Goal: Complete application form: Complete application form

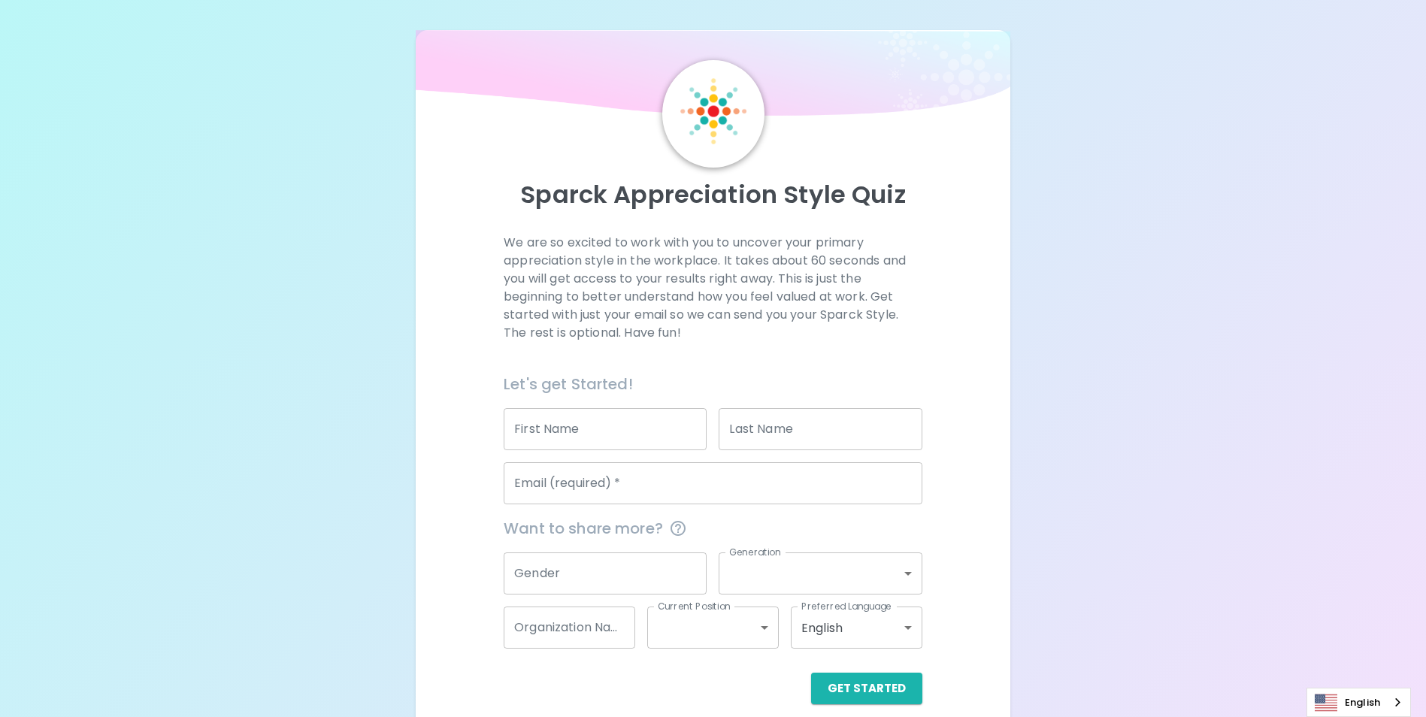
click at [574, 441] on input "First Name" at bounding box center [605, 429] width 203 height 42
type input "[PERSON_NAME]"
type input "[EMAIL_ADDRESS][DOMAIN_NAME]"
type input "KING COUNTY PUBLIC HEALTH"
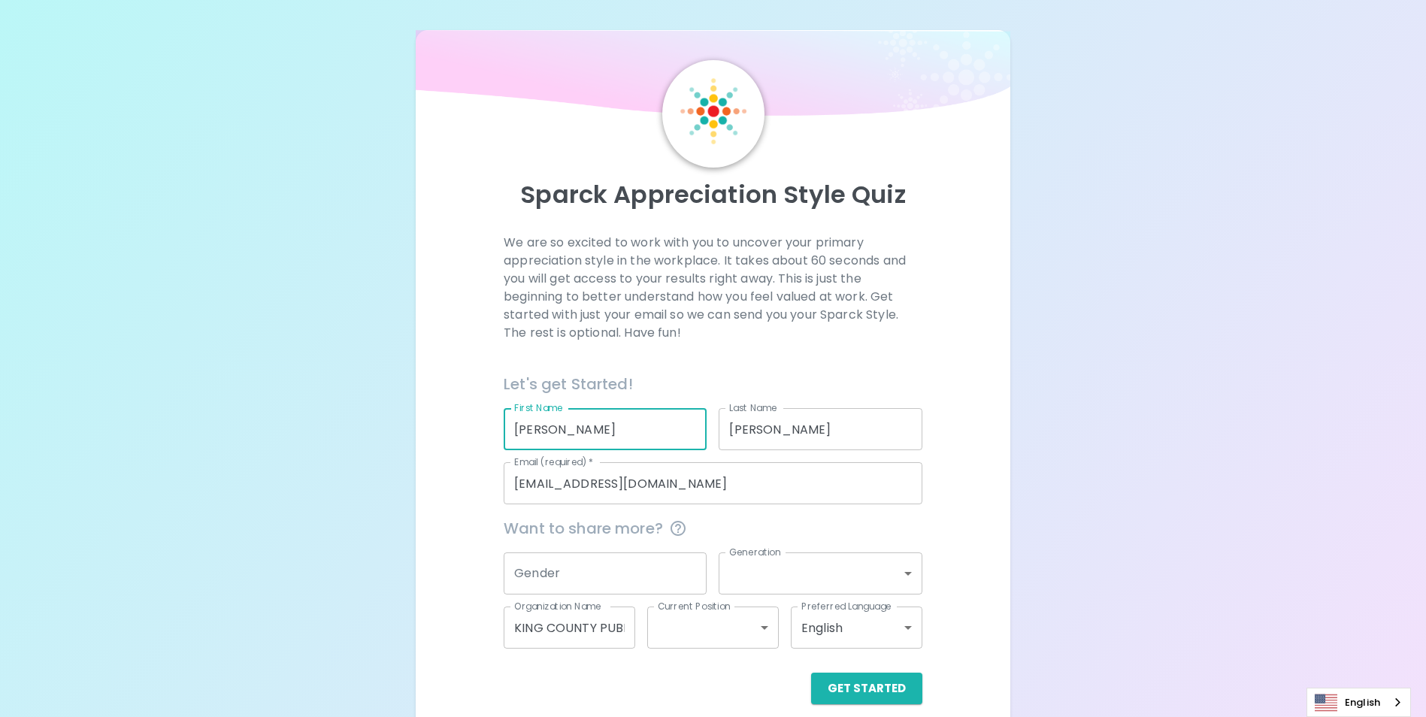
scroll to position [17, 0]
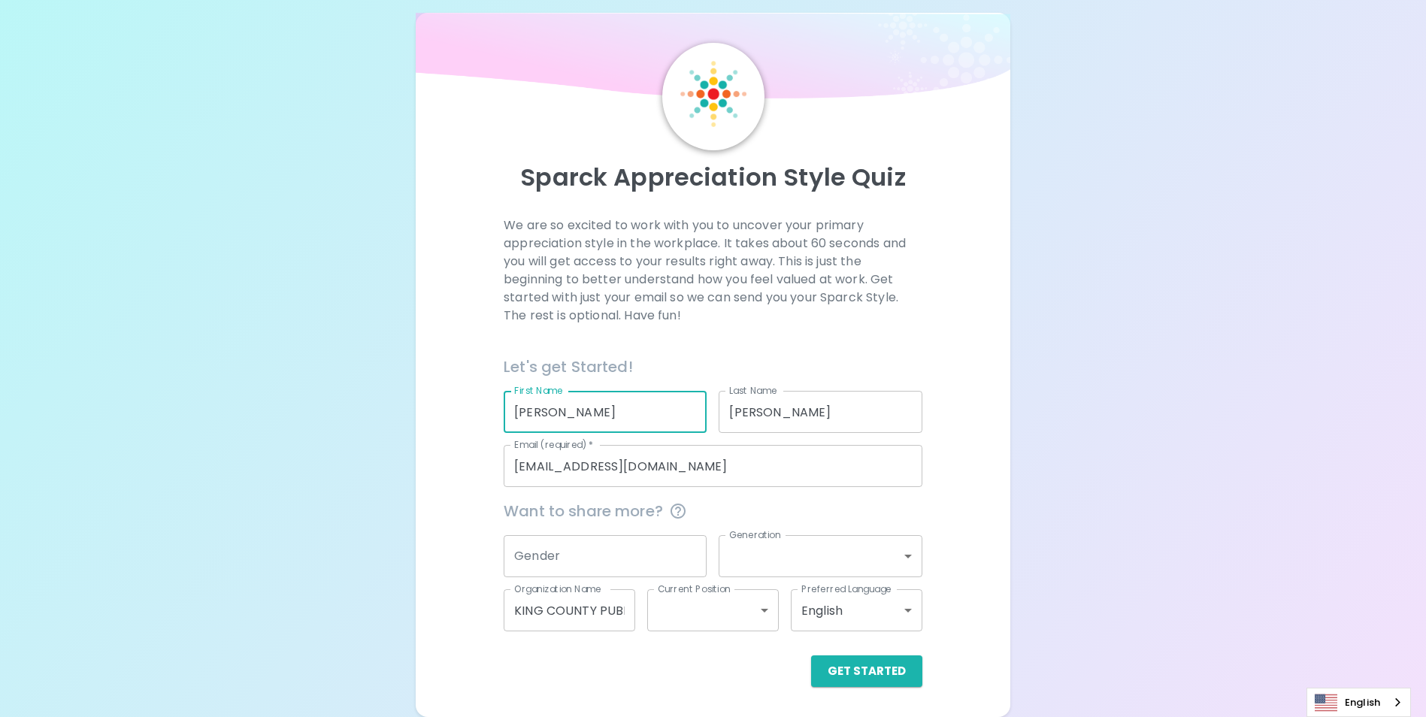
click at [656, 556] on input "Gender" at bounding box center [605, 556] width 203 height 42
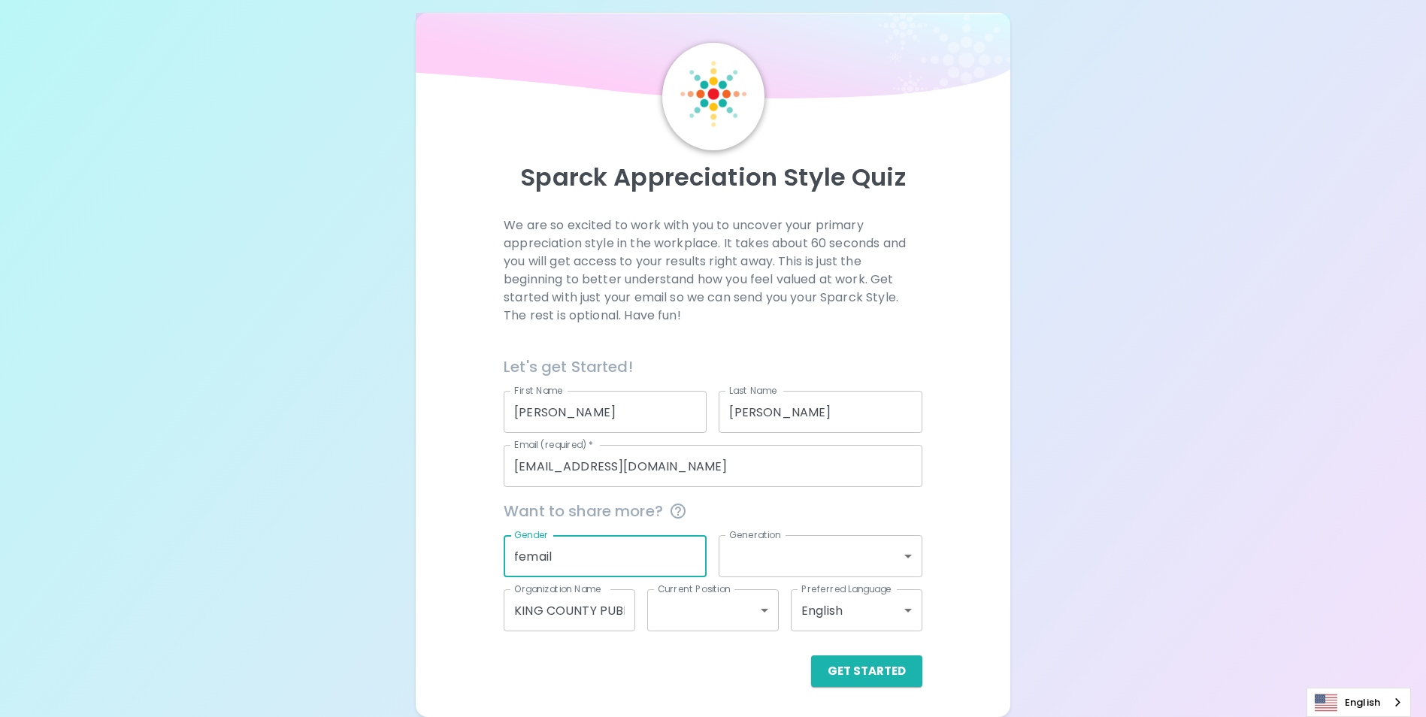
type input "femail"
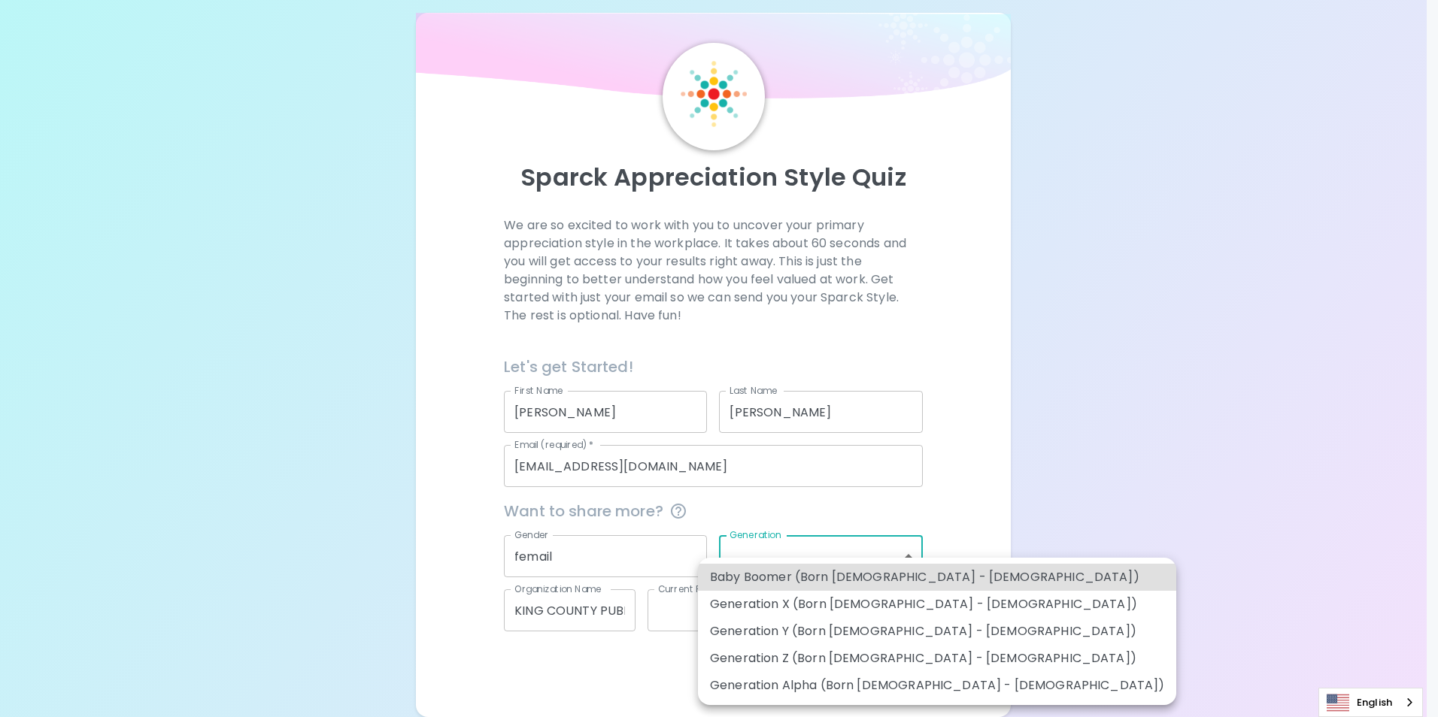
click at [814, 552] on body "Sparck Appreciation Style Quiz We are so excited to work with you to uncover yo…" at bounding box center [719, 350] width 1438 height 735
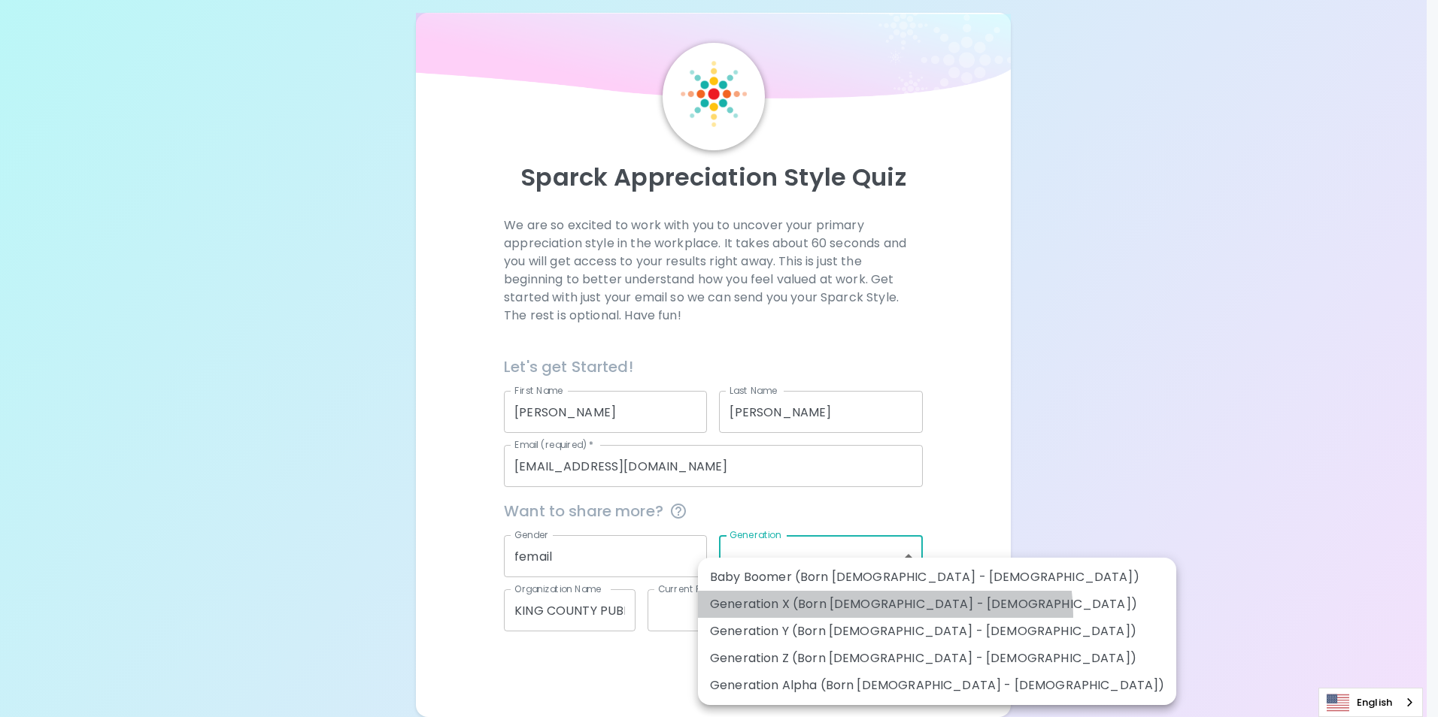
click at [884, 615] on li "Generation X (Born [DEMOGRAPHIC_DATA] - [DEMOGRAPHIC_DATA])" at bounding box center [937, 604] width 478 height 27
type input "generation_x"
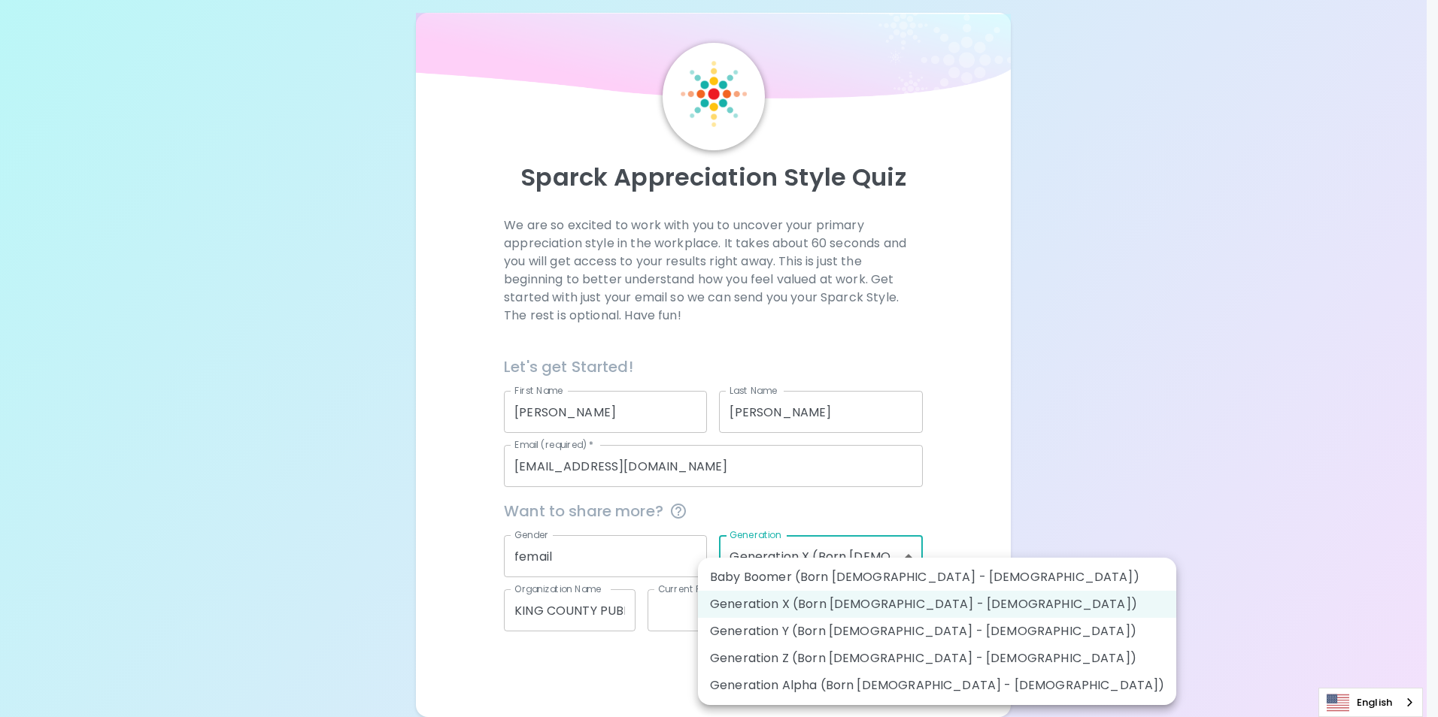
click at [907, 562] on body "Sparck Appreciation Style Quiz We are so excited to work with you to uncover yo…" at bounding box center [719, 350] width 1438 height 735
click at [1107, 592] on div at bounding box center [719, 358] width 1438 height 717
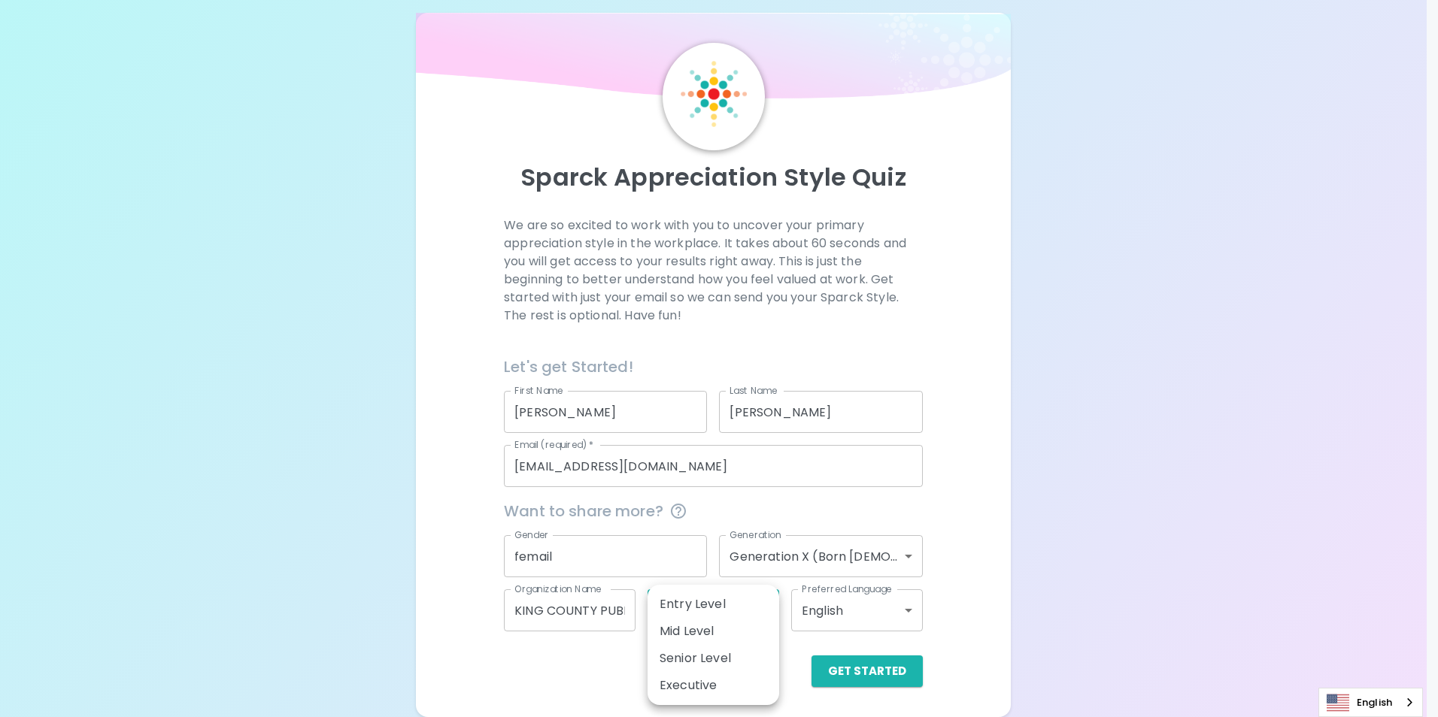
click at [755, 614] on body "Sparck Appreciation Style Quiz We are so excited to work with you to uncover yo…" at bounding box center [719, 350] width 1438 height 735
click at [716, 665] on li "Senior Level" at bounding box center [713, 658] width 132 height 27
type input "senior_level"
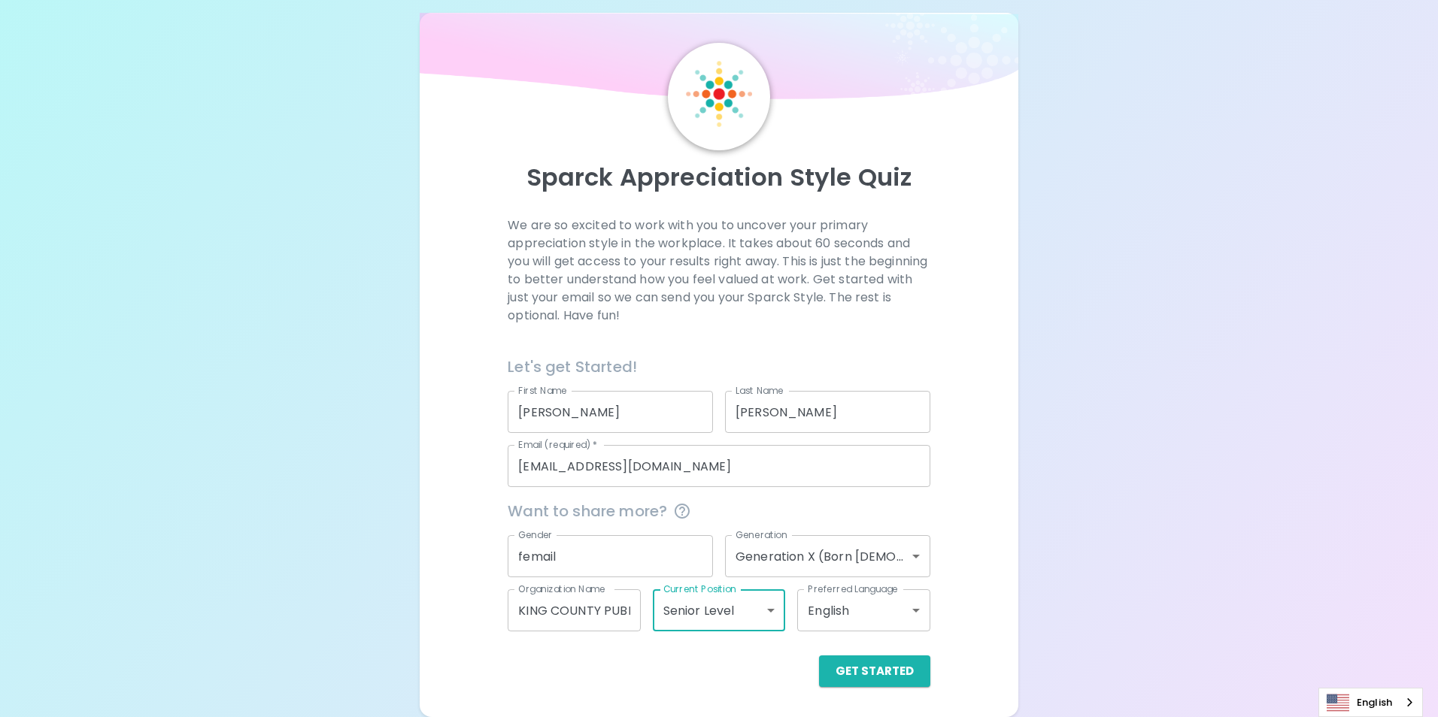
click at [745, 616] on body "Sparck Appreciation Style Quiz We are so excited to work with you to uncover yo…" at bounding box center [719, 350] width 1438 height 735
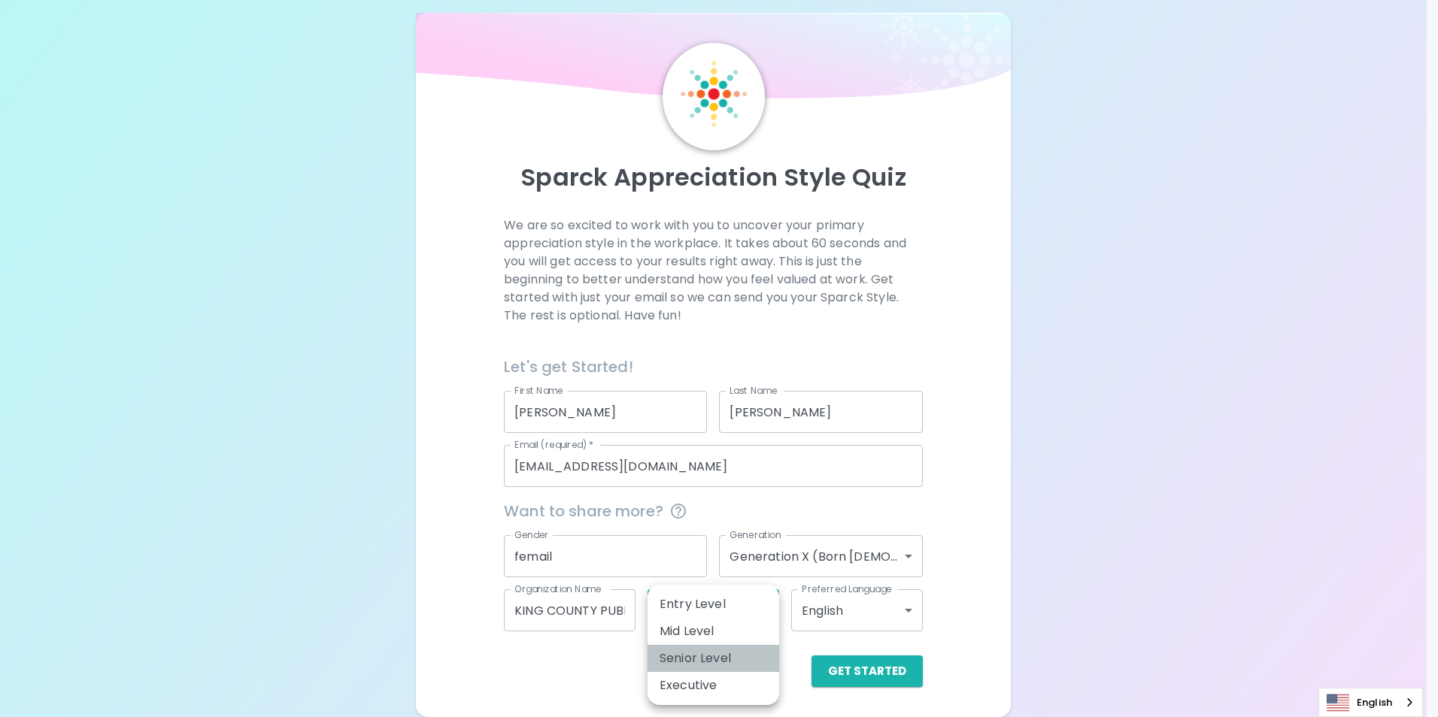
click at [702, 663] on li "Senior Level" at bounding box center [713, 658] width 132 height 27
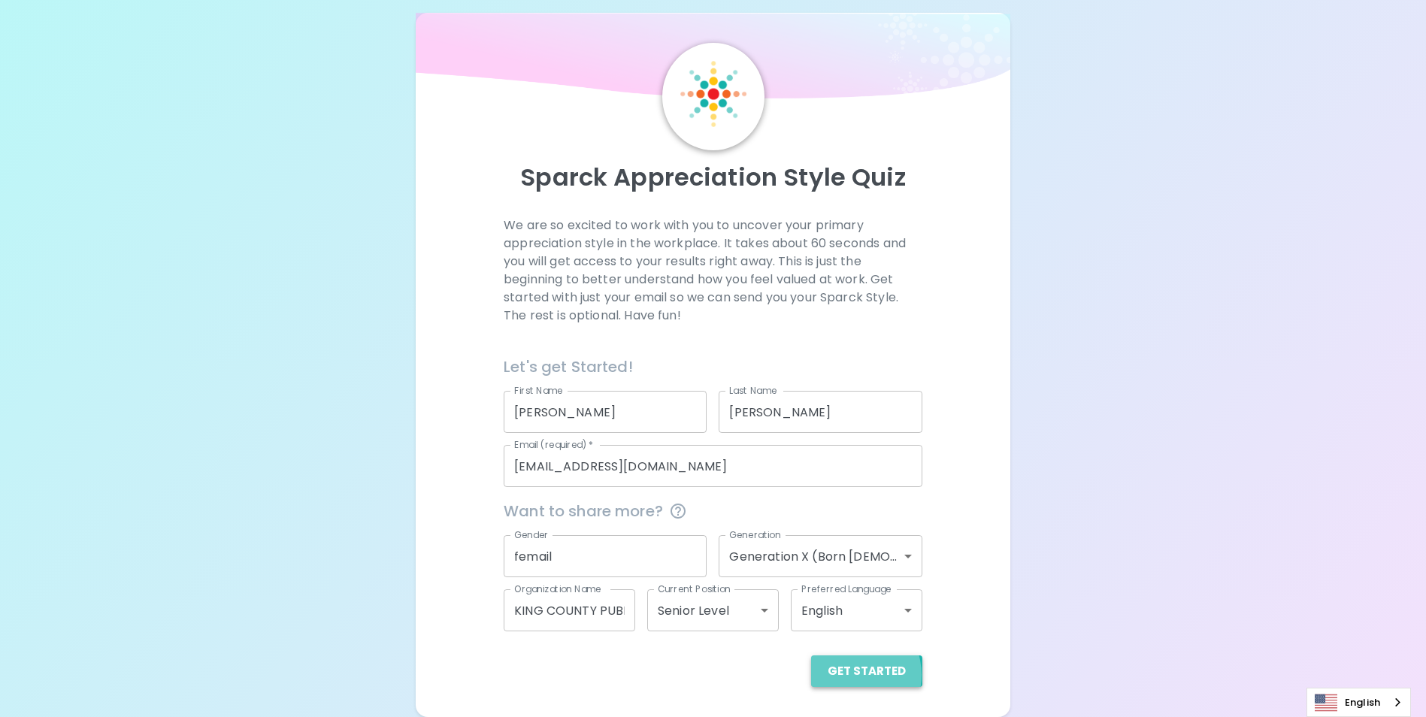
click at [852, 675] on button "Get Started" at bounding box center [866, 672] width 111 height 32
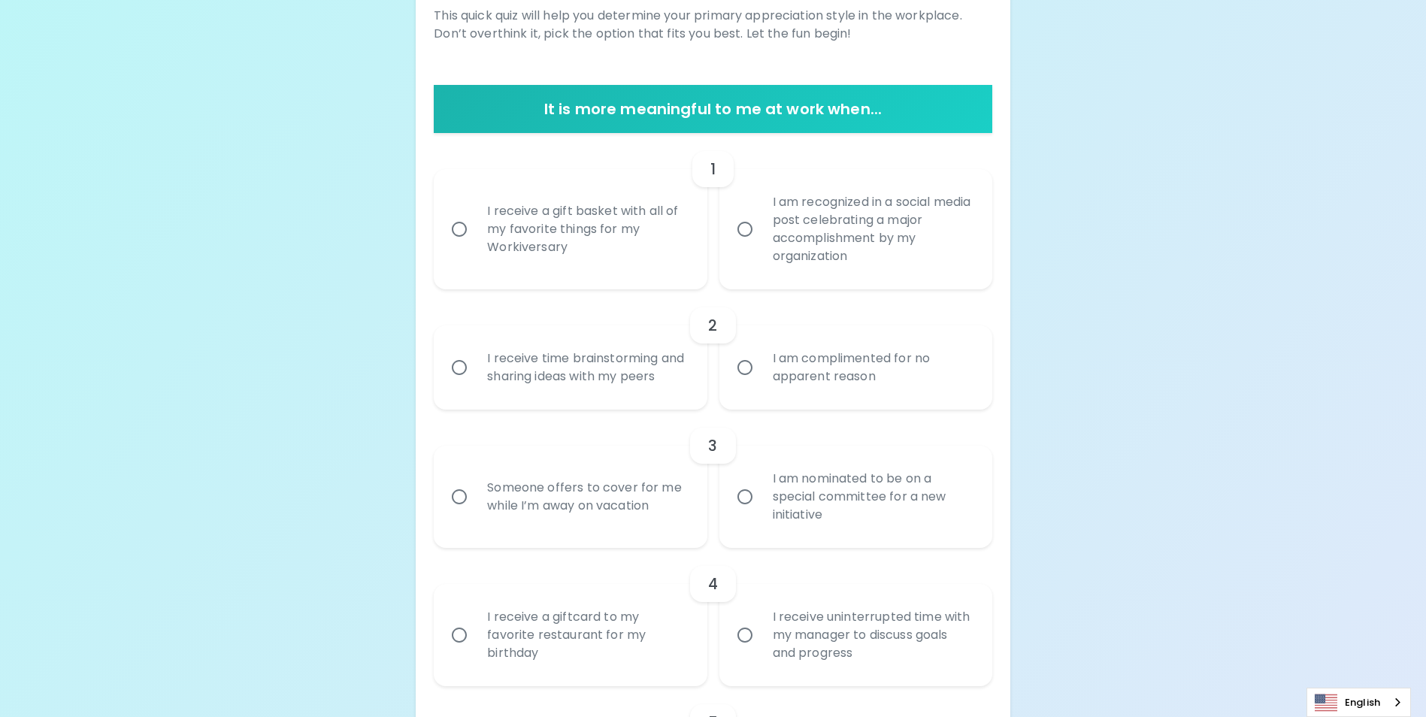
scroll to position [75, 0]
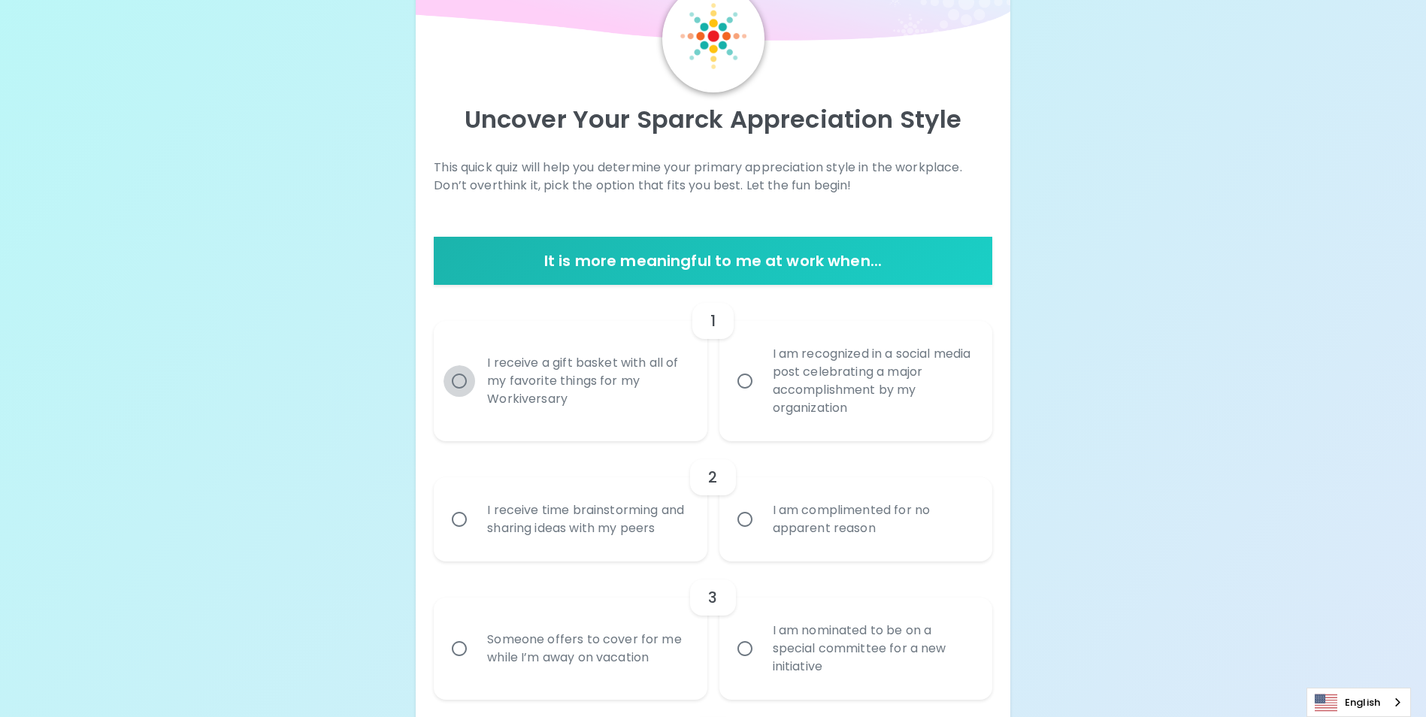
click at [462, 382] on input "I receive a gift basket with all of my favorite things for my Workiversary" at bounding box center [460, 381] width 32 height 32
radio input "true"
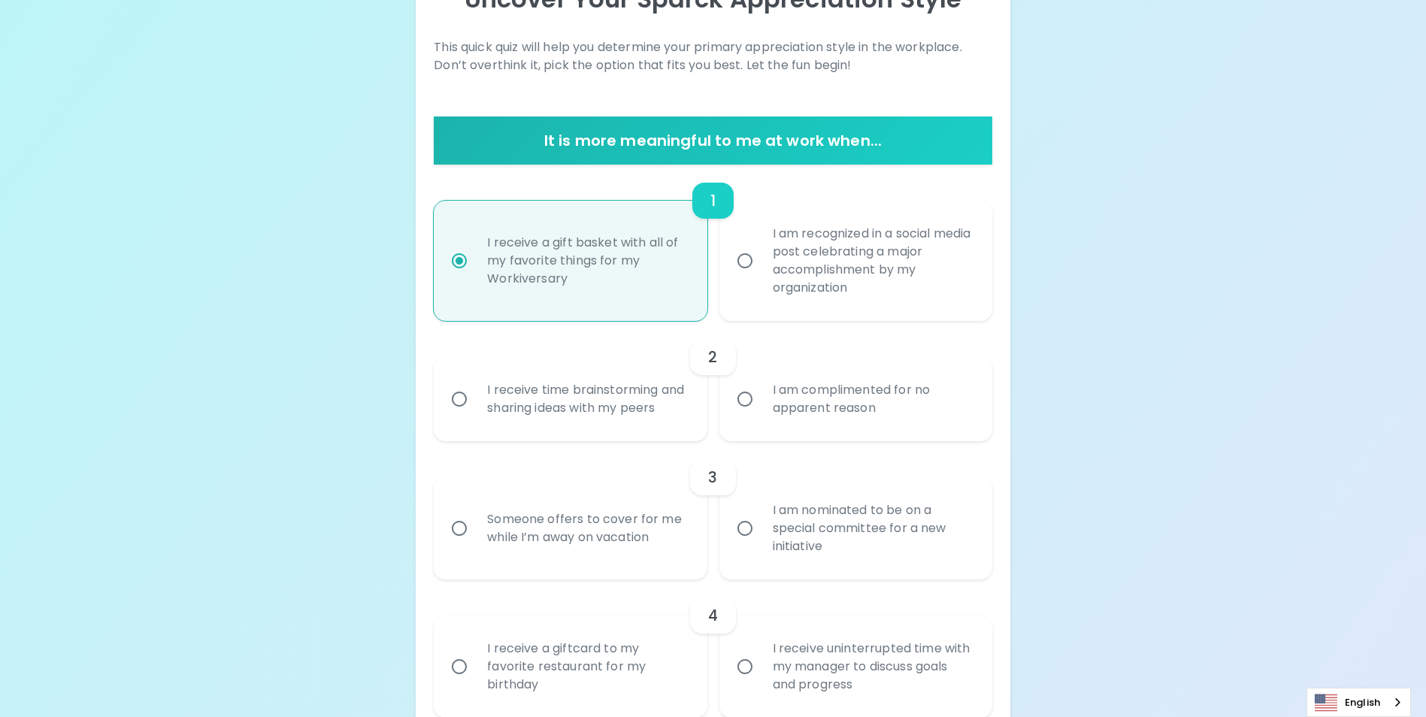
scroll to position [271, 0]
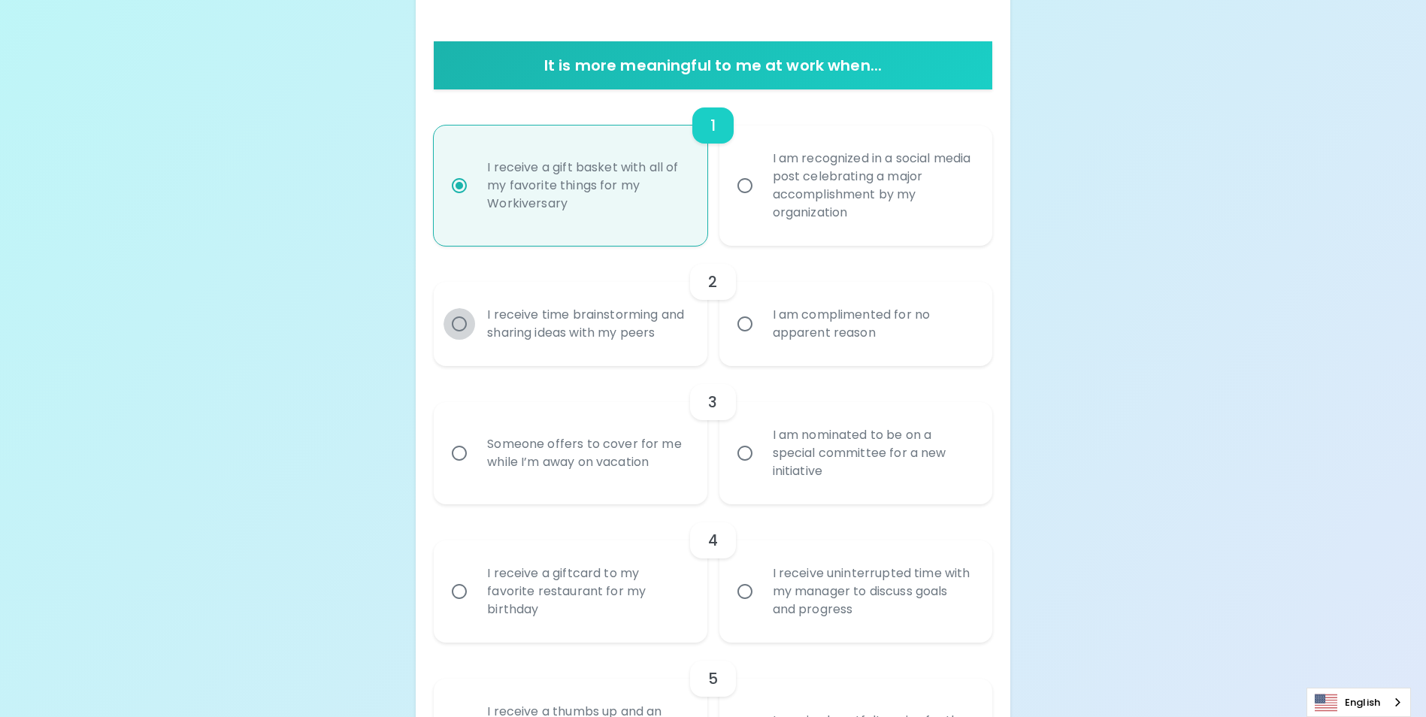
click at [460, 333] on input "I receive time brainstorming and sharing ideas with my peers" at bounding box center [460, 324] width 32 height 32
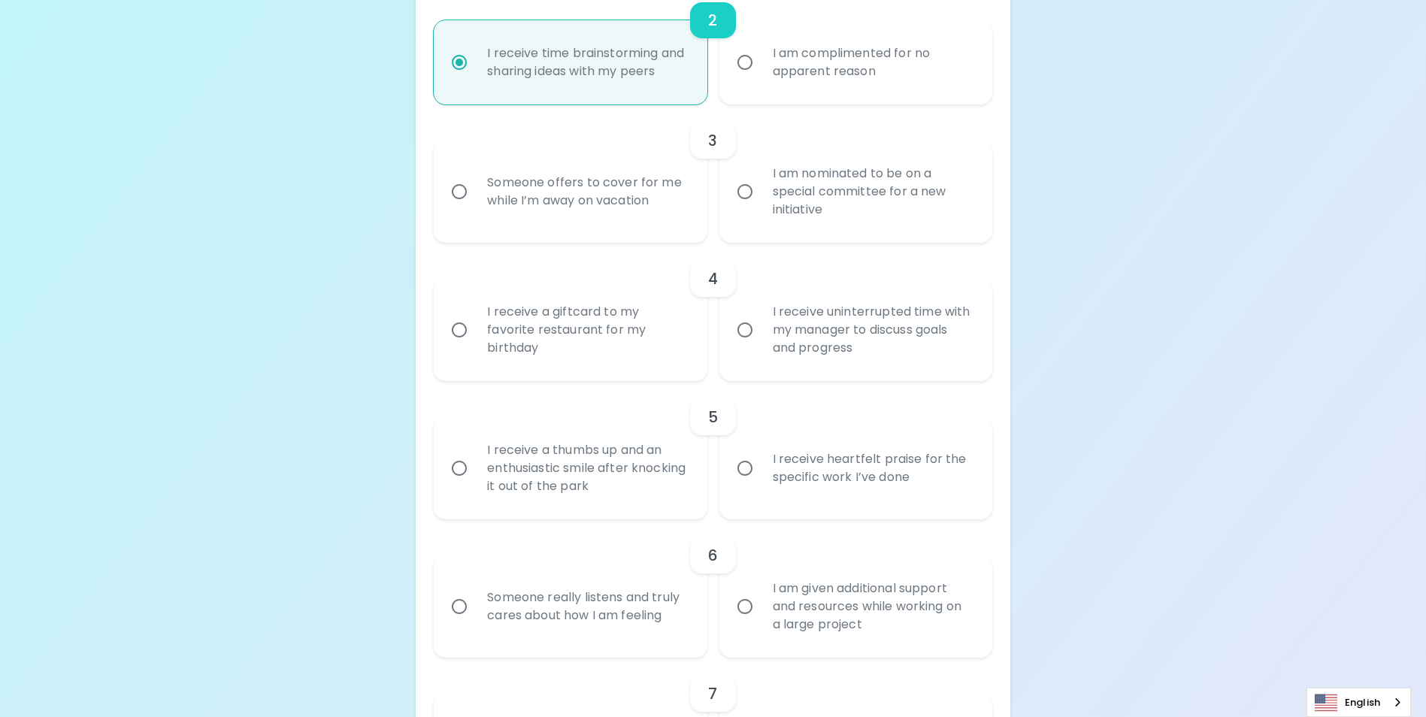
scroll to position [541, 0]
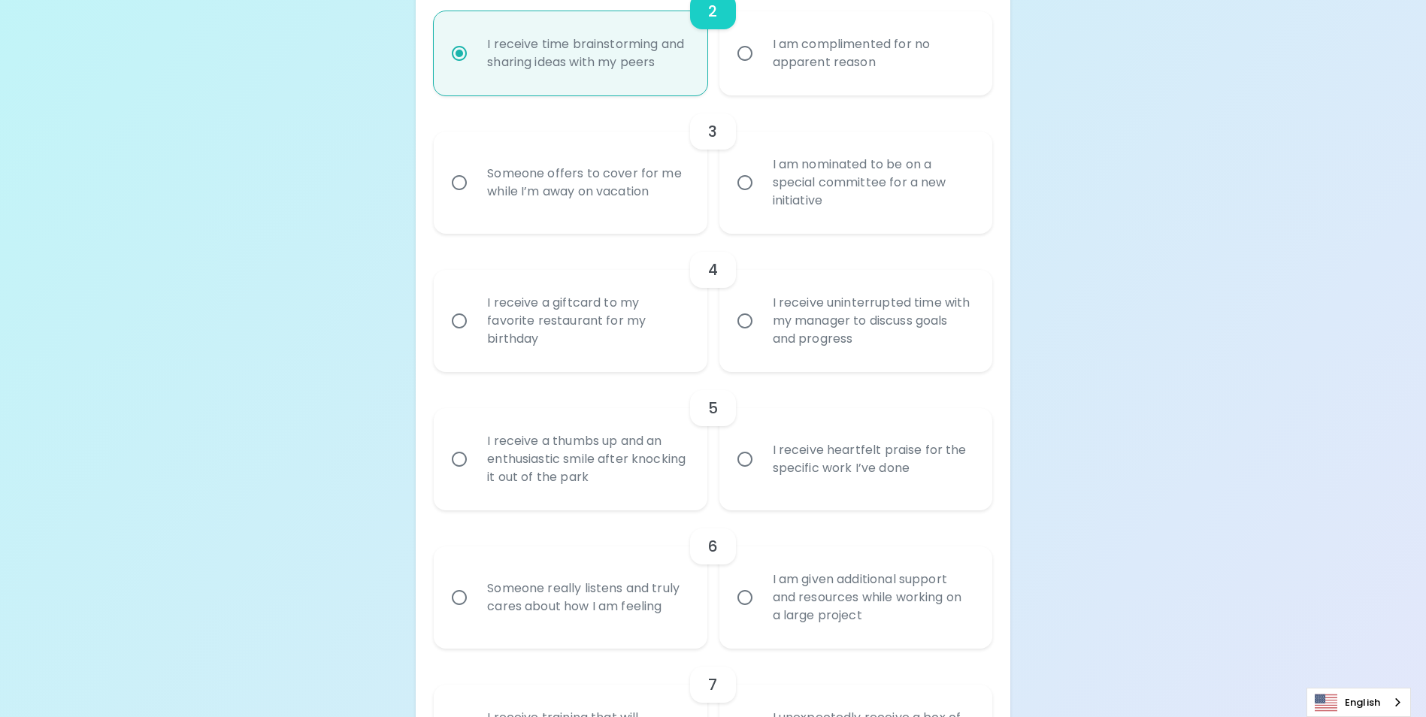
radio input "true"
click at [741, 198] on input "I am nominated to be on a special committee for a new initiative" at bounding box center [745, 183] width 32 height 32
radio input "false"
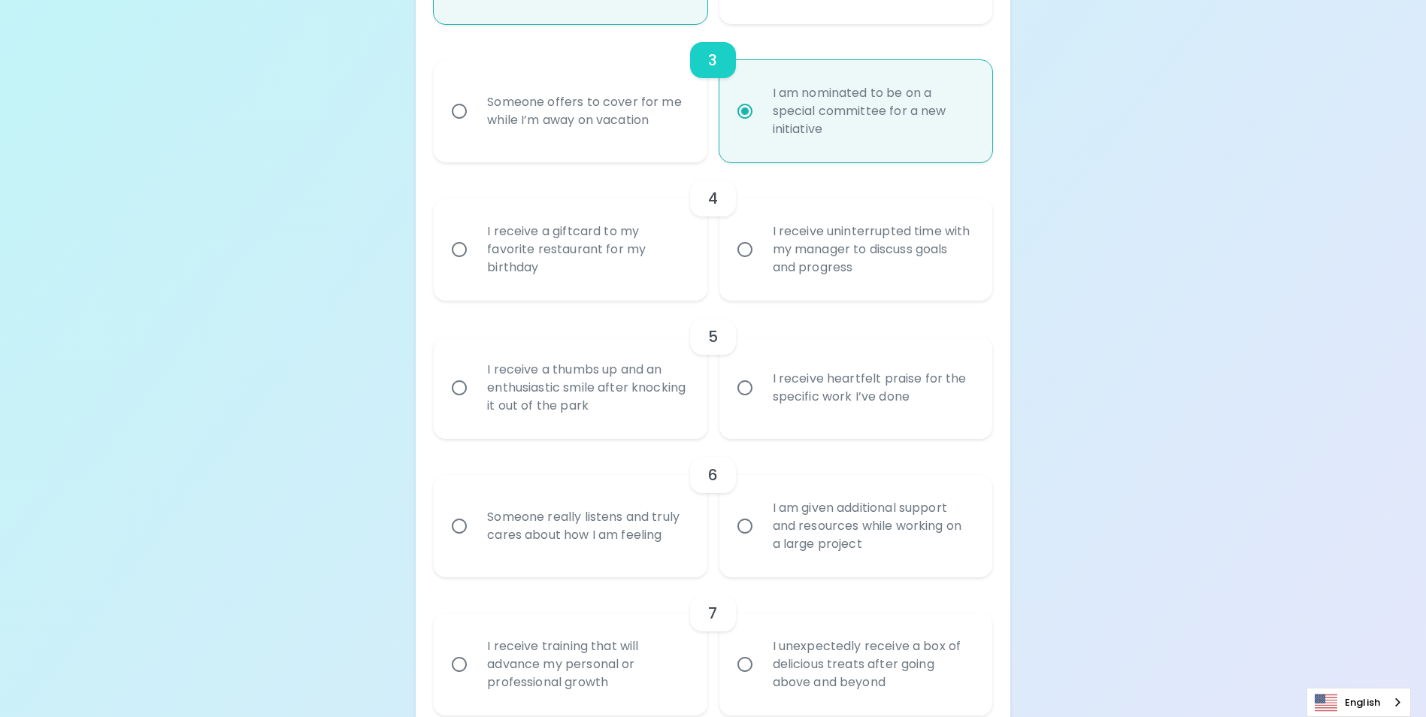
scroll to position [662, 0]
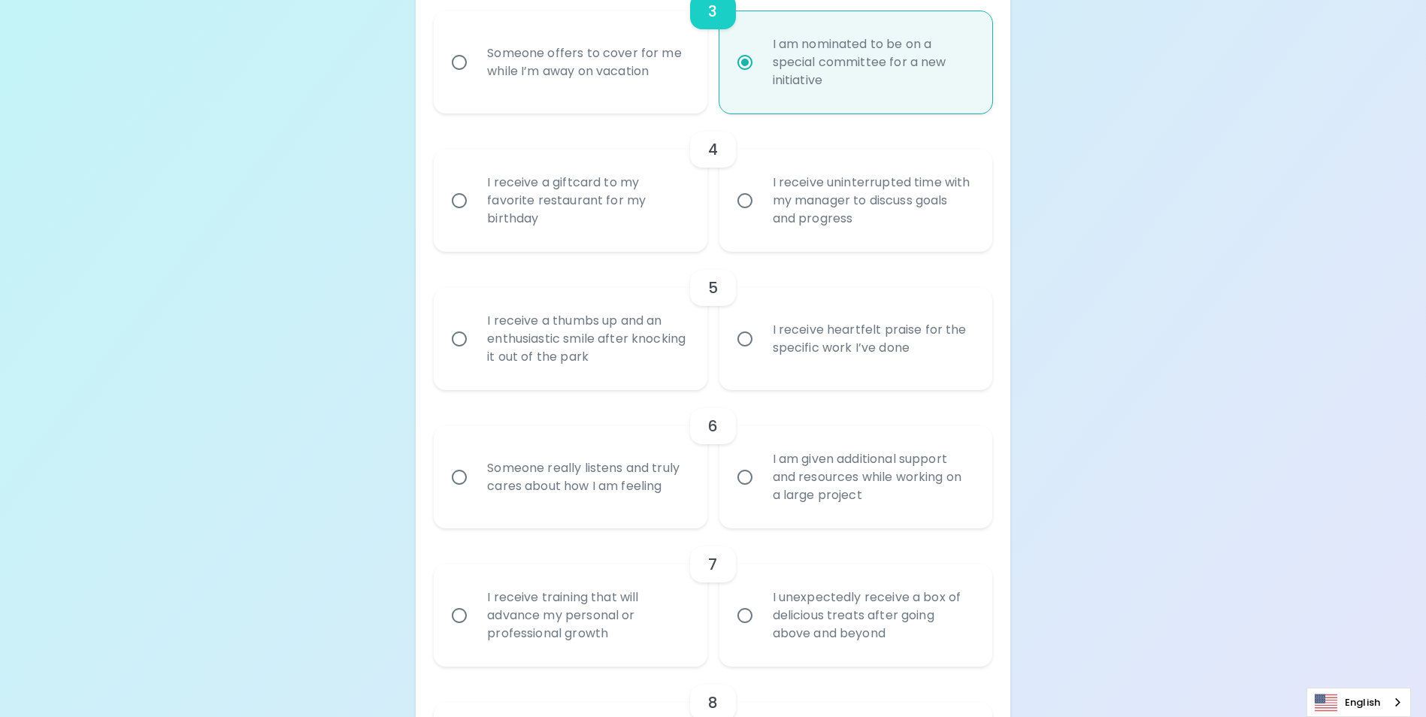
radio input "true"
click at [492, 220] on div "I receive a giftcard to my favorite restaurant for my birthday" at bounding box center [586, 201] width 223 height 90
click at [475, 217] on input "I receive a giftcard to my favorite restaurant for my birthday" at bounding box center [460, 201] width 32 height 32
radio input "false"
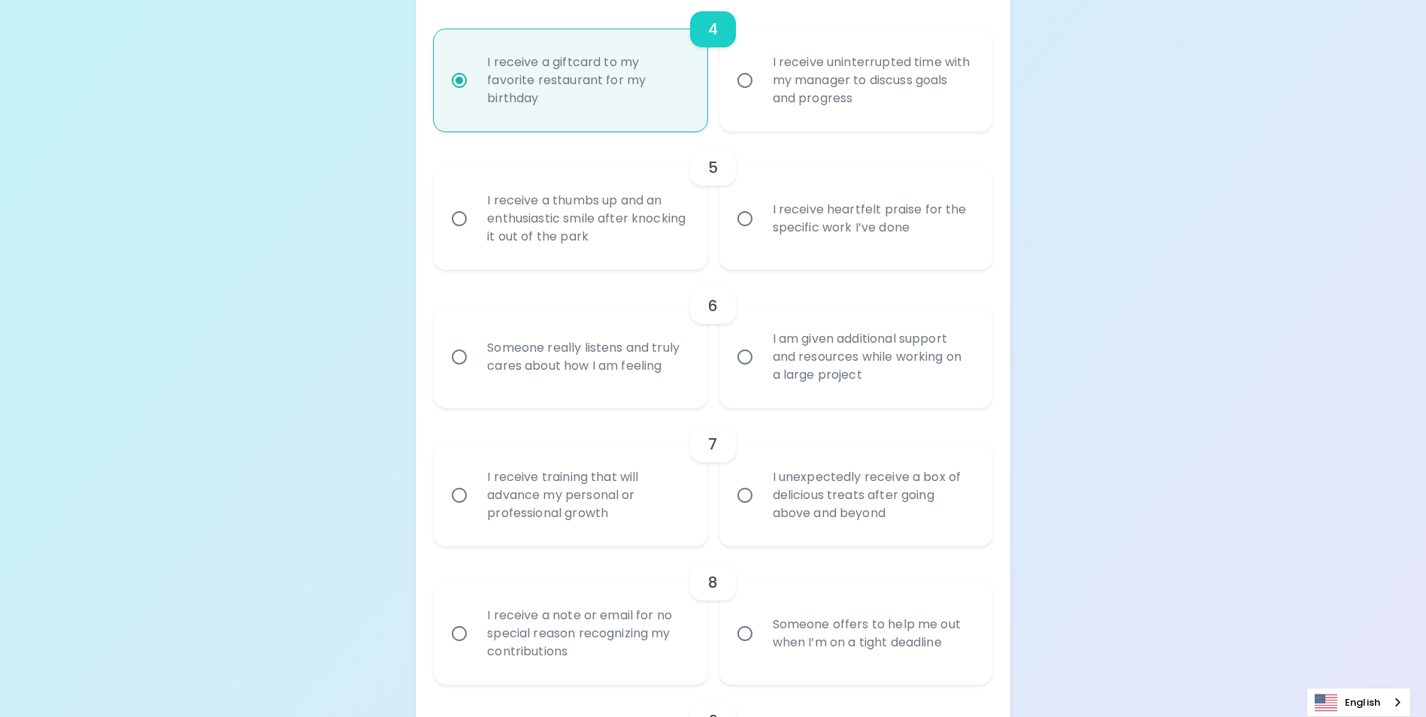
scroll to position [707, 0]
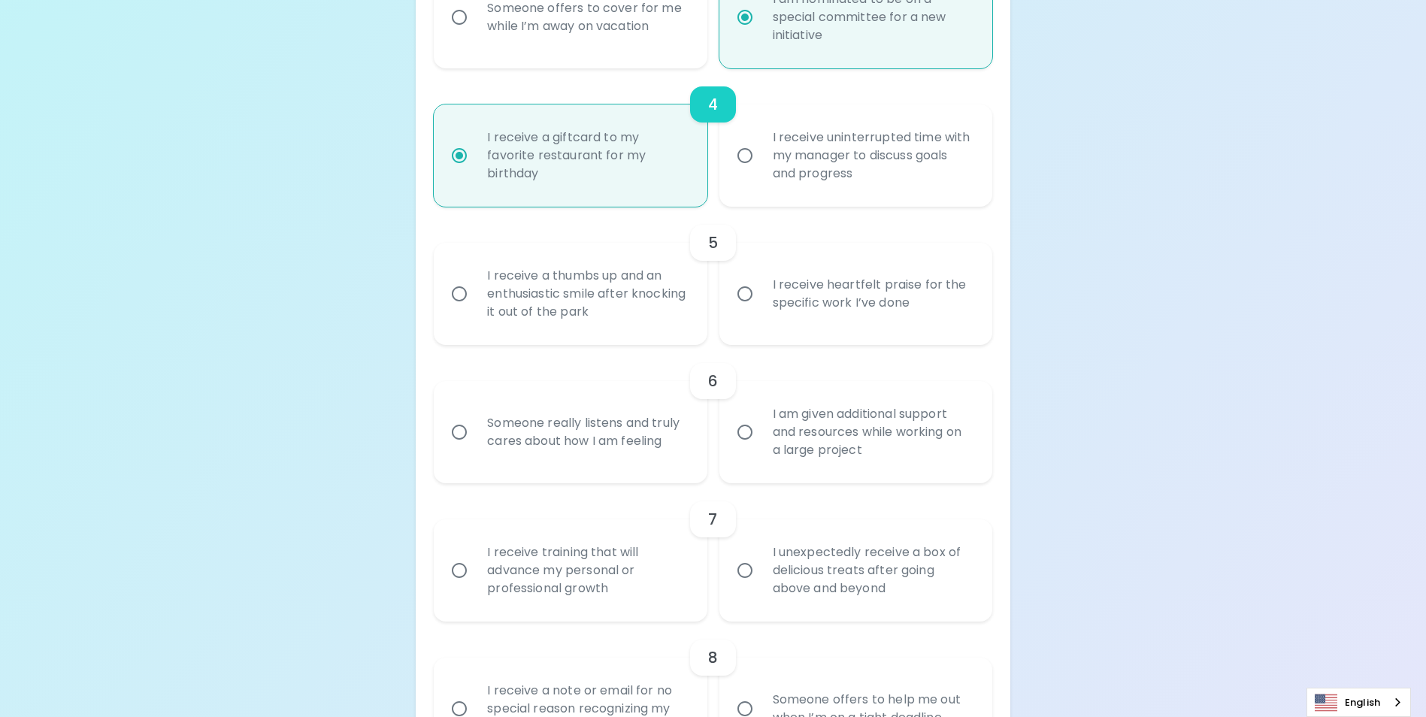
radio input "true"
click at [746, 171] on input "I receive uninterrupted time with my manager to discuss goals and progress" at bounding box center [745, 156] width 32 height 32
radio input "false"
radio input "true"
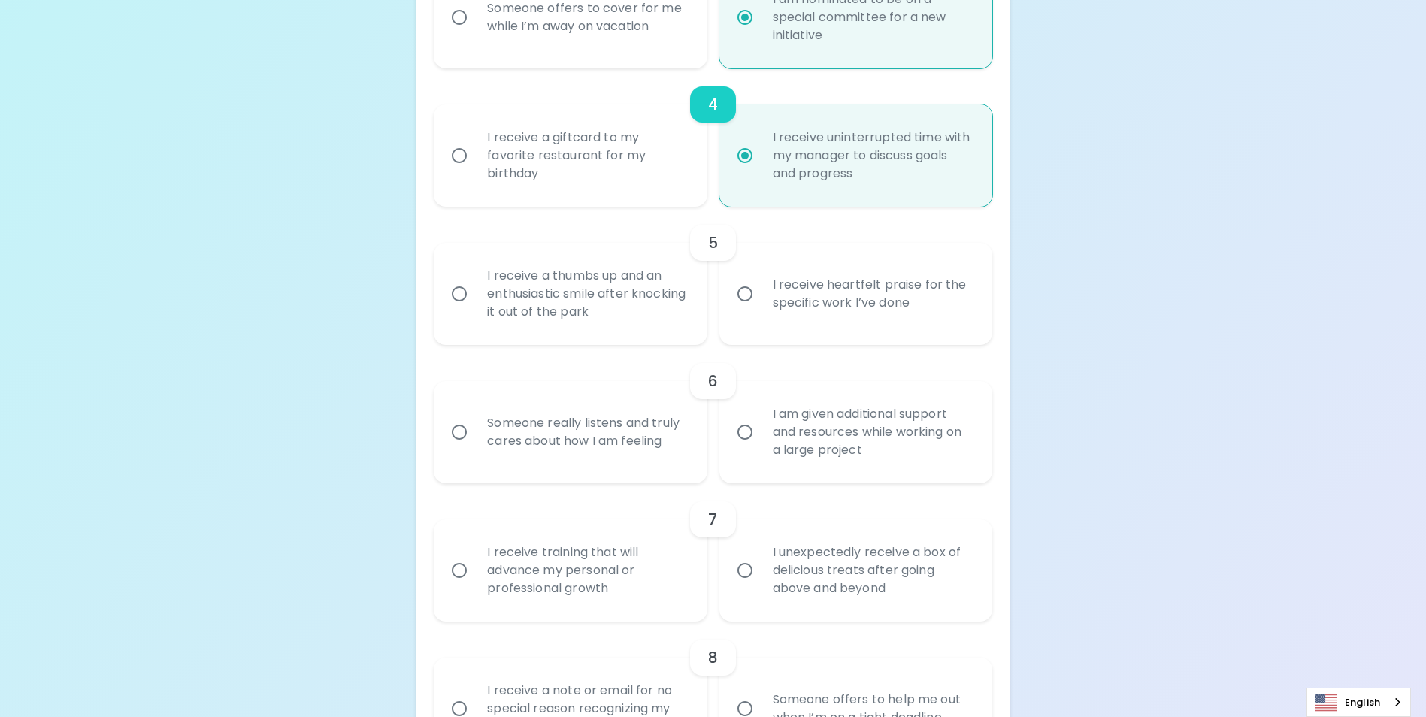
radio input "true"
click at [483, 188] on div "I receive a giftcard to my favorite restaurant for my birthday" at bounding box center [586, 156] width 223 height 90
click at [475, 171] on input "I receive a giftcard to my favorite restaurant for my birthday" at bounding box center [460, 156] width 32 height 32
radio input "false"
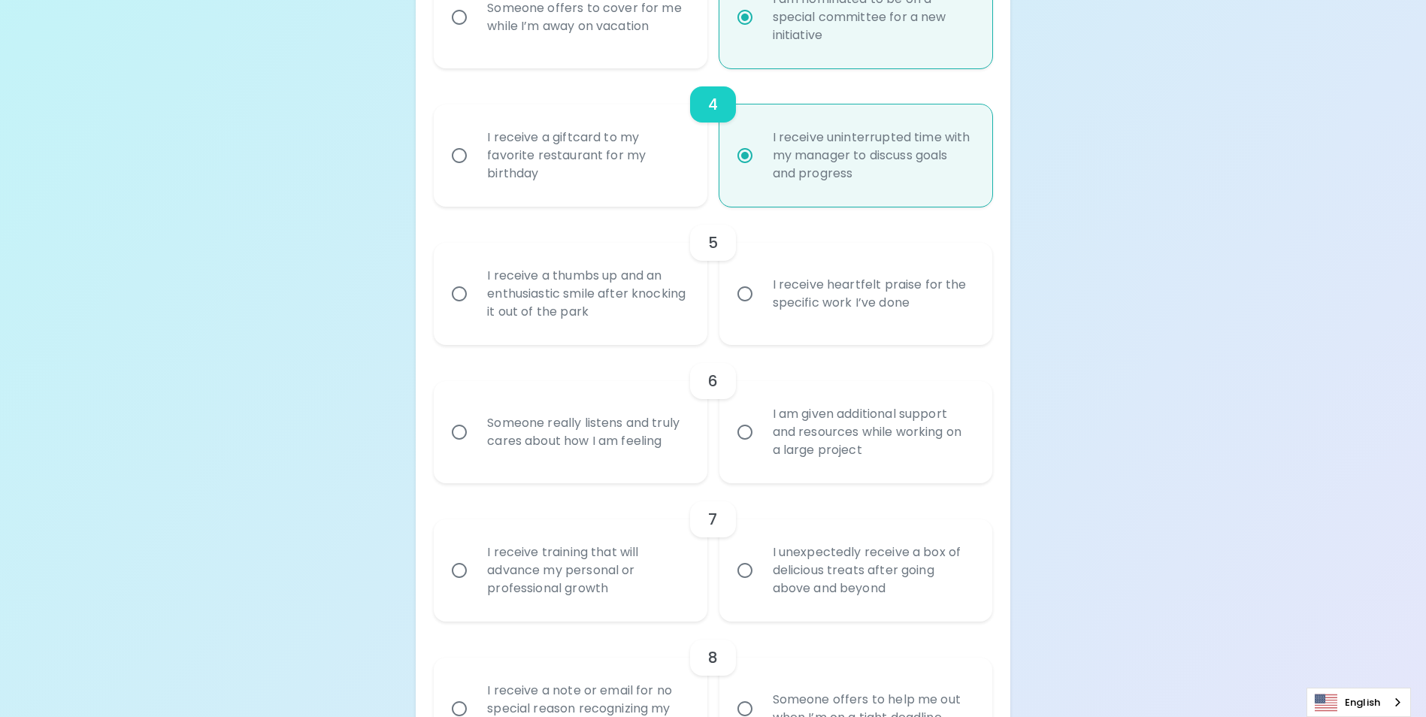
radio input "true"
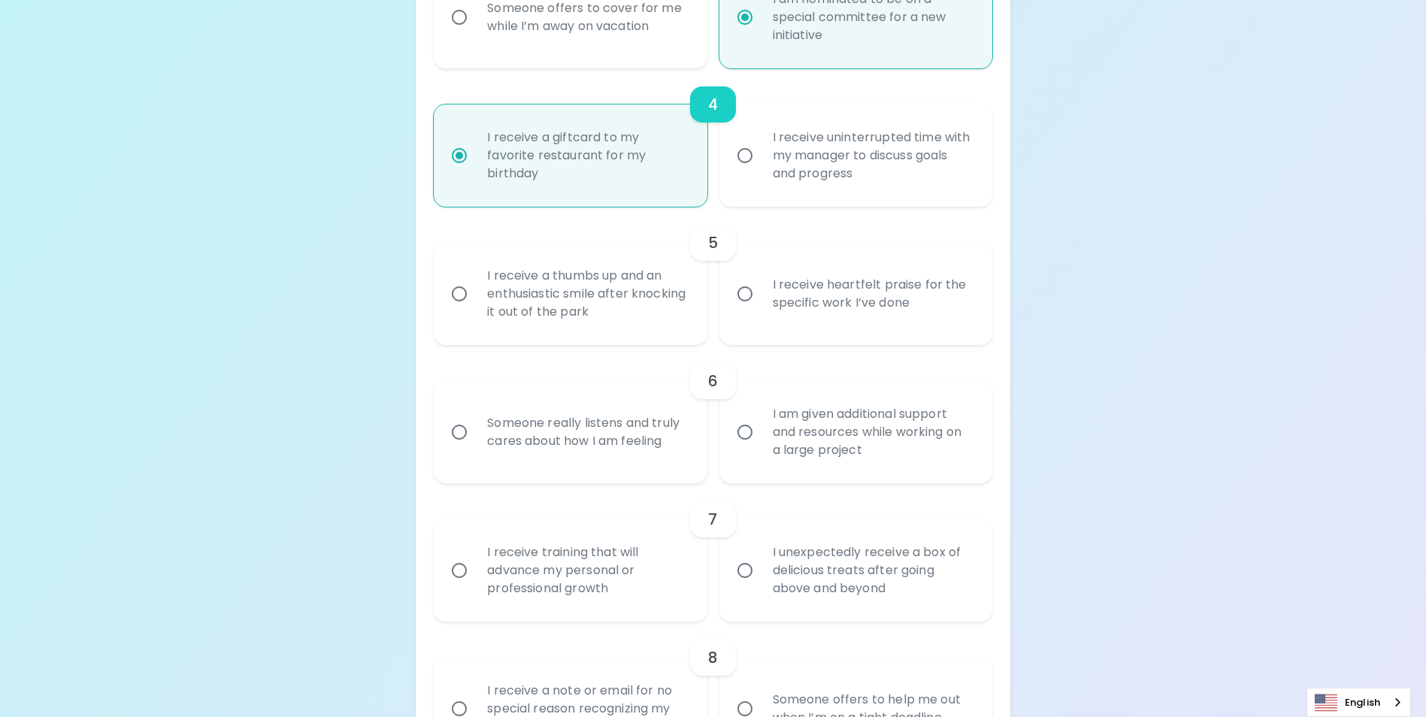
radio input "true"
click at [877, 317] on div "I receive heartfelt praise for the specific work I’ve done" at bounding box center [872, 294] width 223 height 72
click at [761, 310] on input "I receive heartfelt praise for the specific work I’ve done" at bounding box center [745, 294] width 32 height 32
radio input "false"
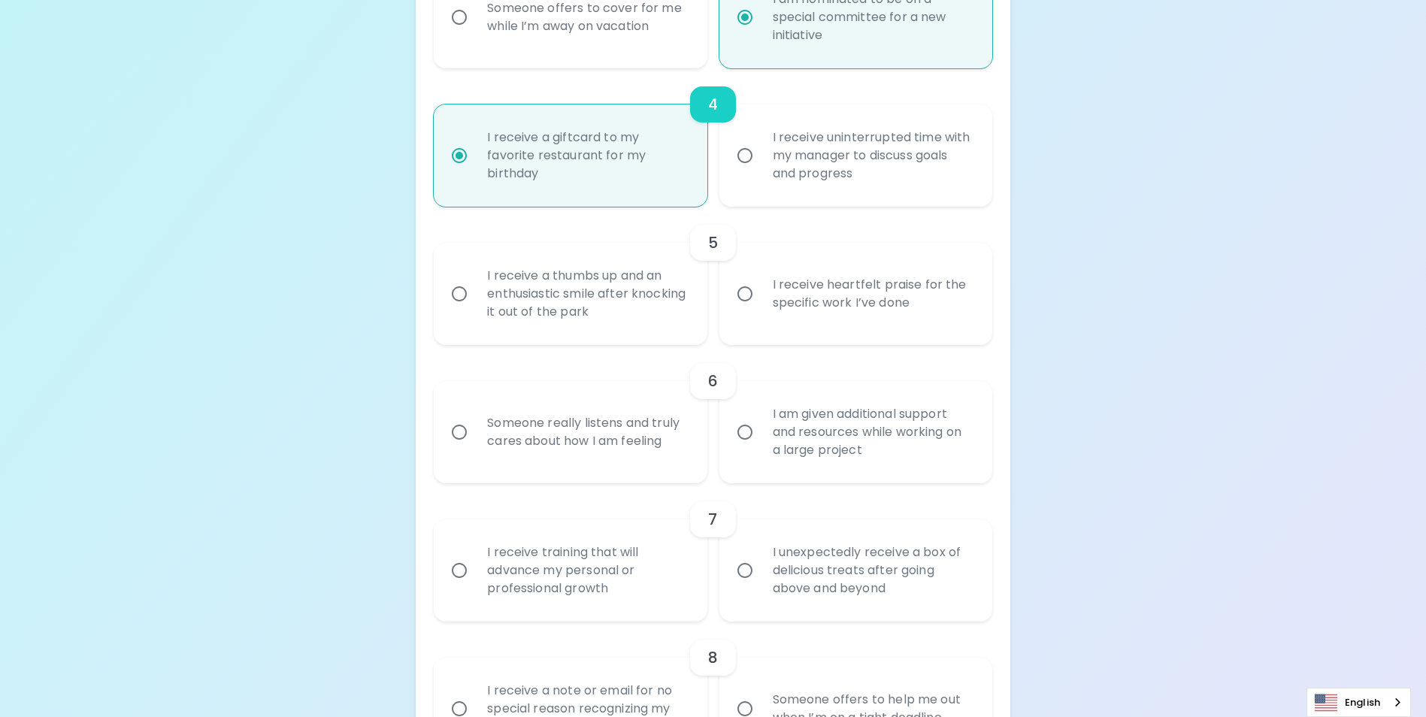
radio input "false"
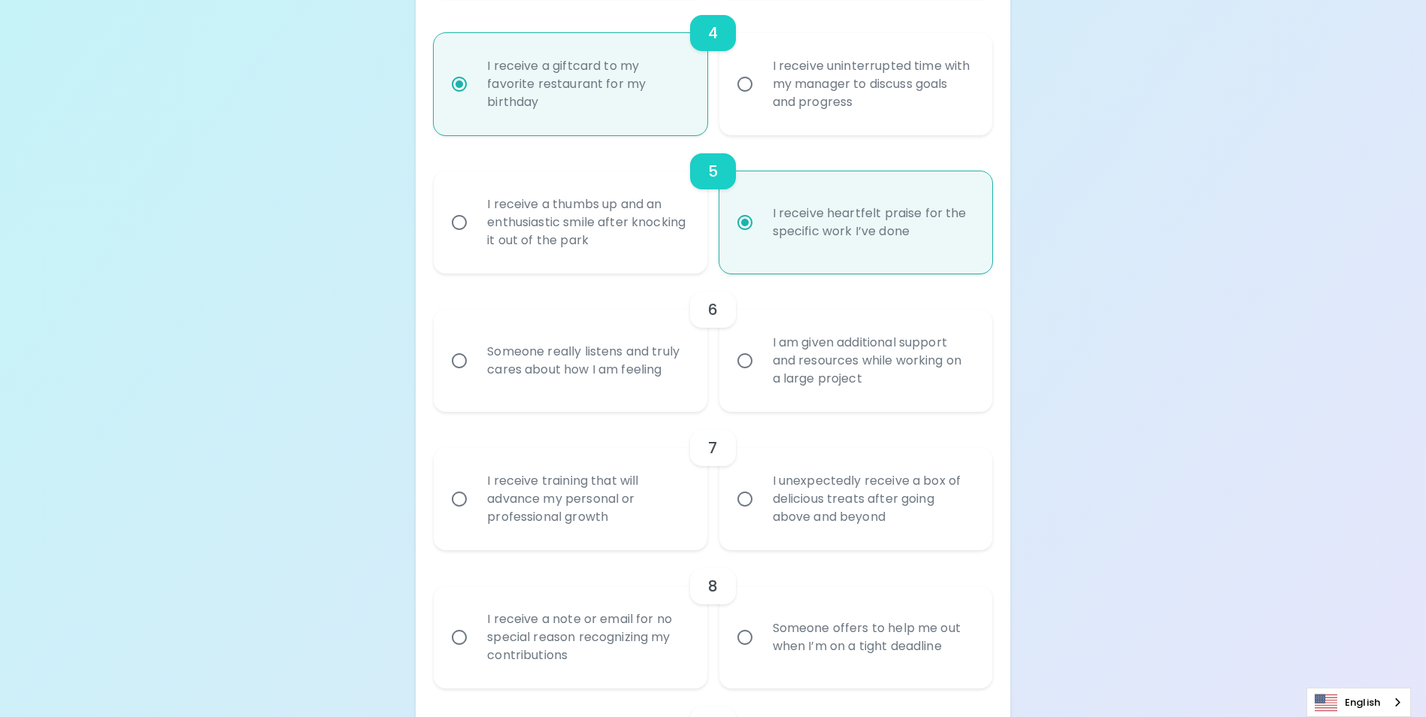
scroll to position [827, 0]
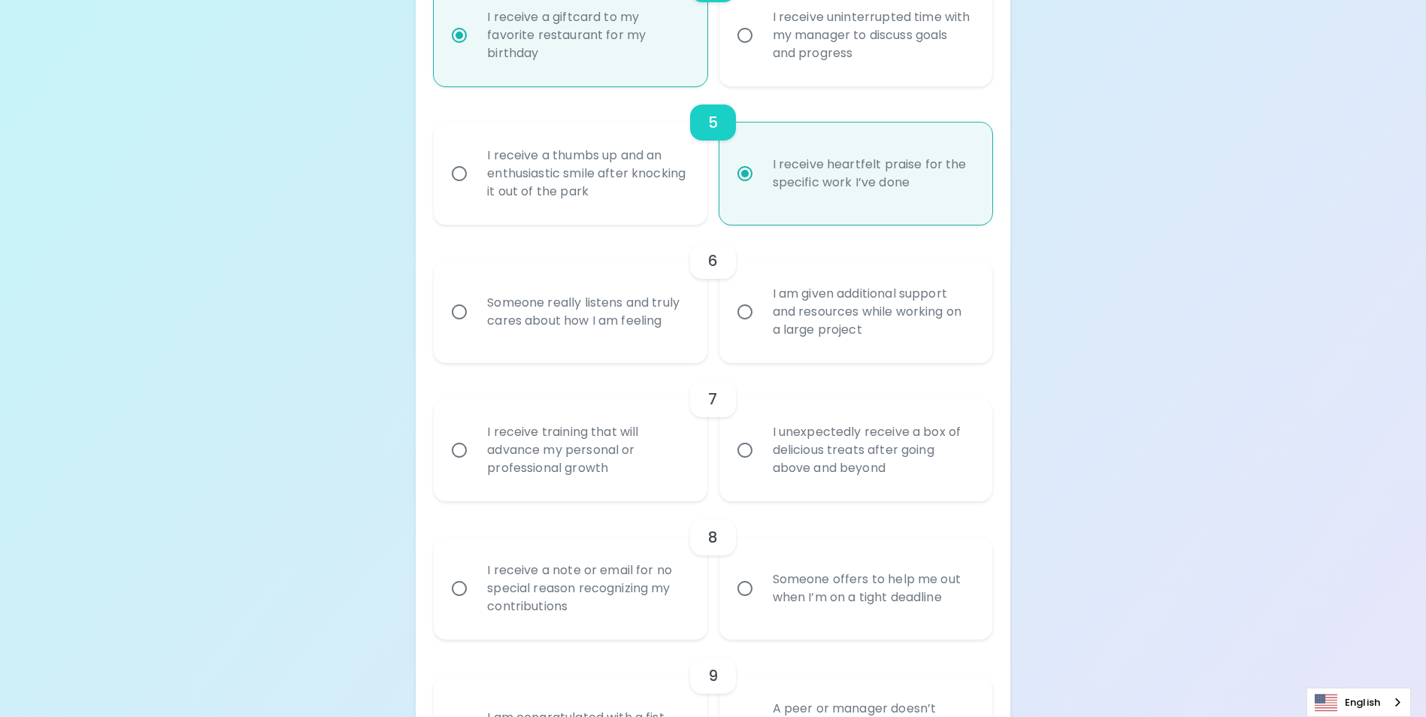
radio input "true"
click at [803, 332] on div "I am given additional support and resources while working on a large project" at bounding box center [872, 312] width 223 height 90
click at [761, 328] on input "I am given additional support and resources while working on a large project" at bounding box center [745, 312] width 32 height 32
radio input "false"
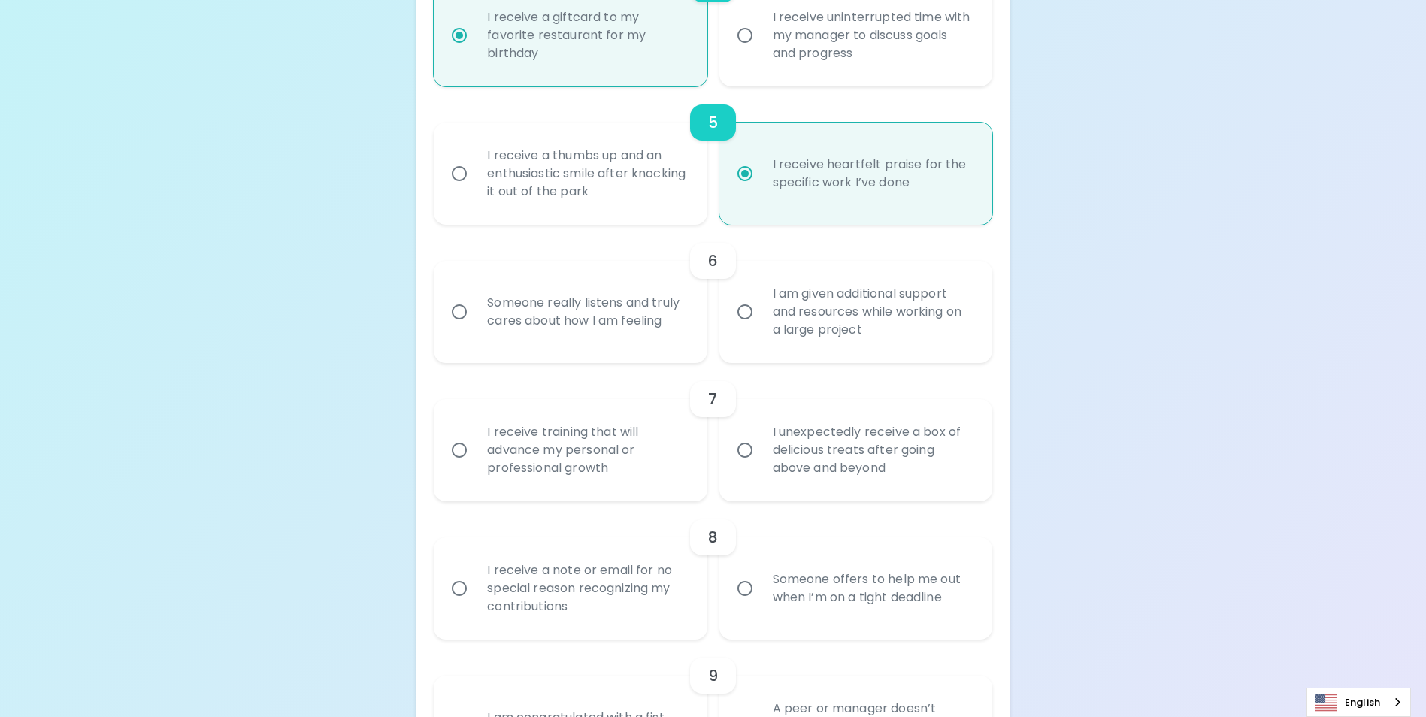
radio input "false"
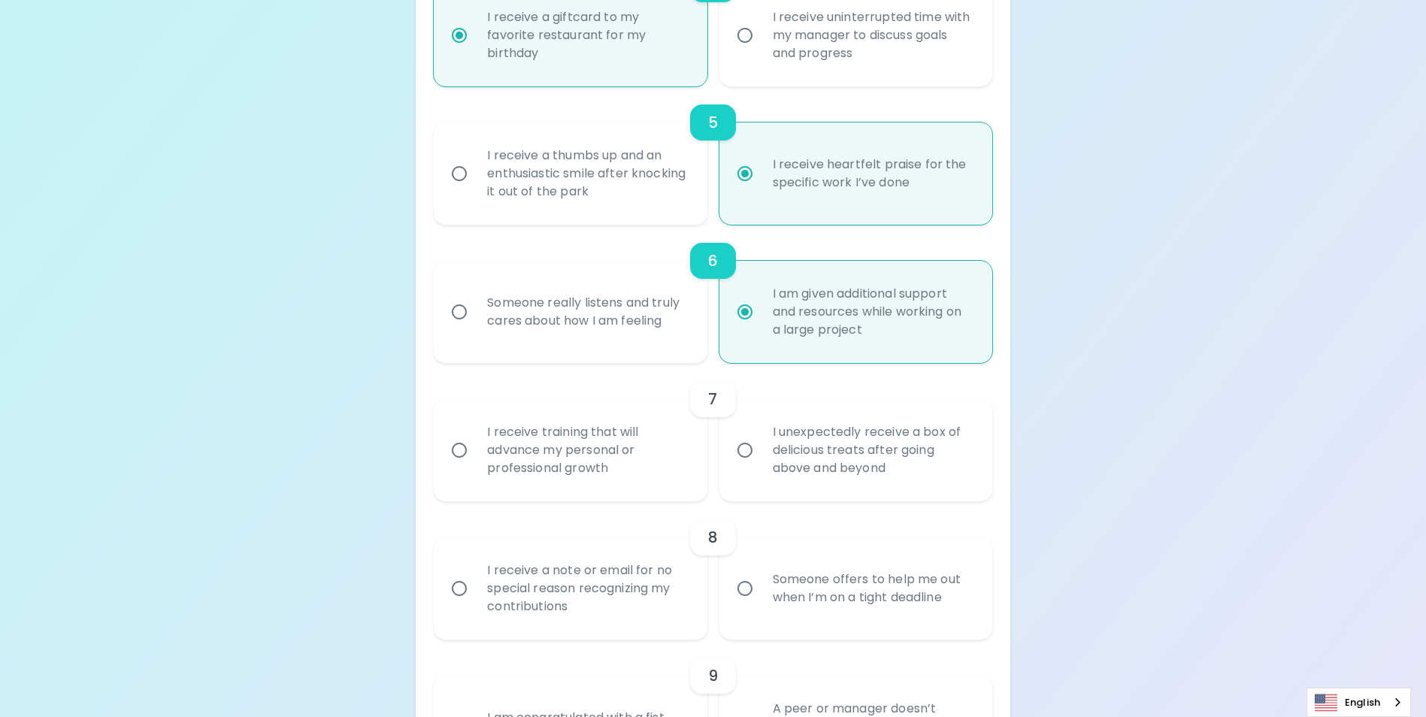
scroll to position [947, 0]
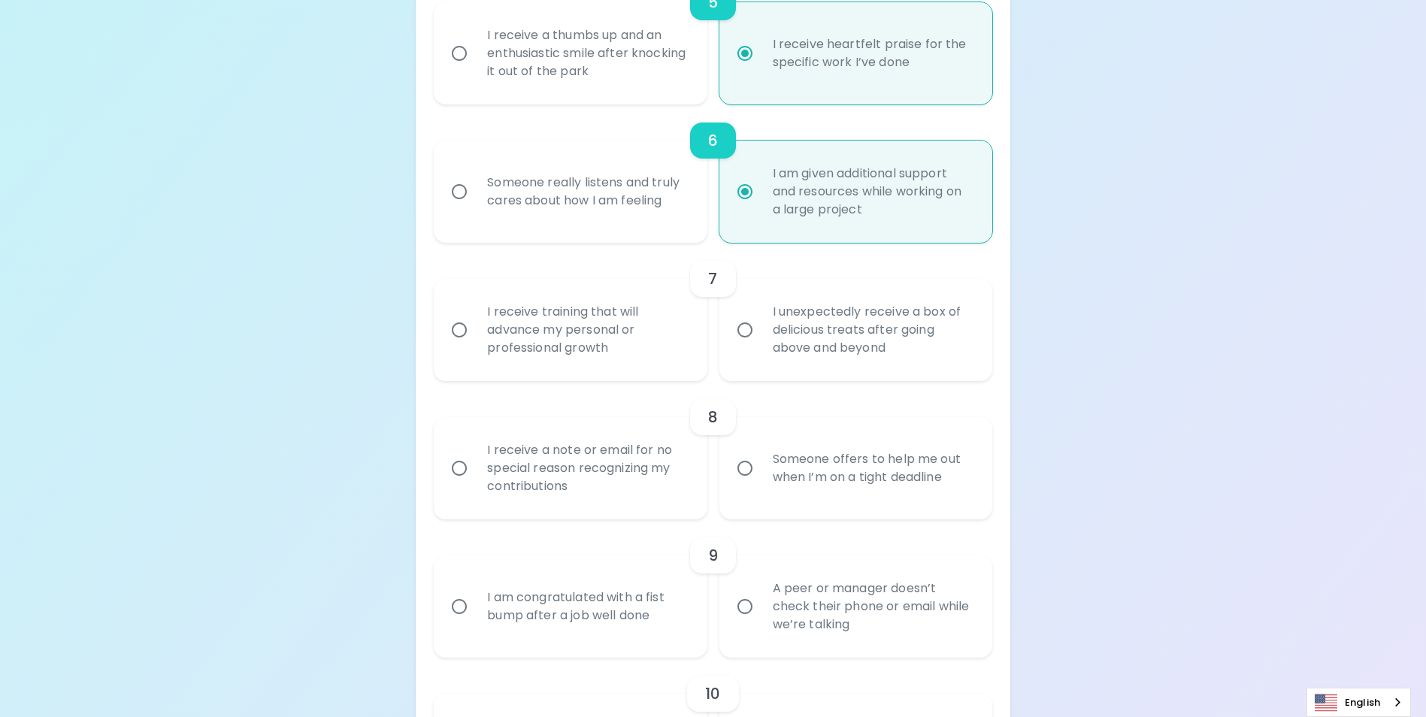
radio input "true"
click at [572, 349] on div "I receive training that will advance my personal or professional growth" at bounding box center [586, 330] width 223 height 90
click at [475, 346] on input "I receive training that will advance my personal or professional growth" at bounding box center [460, 330] width 32 height 32
radio input "false"
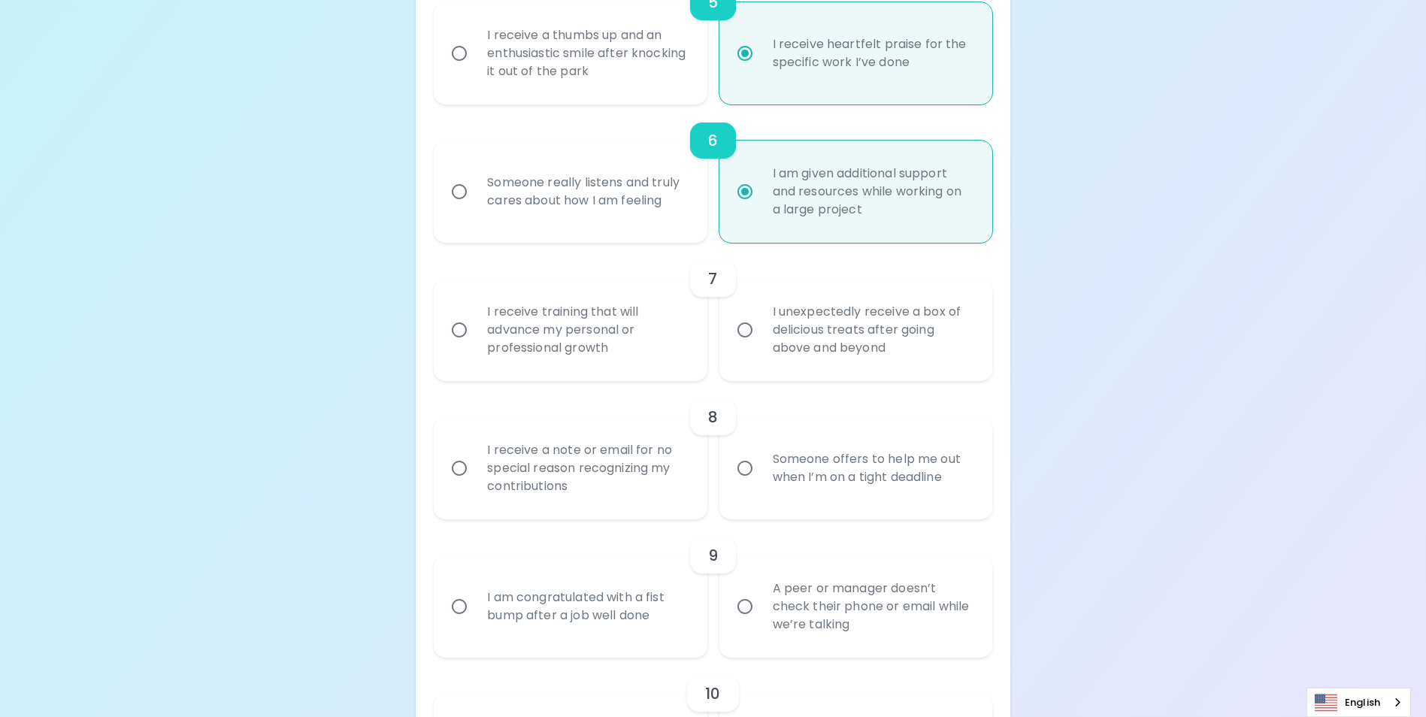
radio input "false"
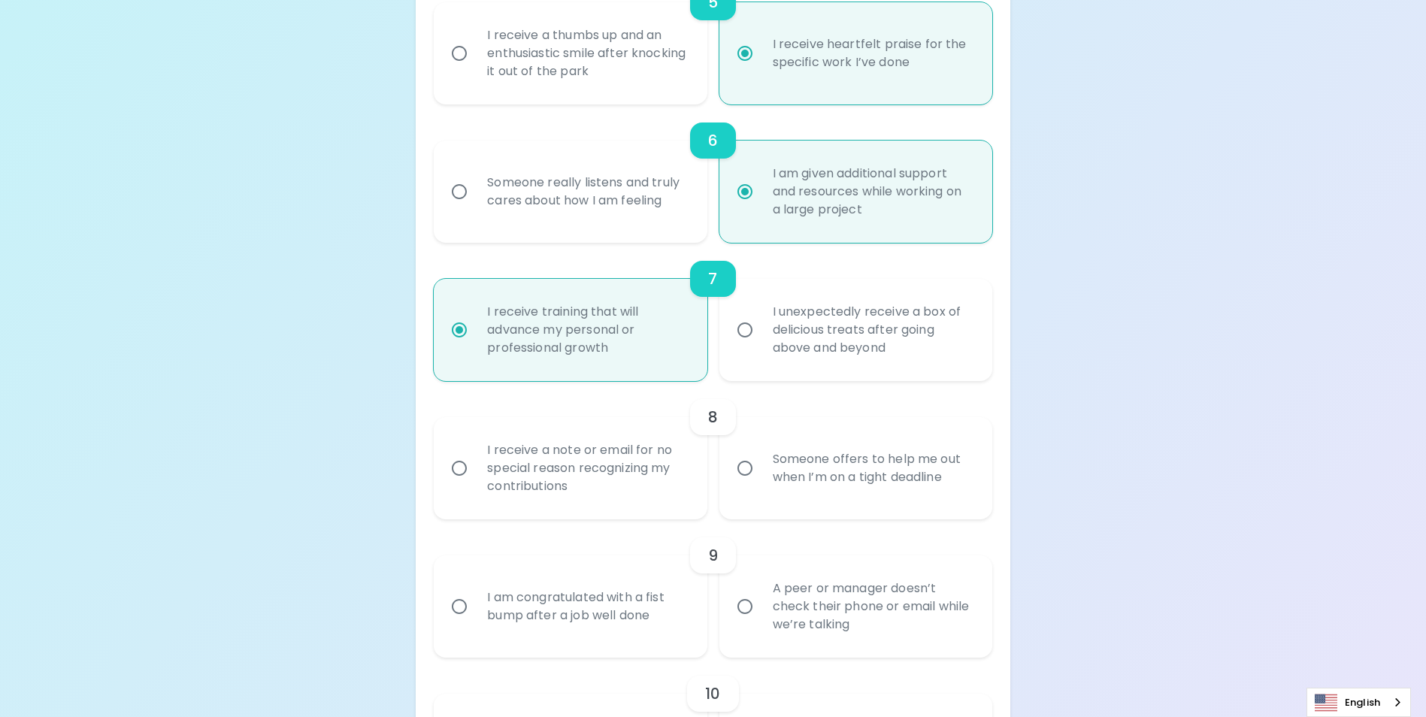
scroll to position [1068, 0]
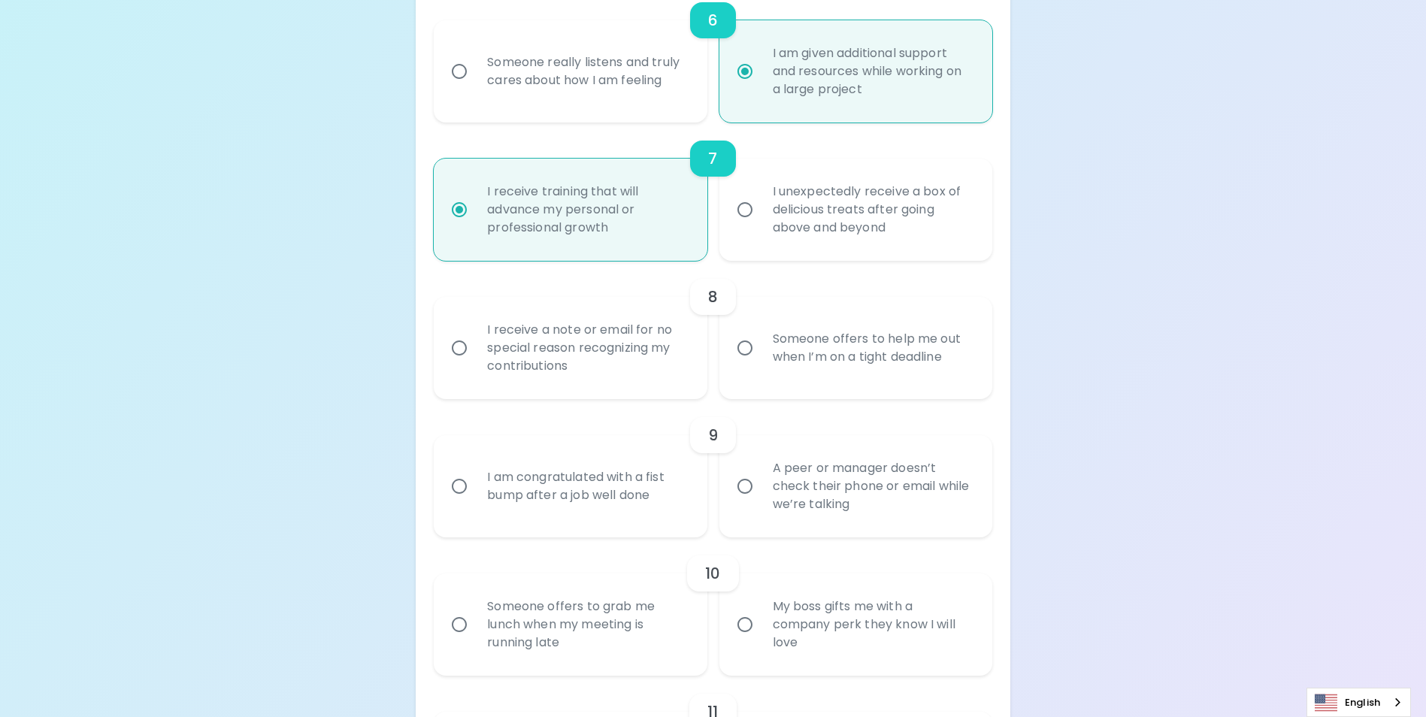
radio input "true"
click at [871, 374] on div "Someone offers to help me out when I’m on a tight deadline" at bounding box center [872, 348] width 223 height 72
click at [761, 364] on input "Someone offers to help me out when I’m on a tight deadline" at bounding box center [745, 348] width 32 height 32
radio input "false"
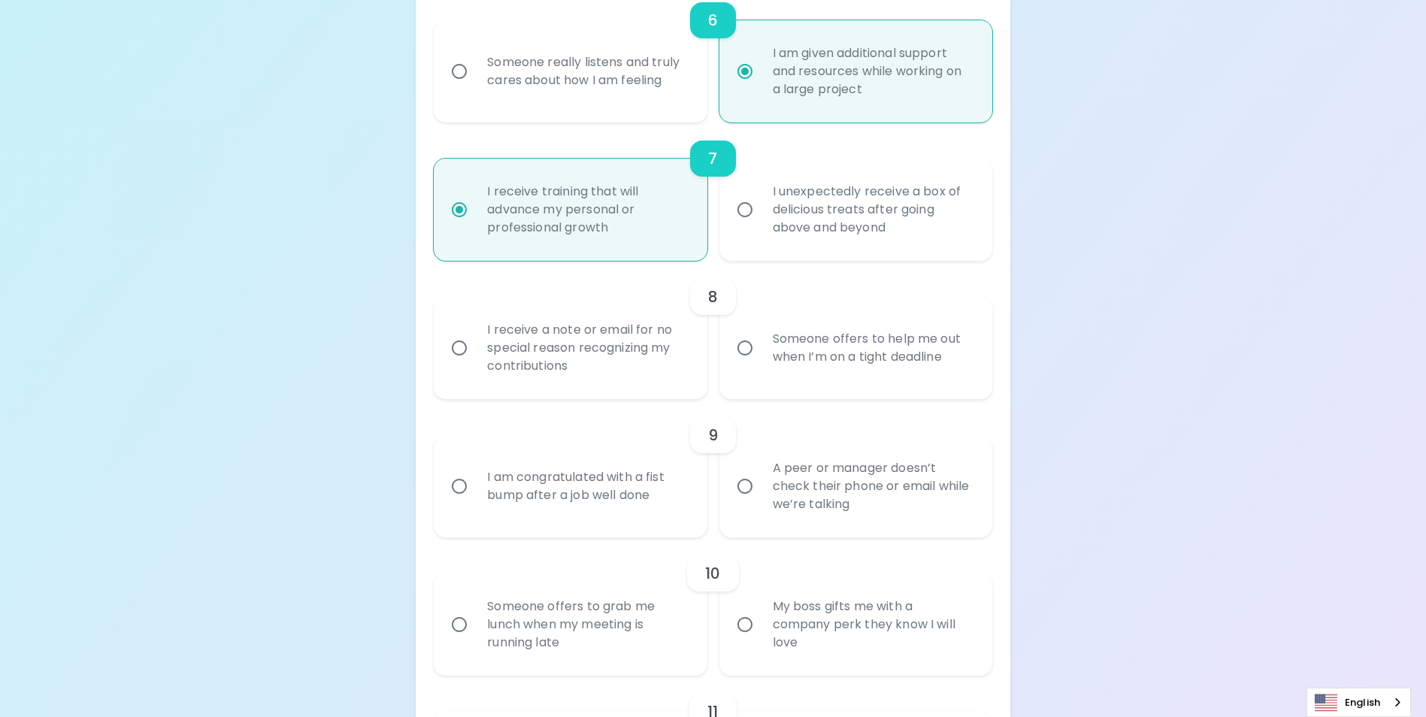
radio input "false"
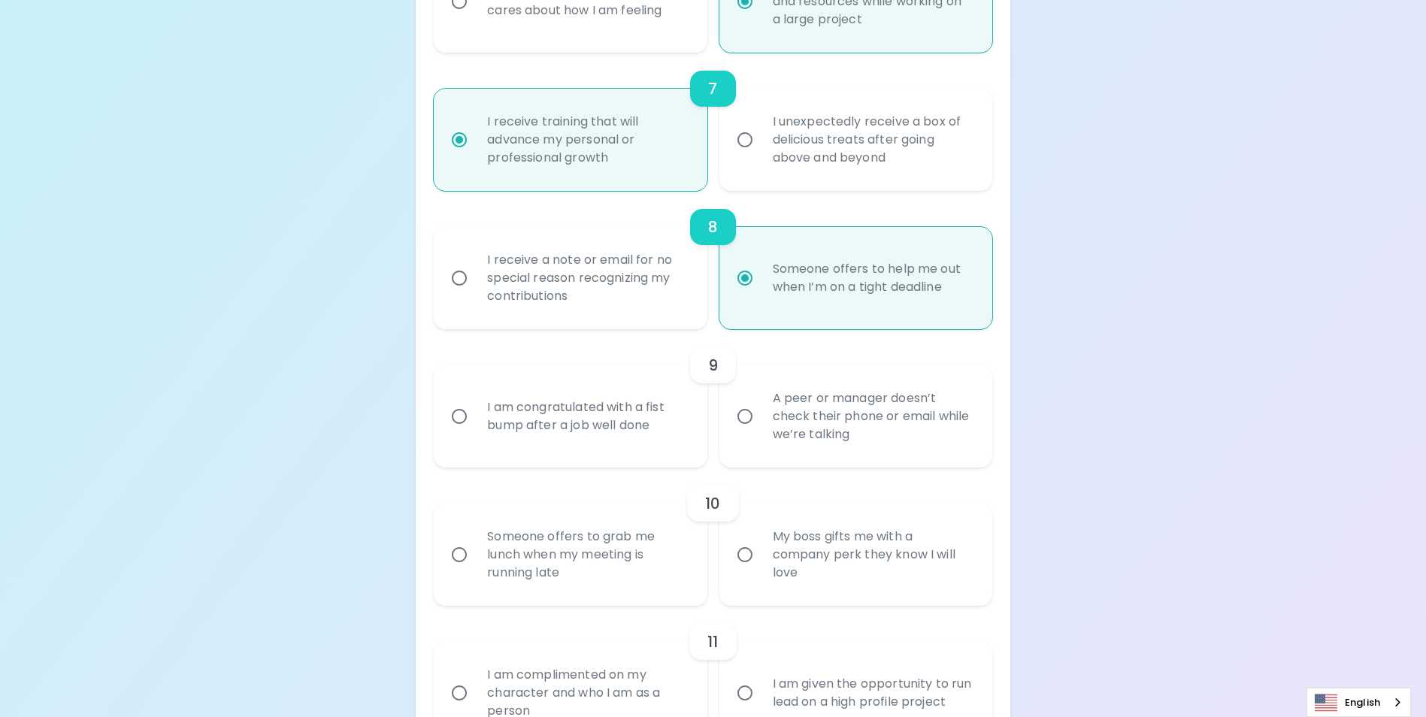
scroll to position [1188, 0]
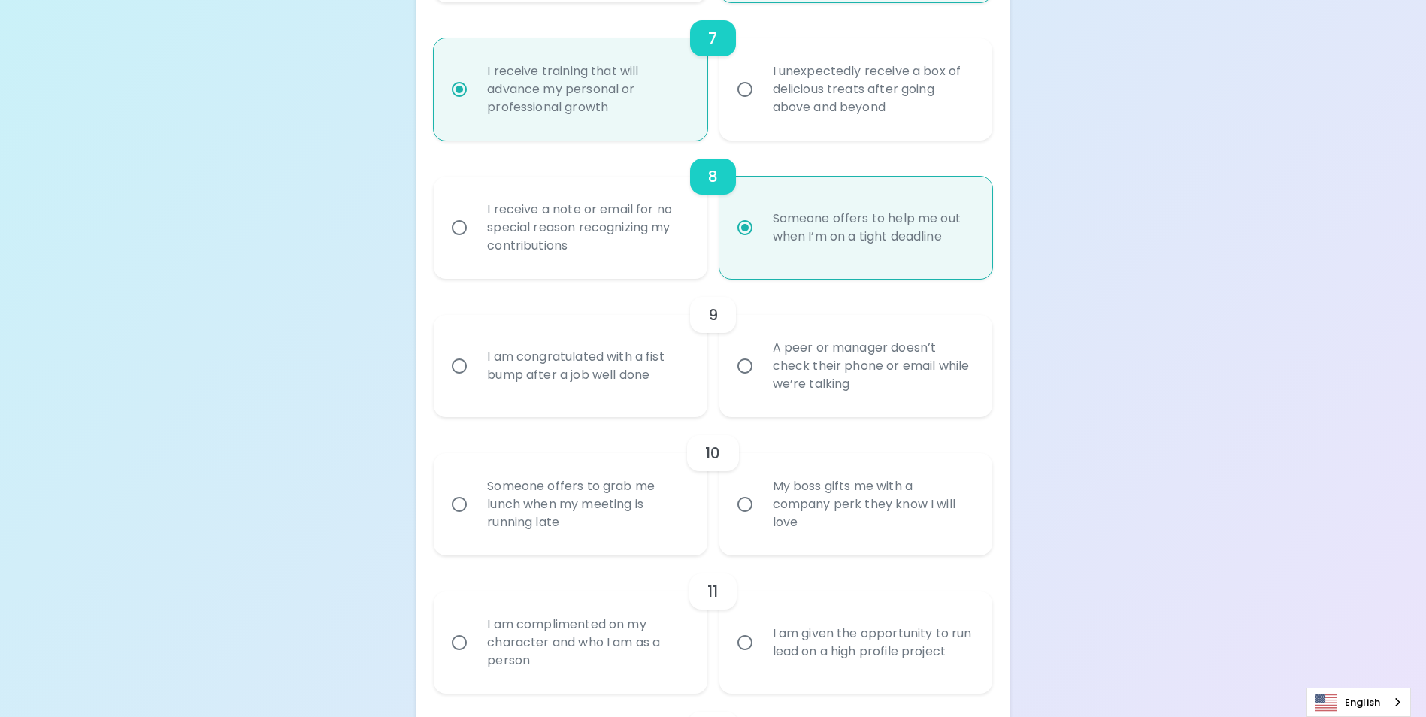
radio input "true"
click at [462, 382] on input "I am congratulated with a fist bump after a job well done" at bounding box center [460, 366] width 32 height 32
radio input "false"
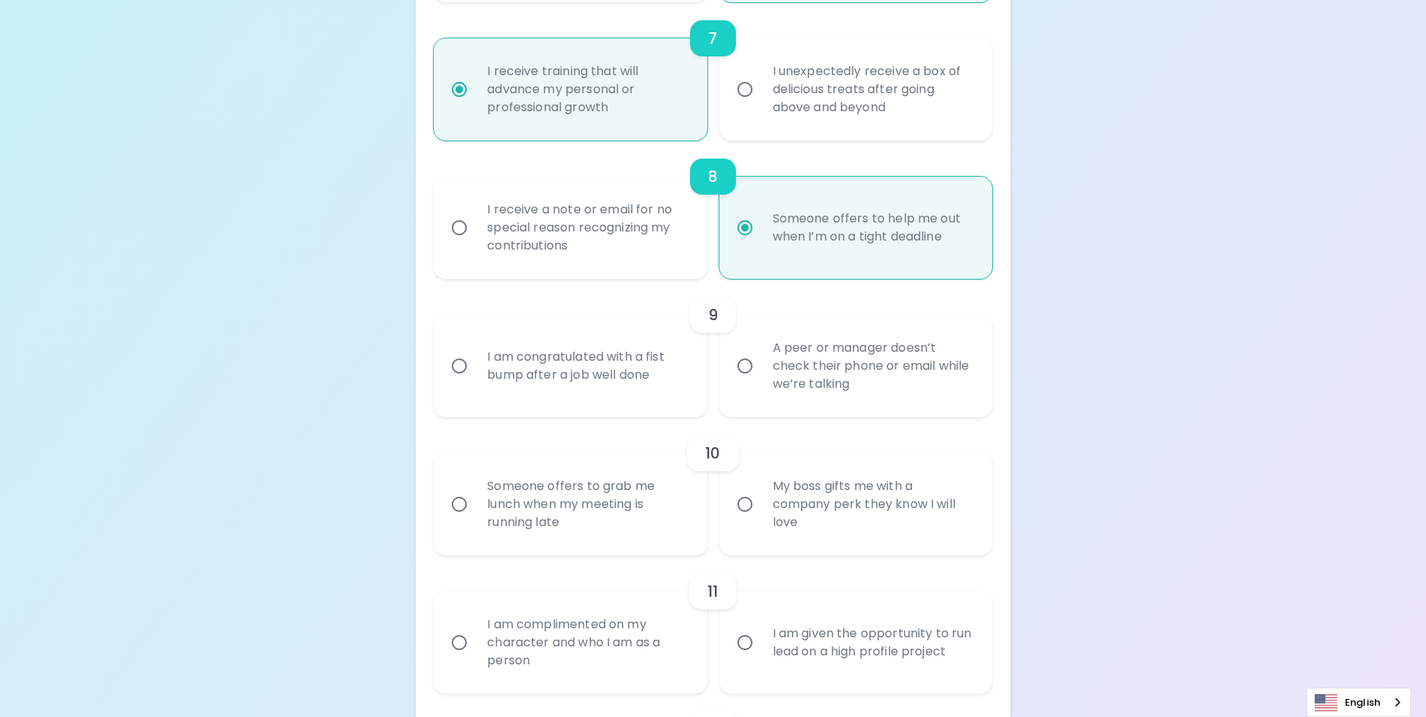
radio input "false"
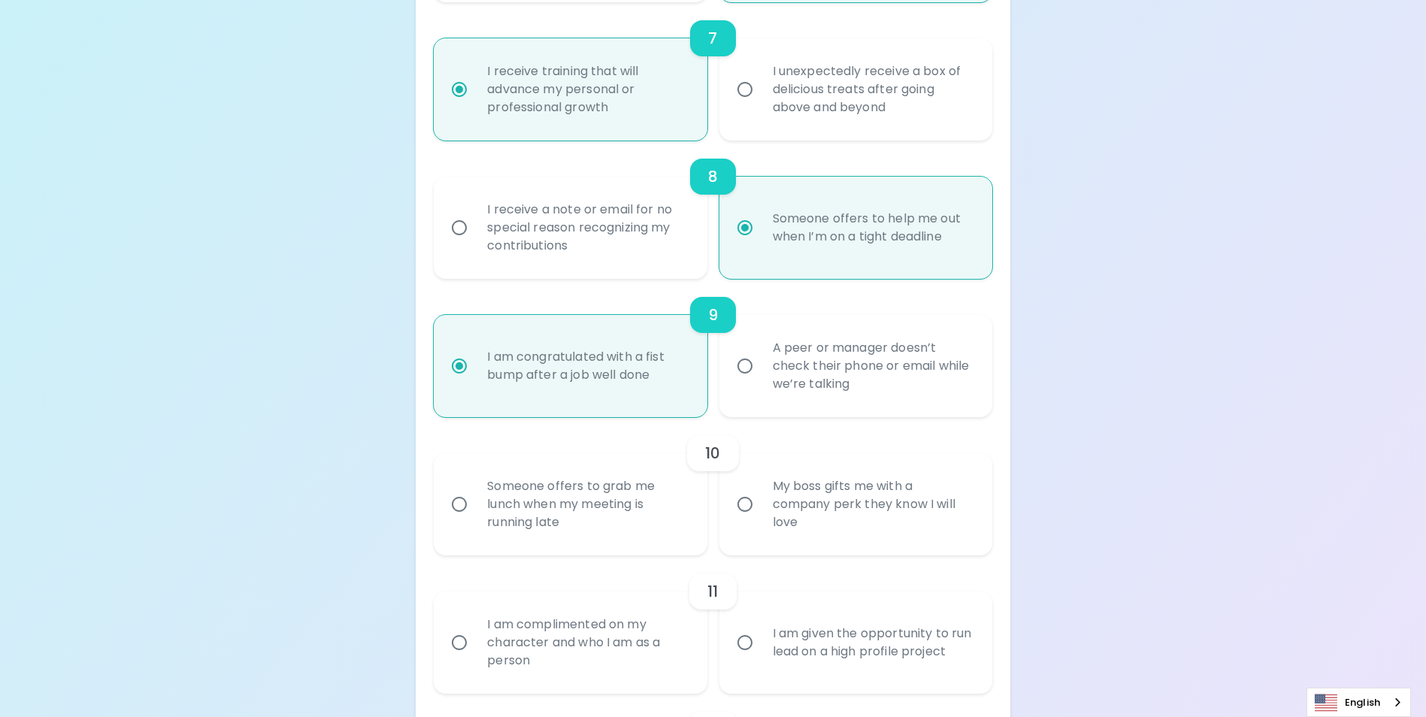
scroll to position [1308, 0]
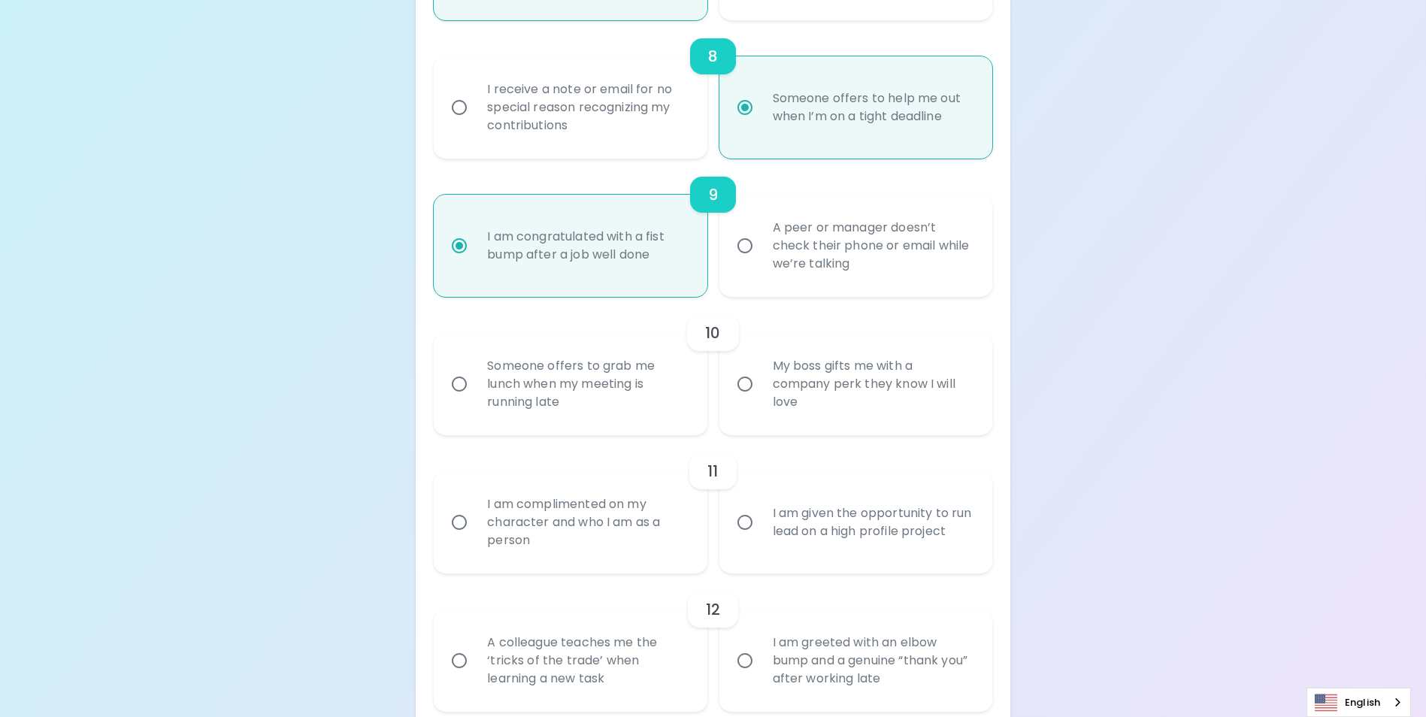
radio input "true"
click at [787, 401] on div "My boss gifts me with a company perk they know I will love" at bounding box center [872, 384] width 223 height 90
click at [761, 400] on input "My boss gifts me with a company perk they know I will love" at bounding box center [745, 384] width 32 height 32
radio input "false"
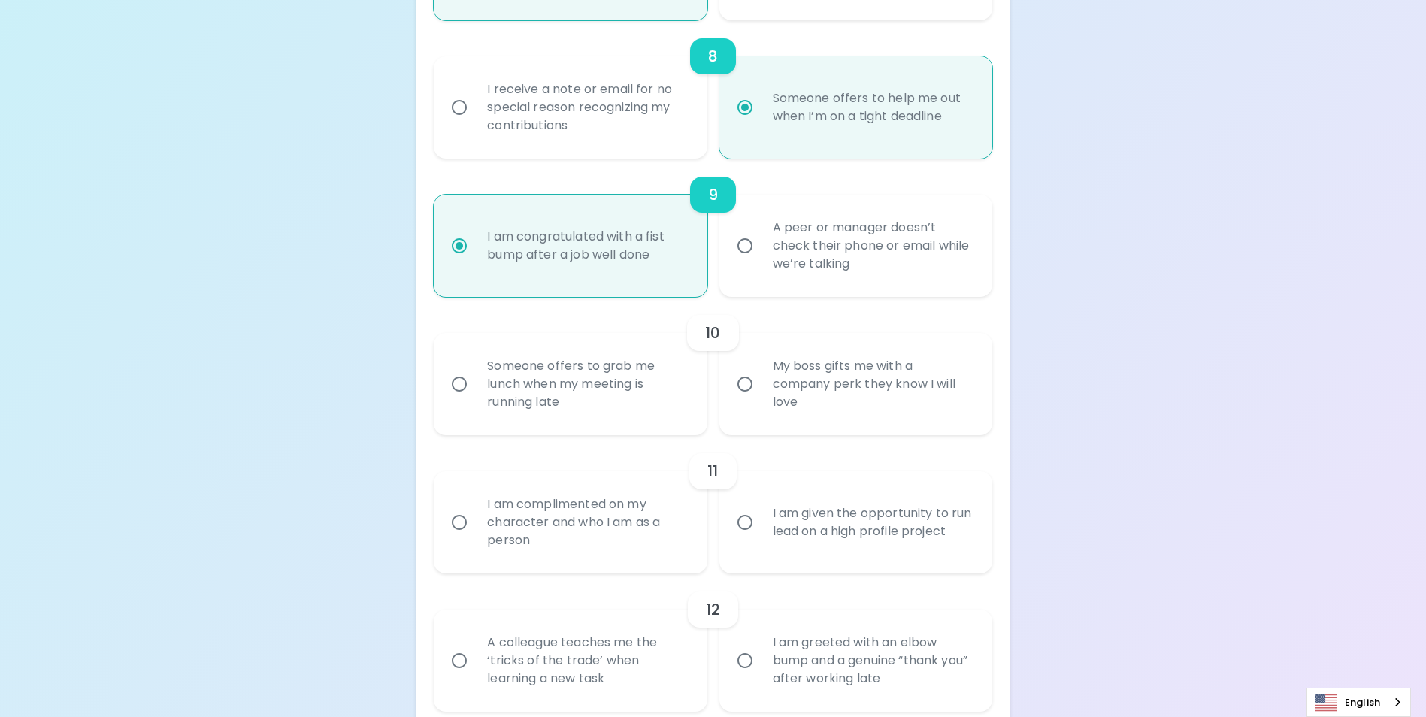
radio input "false"
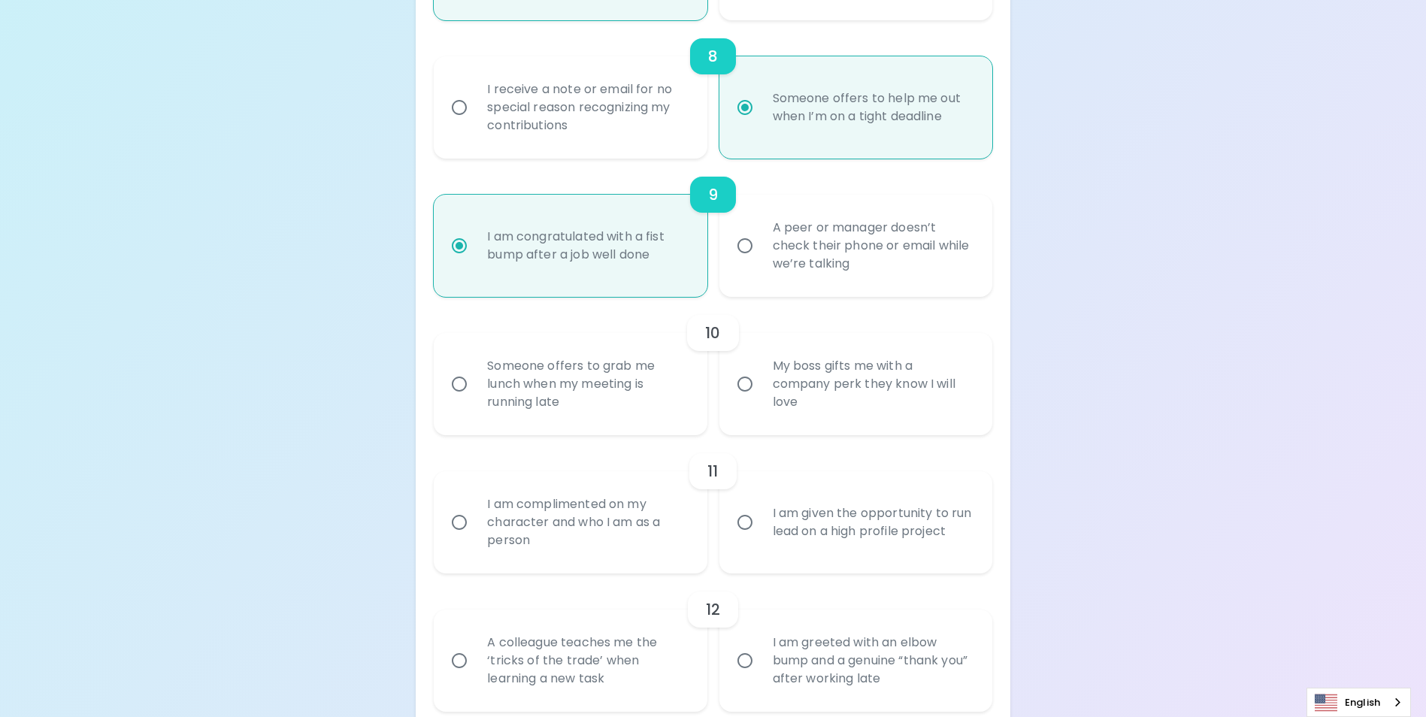
radio input "false"
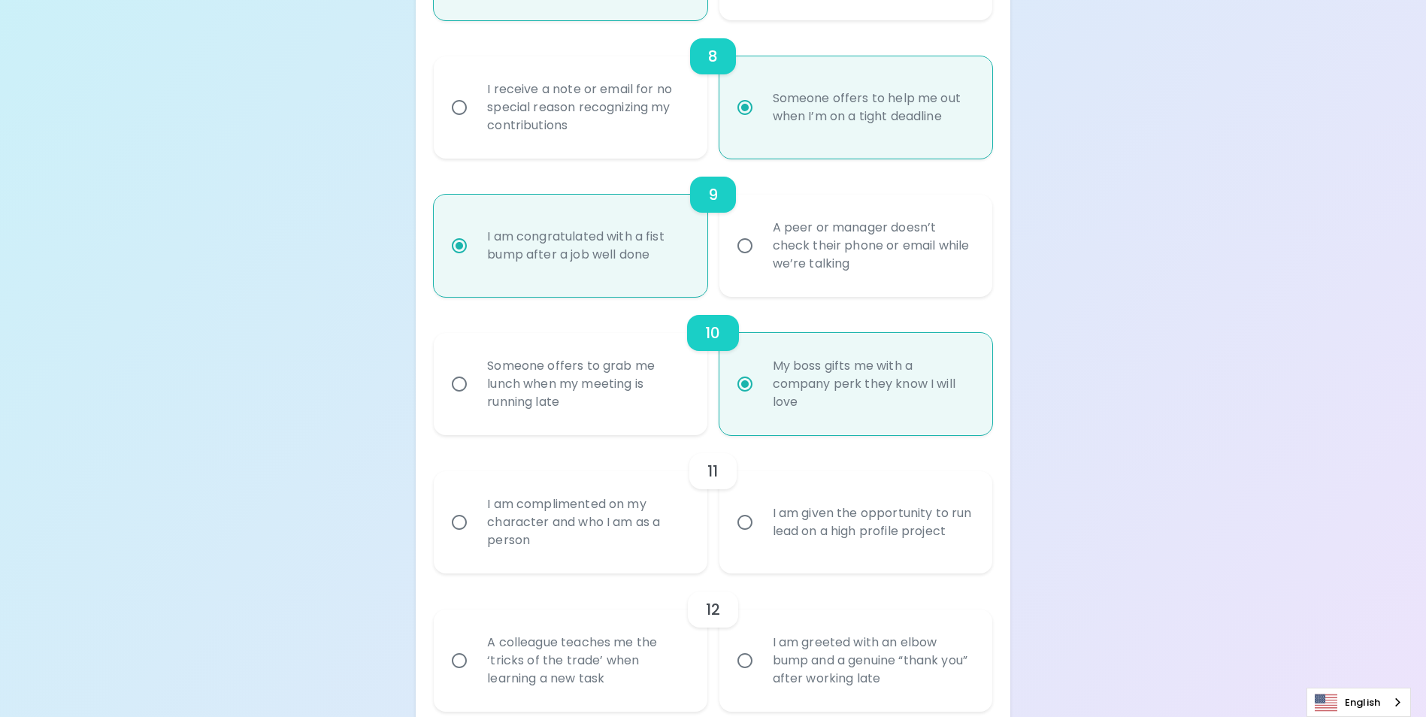
scroll to position [1429, 0]
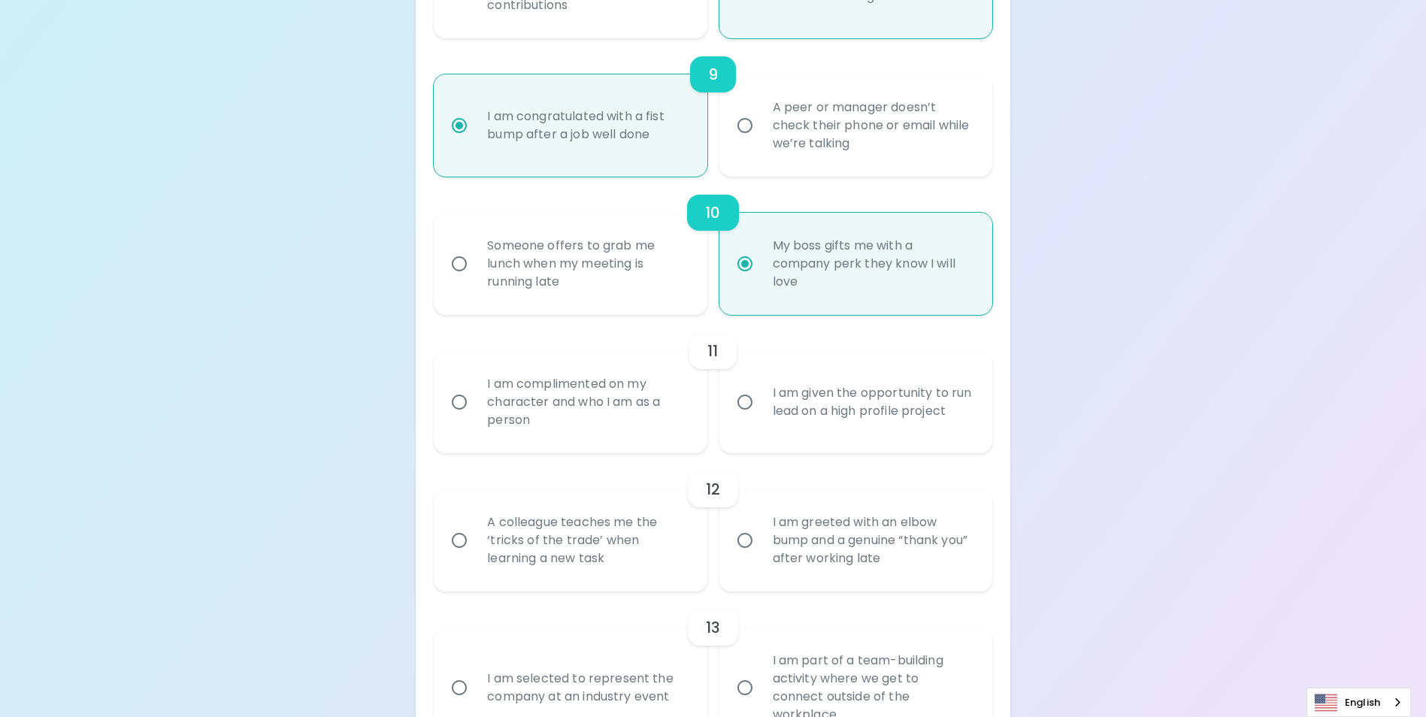
radio input "true"
click at [514, 280] on div "Someone offers to grab me lunch when my meeting is running late" at bounding box center [586, 264] width 223 height 90
click at [475, 280] on input "Someone offers to grab me lunch when my meeting is running late" at bounding box center [460, 264] width 32 height 32
radio input "false"
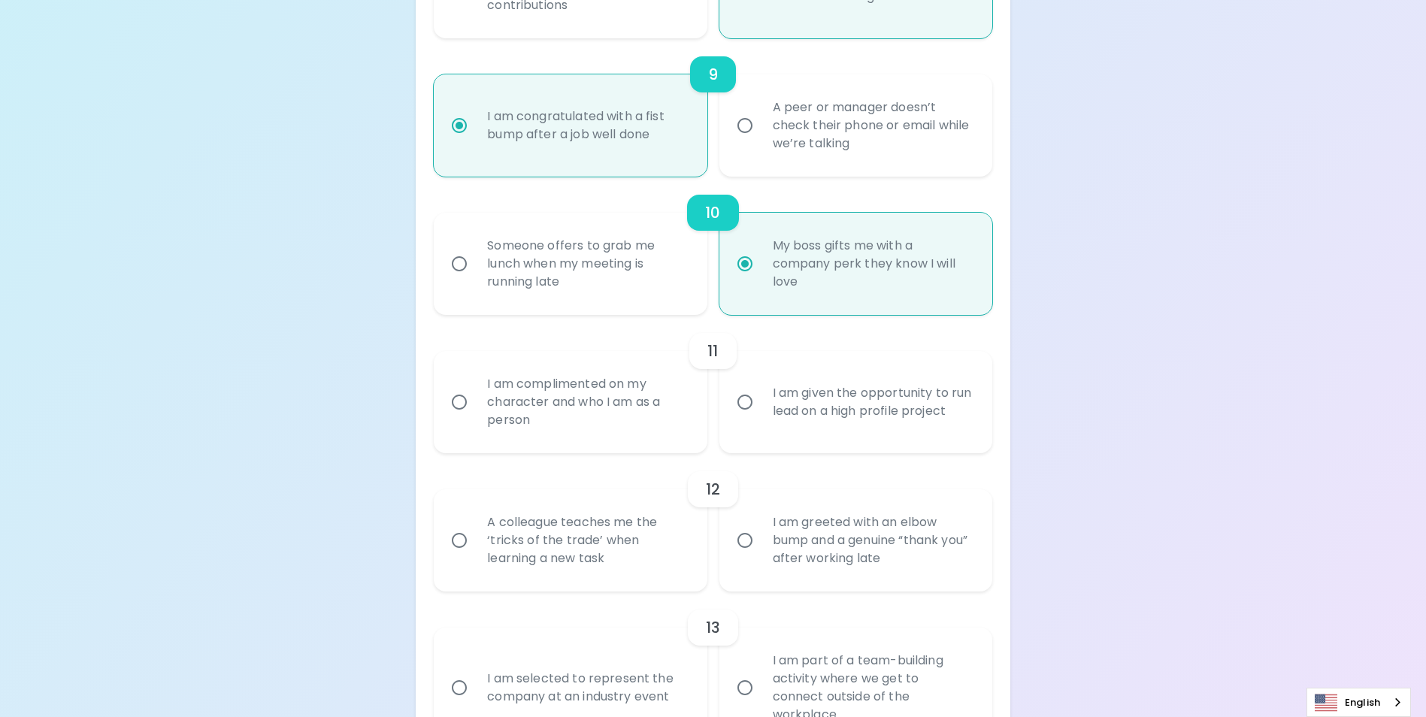
radio input "false"
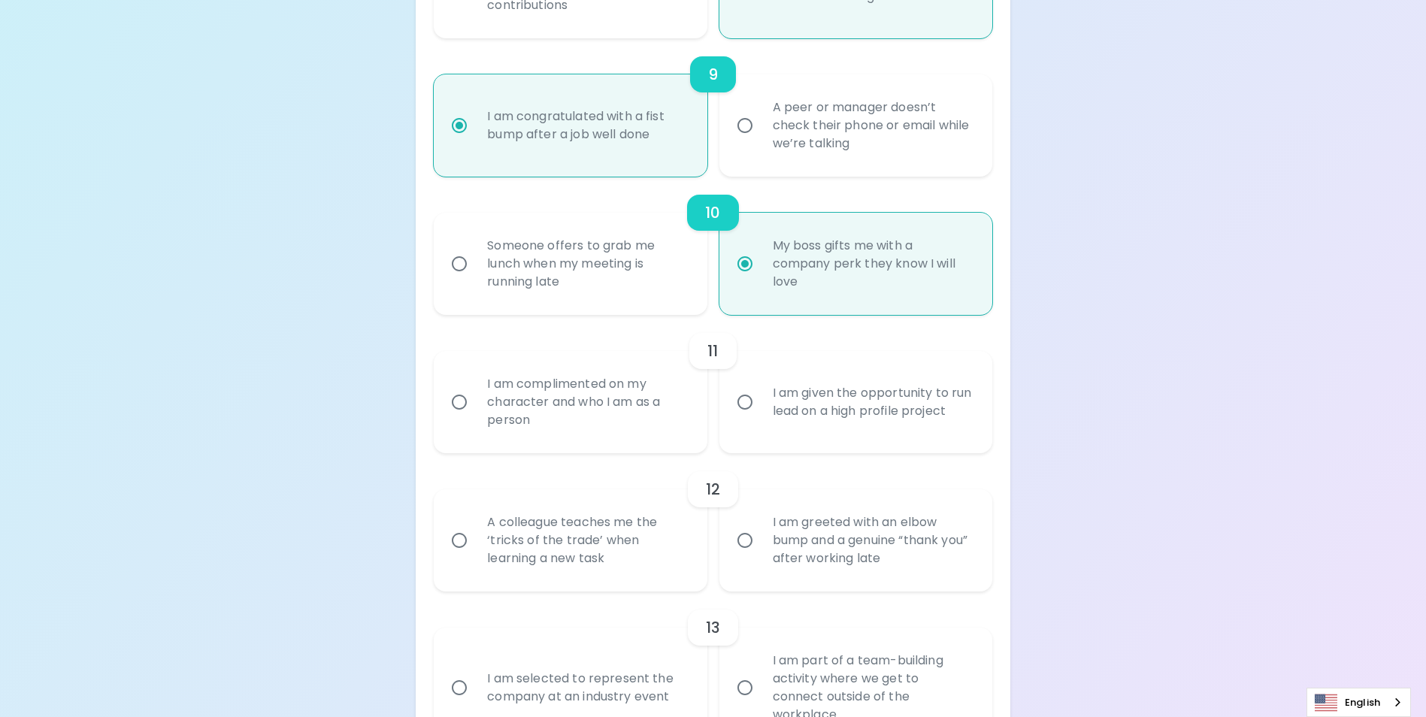
radio input "false"
radio input "true"
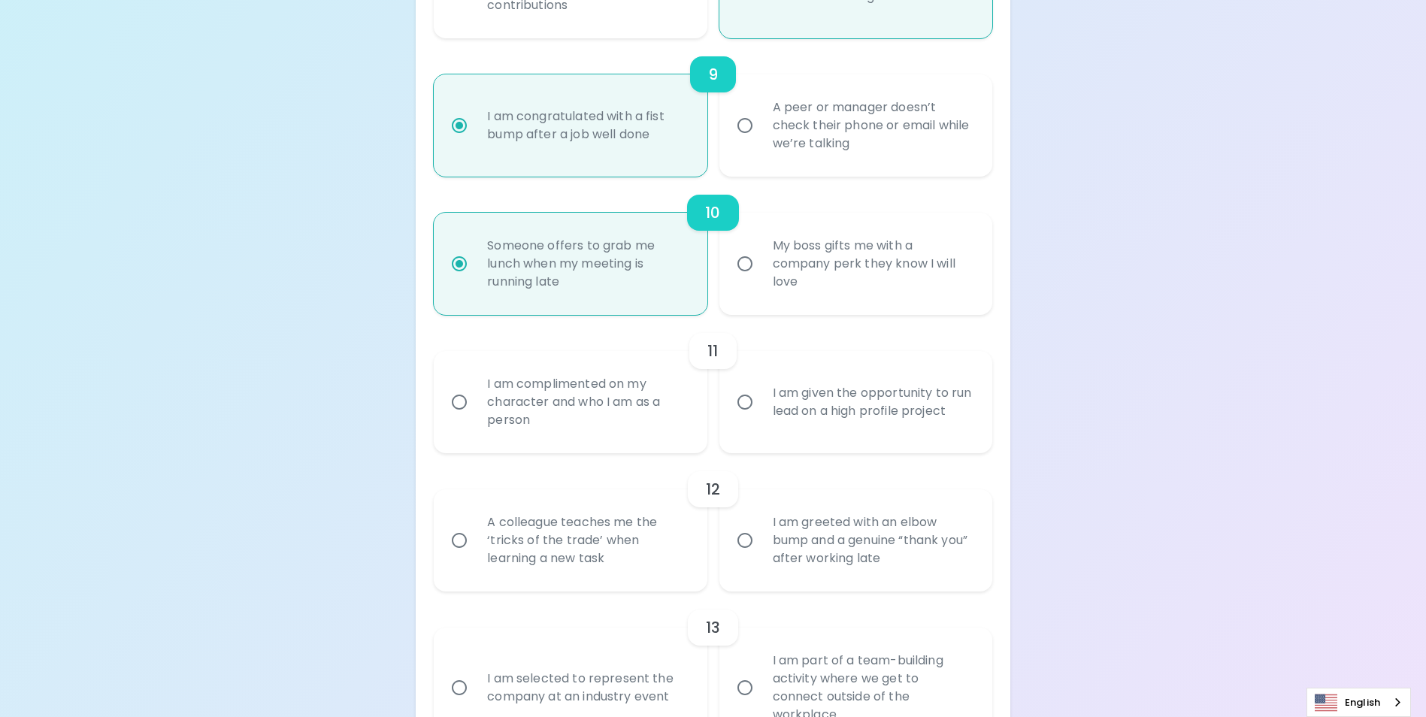
radio input "true"
click at [474, 438] on label "I am complimented on my character and who I am as a person" at bounding box center [562, 402] width 273 height 102
click at [474, 418] on input "I am complimented on my character and who I am as a person" at bounding box center [460, 402] width 32 height 32
radio input "false"
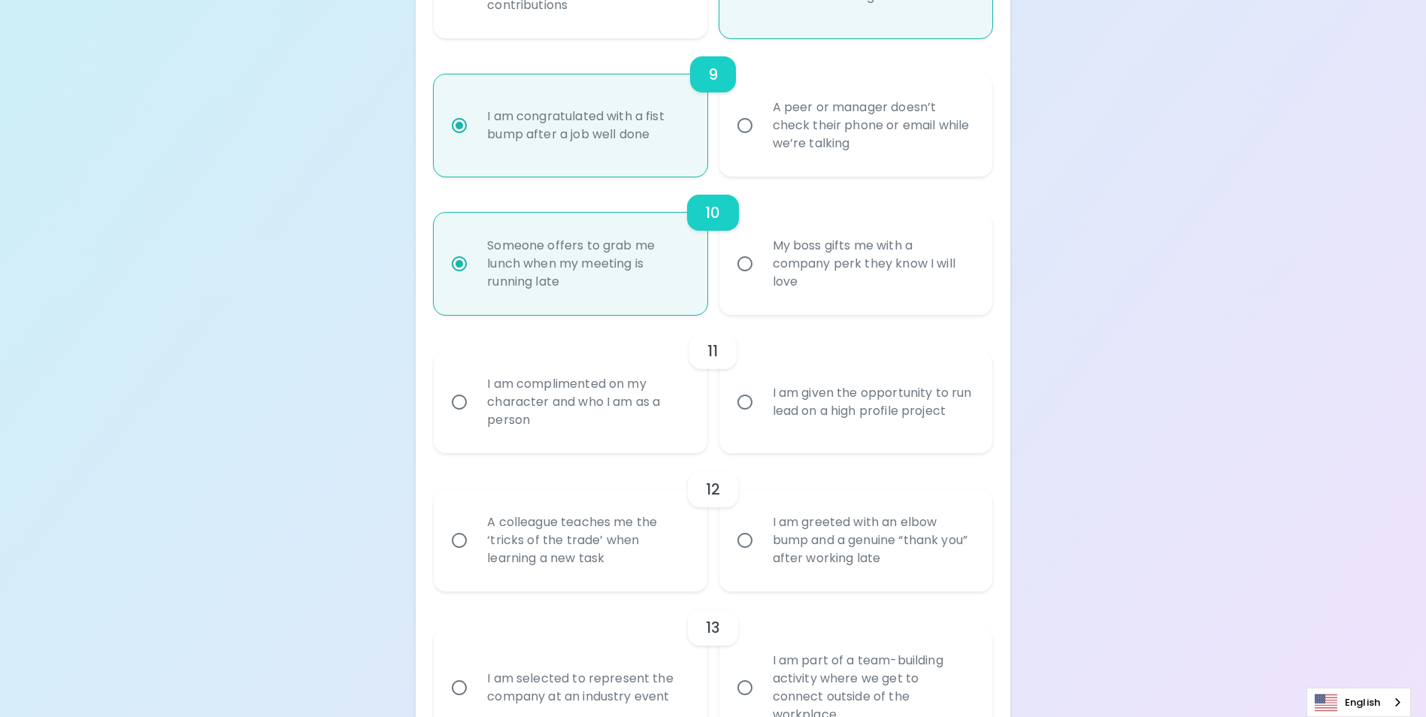
radio input "false"
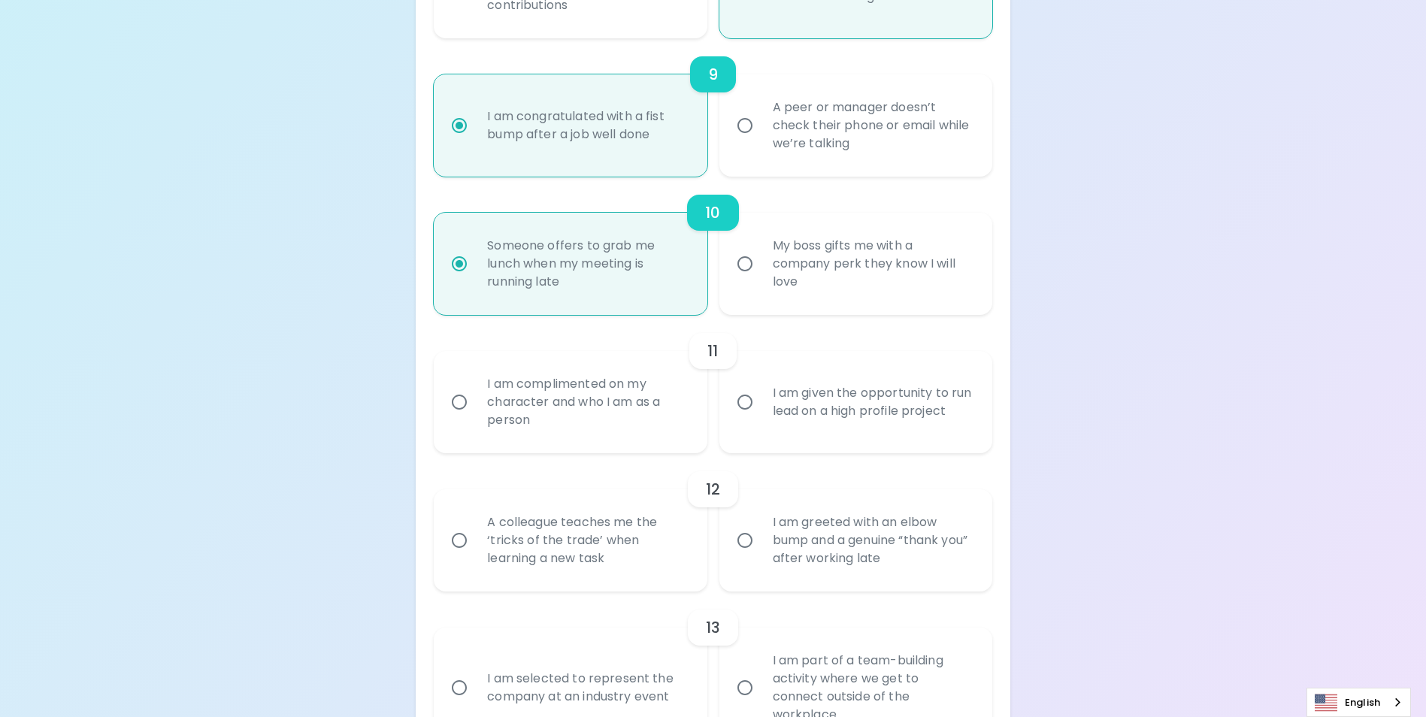
radio input "false"
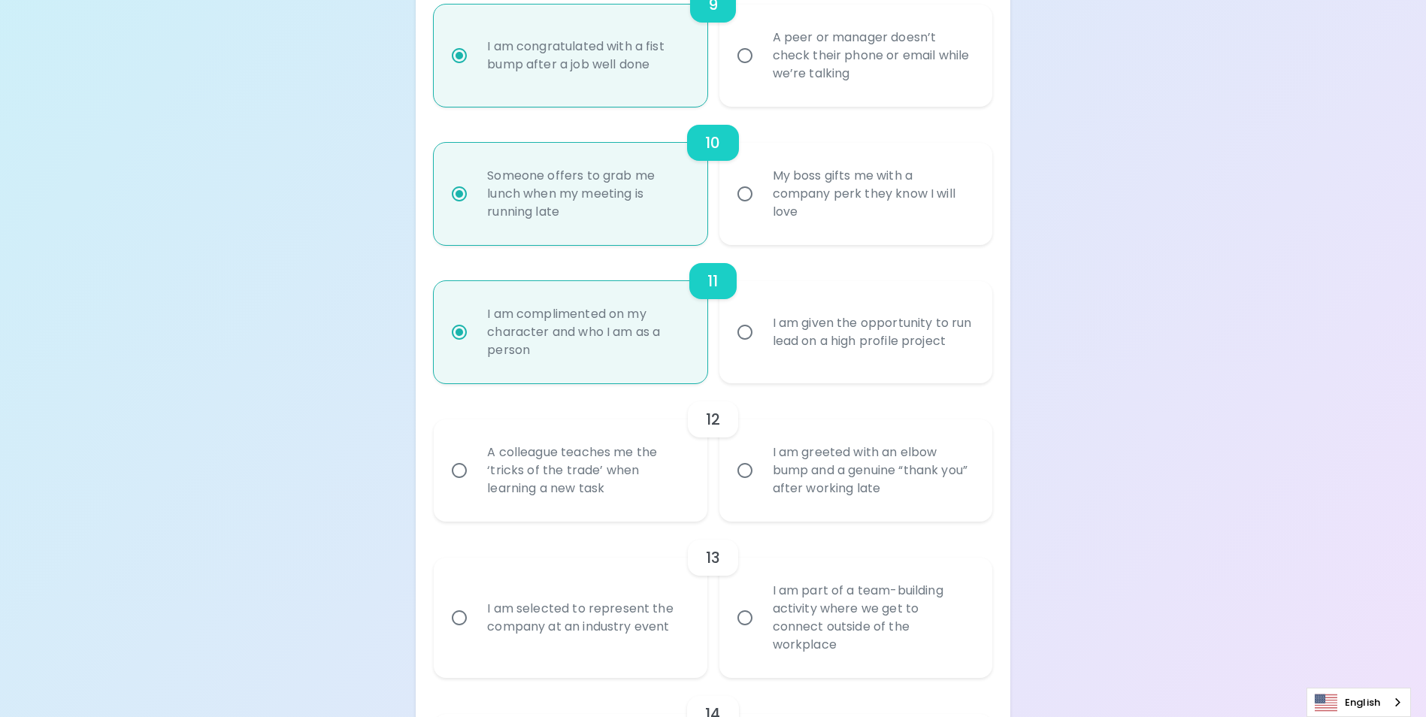
scroll to position [1549, 0]
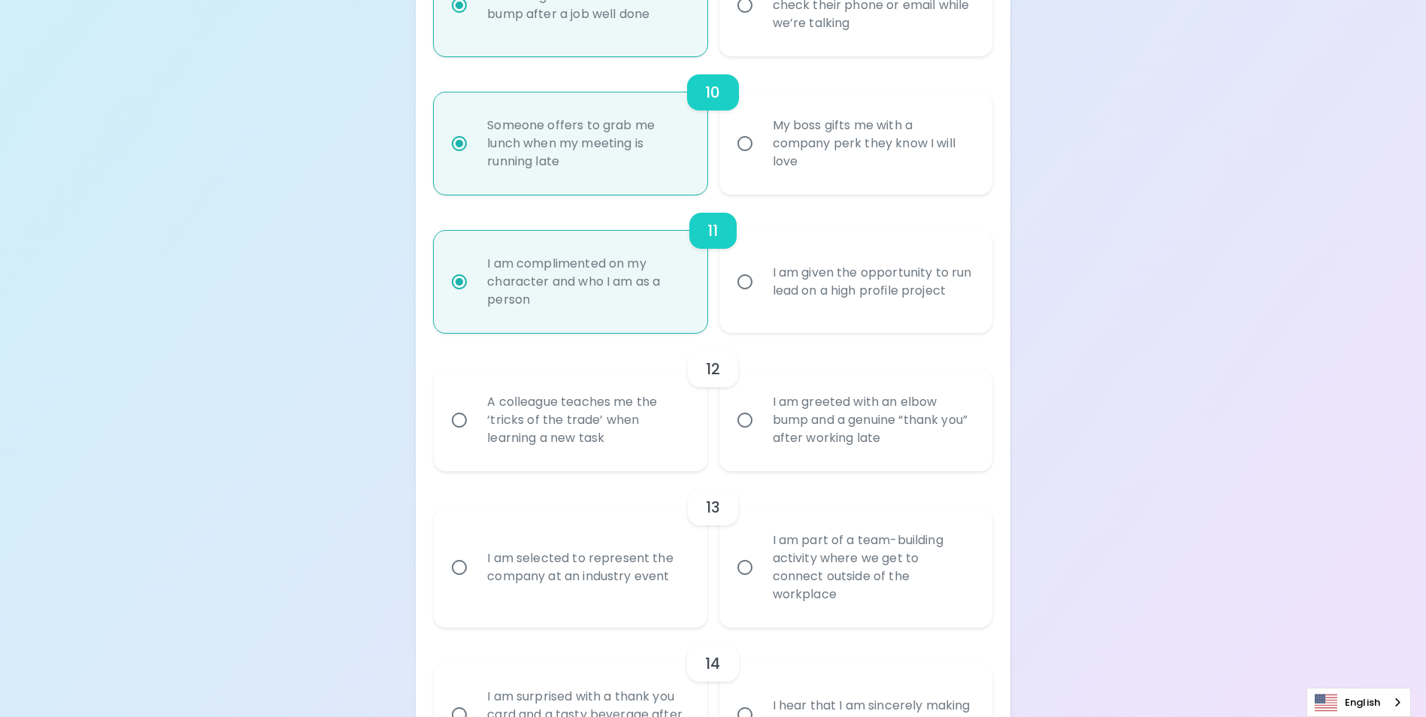
radio input "true"
click at [565, 445] on div "A colleague teaches me the ‘tricks of the trade’ when learning a new task" at bounding box center [586, 420] width 223 height 90
click at [475, 436] on input "A colleague teaches me the ‘tricks of the trade’ when learning a new task" at bounding box center [460, 420] width 32 height 32
radio input "false"
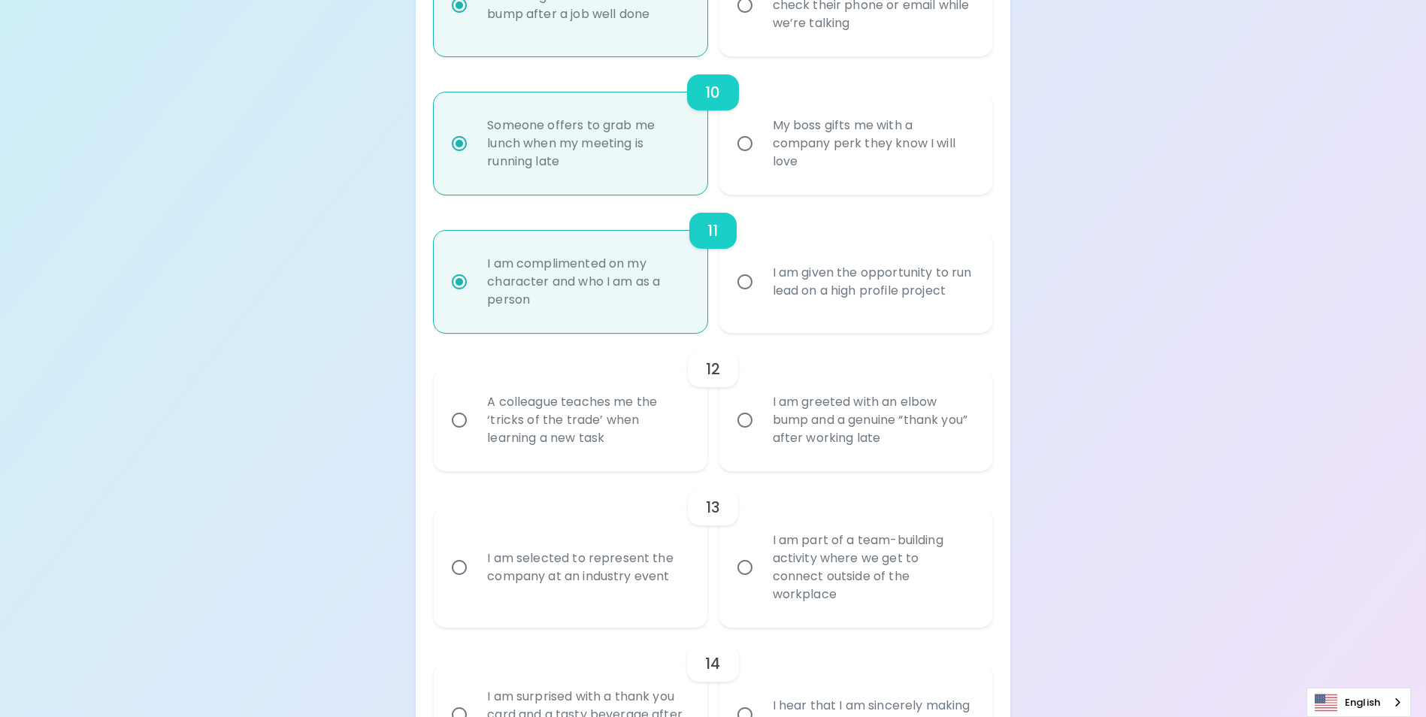
radio input "false"
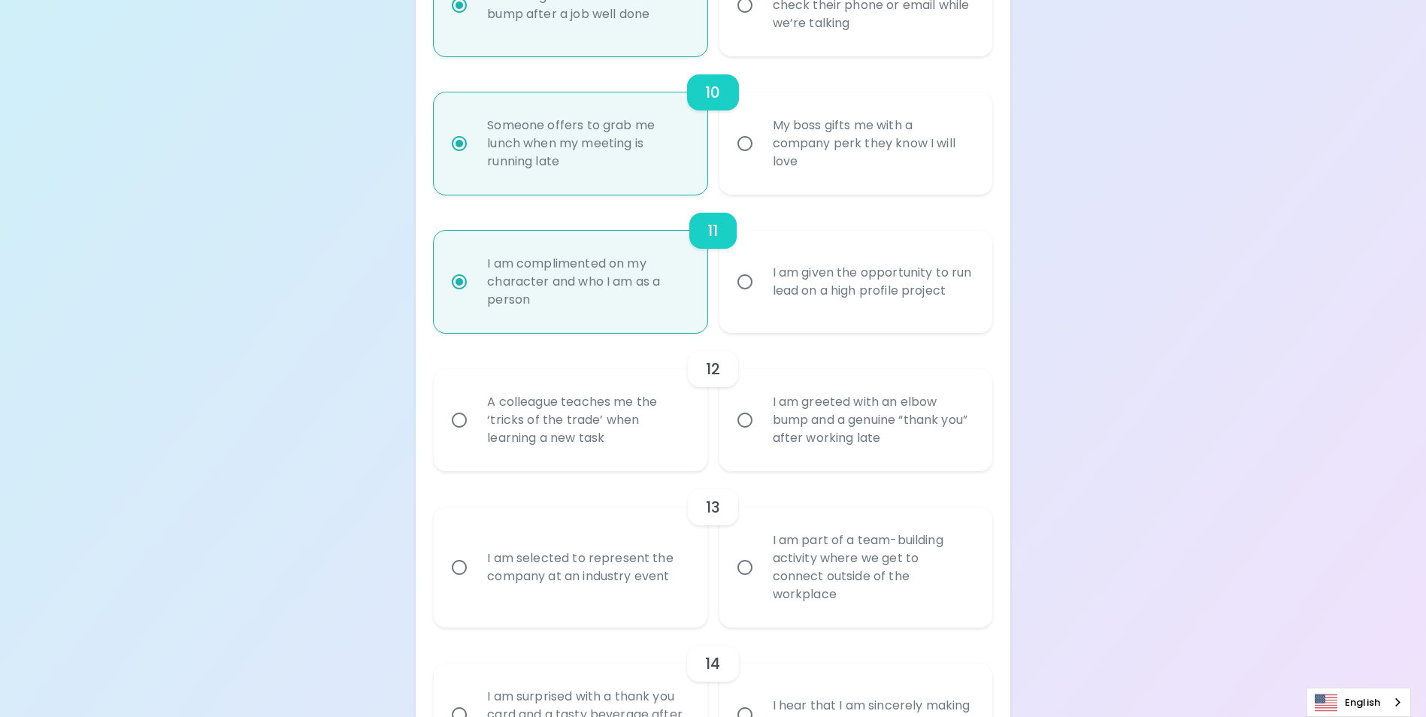
radio input "false"
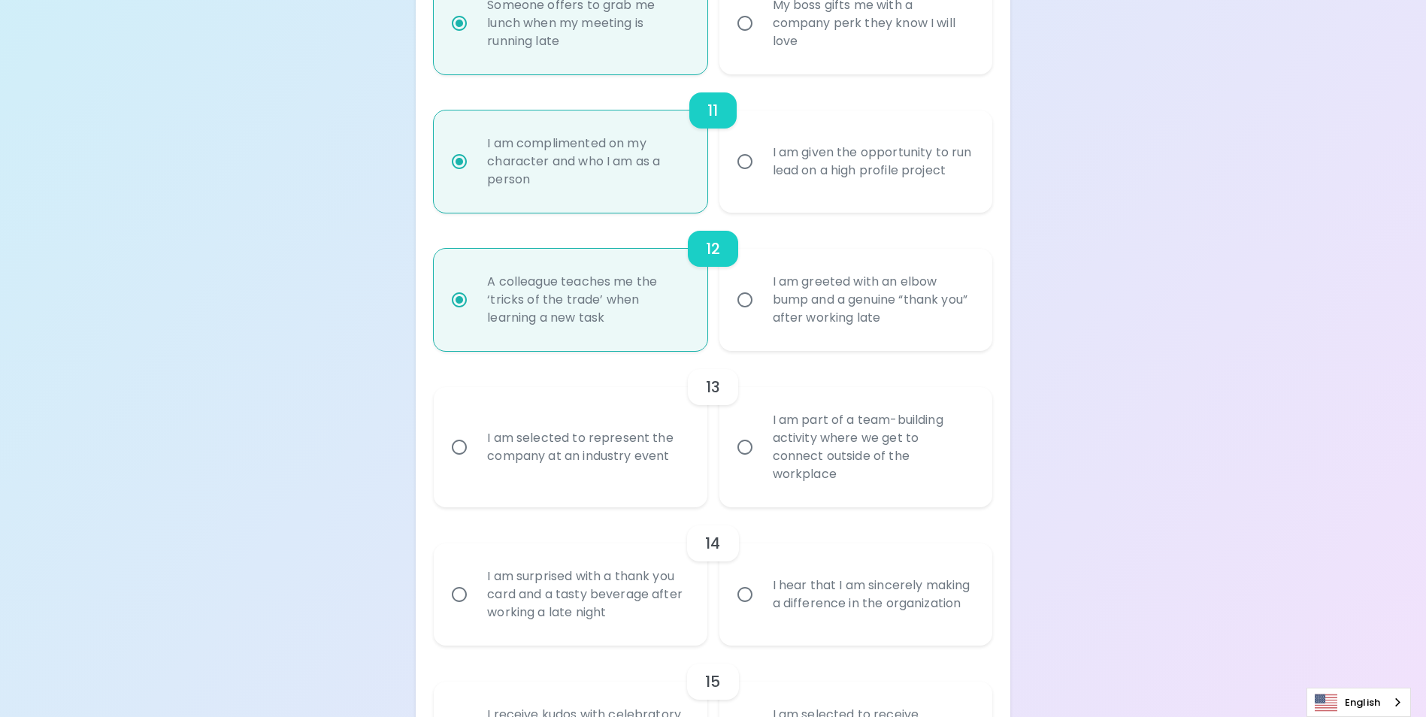
radio input "true"
click at [560, 450] on div "I am selected to represent the company at an industry event" at bounding box center [586, 447] width 223 height 72
click at [475, 450] on input "I am selected to represent the company at an industry event" at bounding box center [460, 448] width 32 height 32
radio input "false"
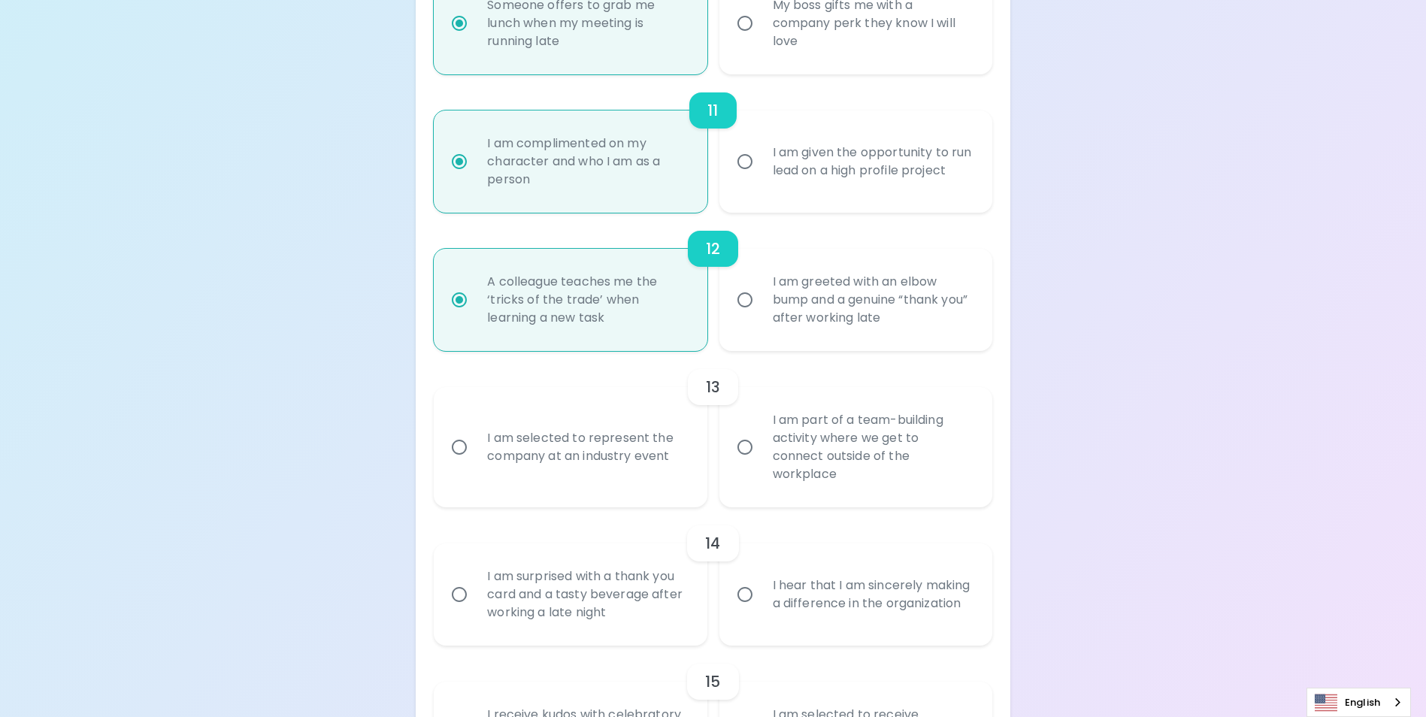
radio input "false"
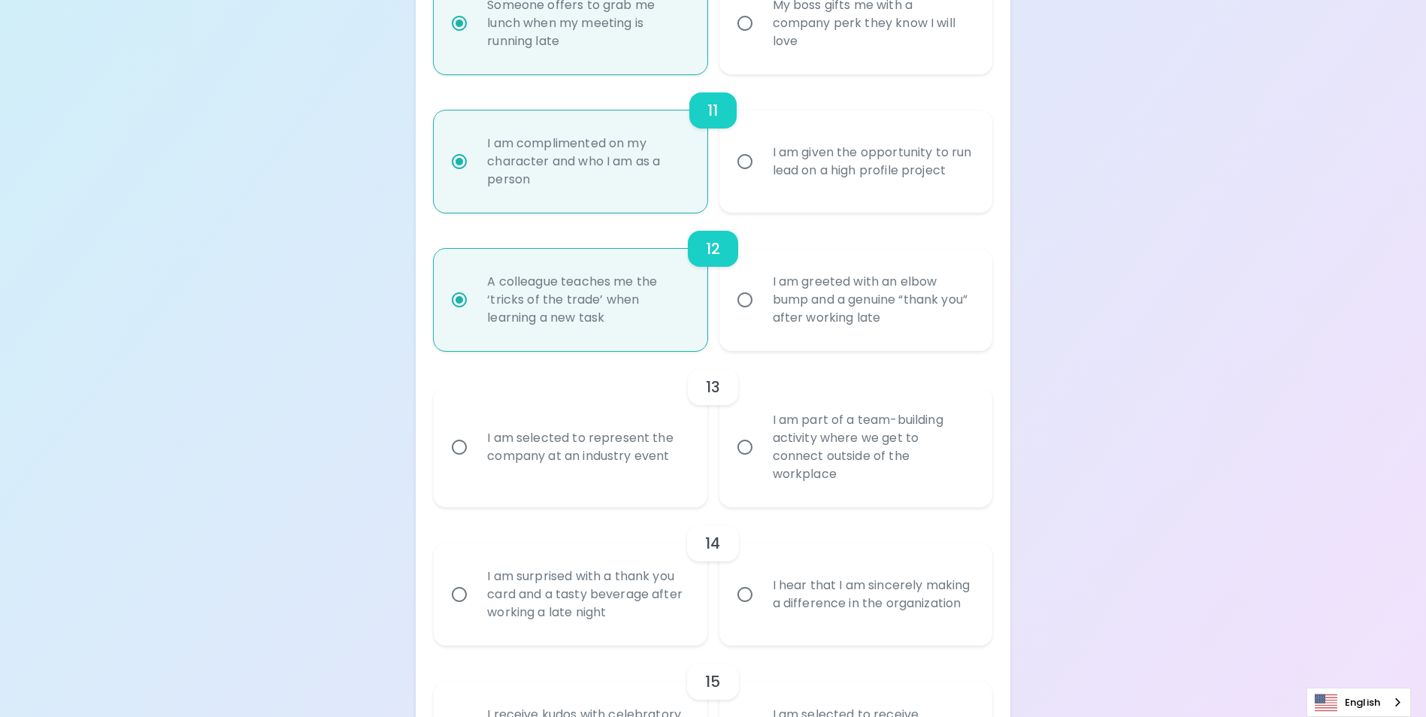
radio input "false"
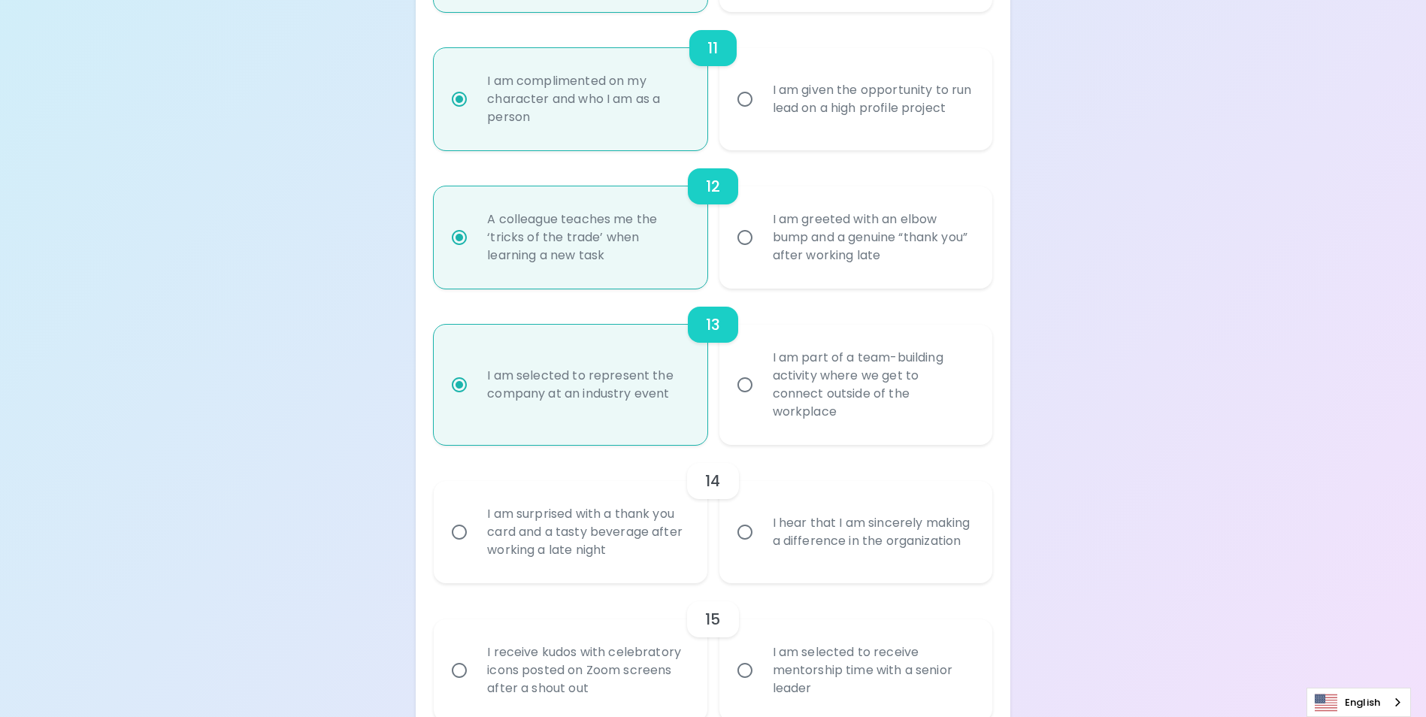
scroll to position [1714, 0]
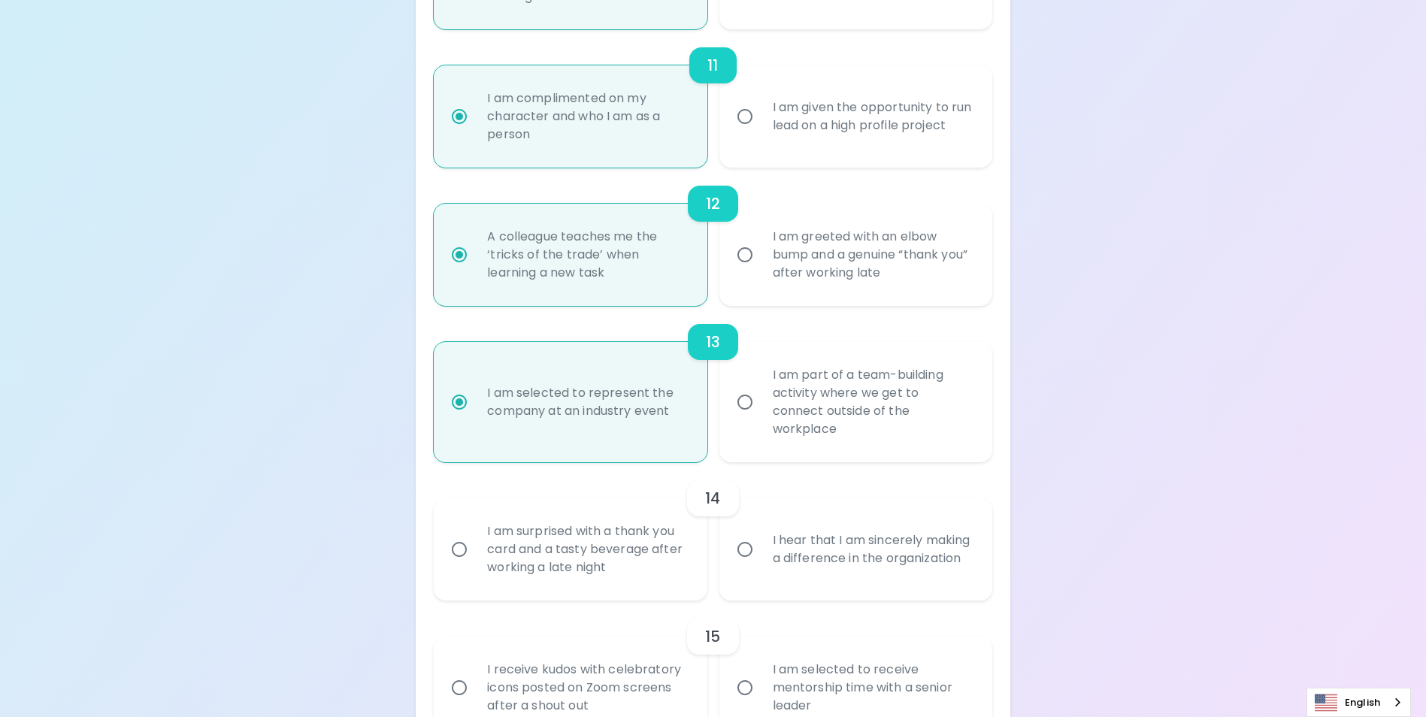
radio input "true"
click at [840, 276] on div "I am greeted with an elbow bump and a genuine “thank you” after working late" at bounding box center [872, 255] width 223 height 90
click at [761, 271] on input "I am greeted with an elbow bump and a genuine “thank you” after working late" at bounding box center [745, 255] width 32 height 32
radio input "false"
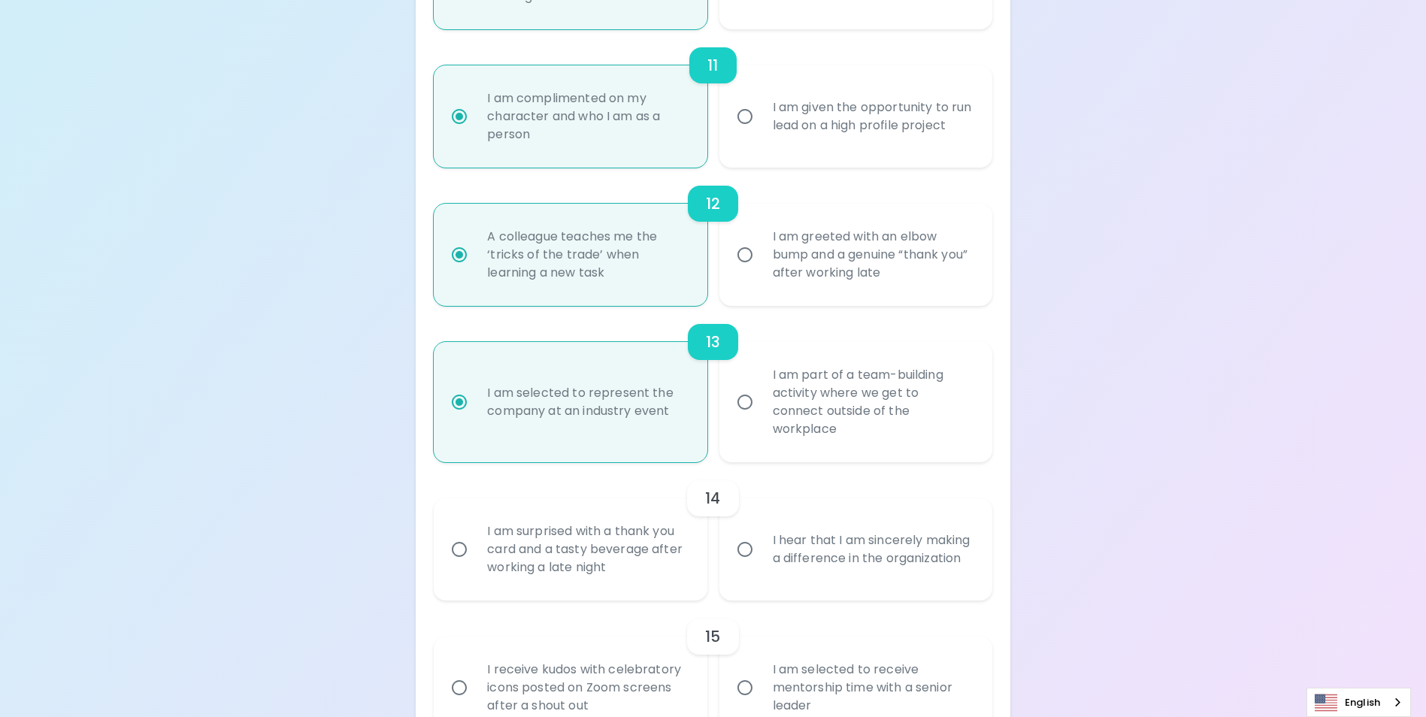
radio input "false"
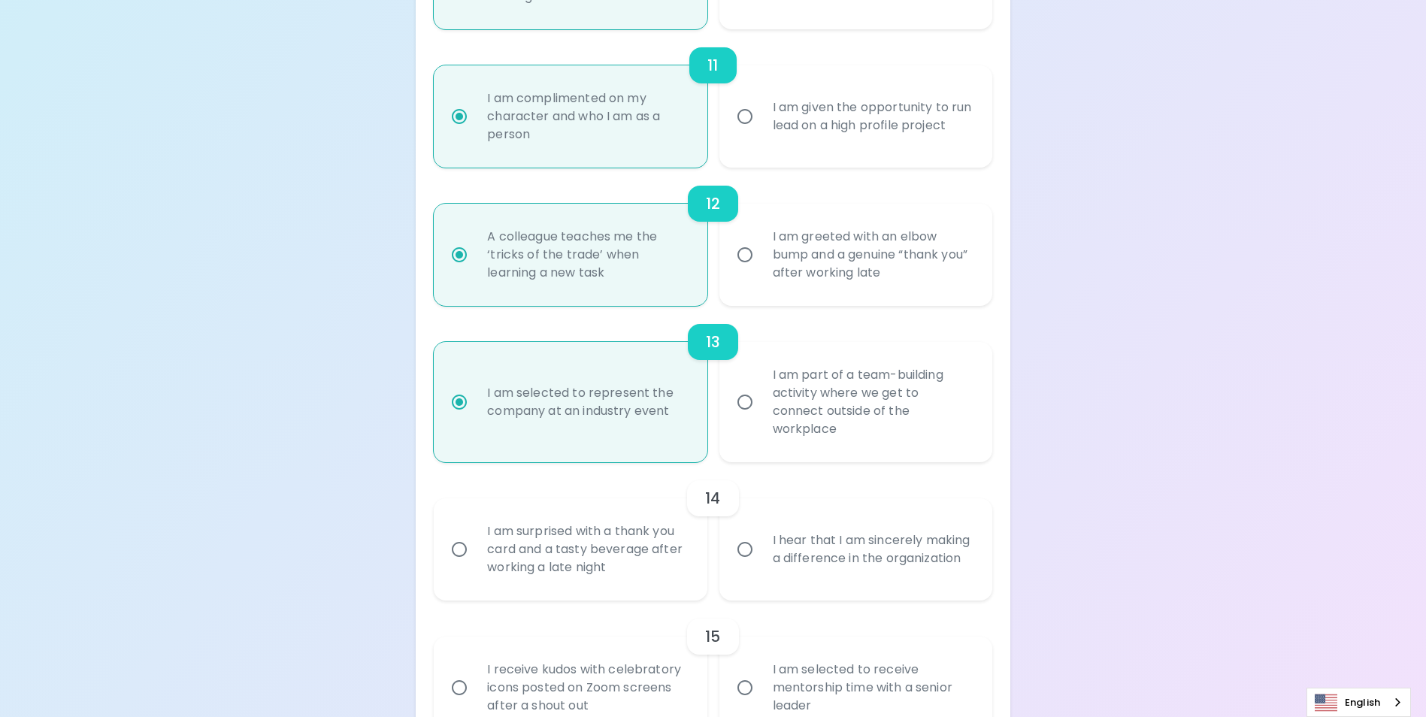
radio input "false"
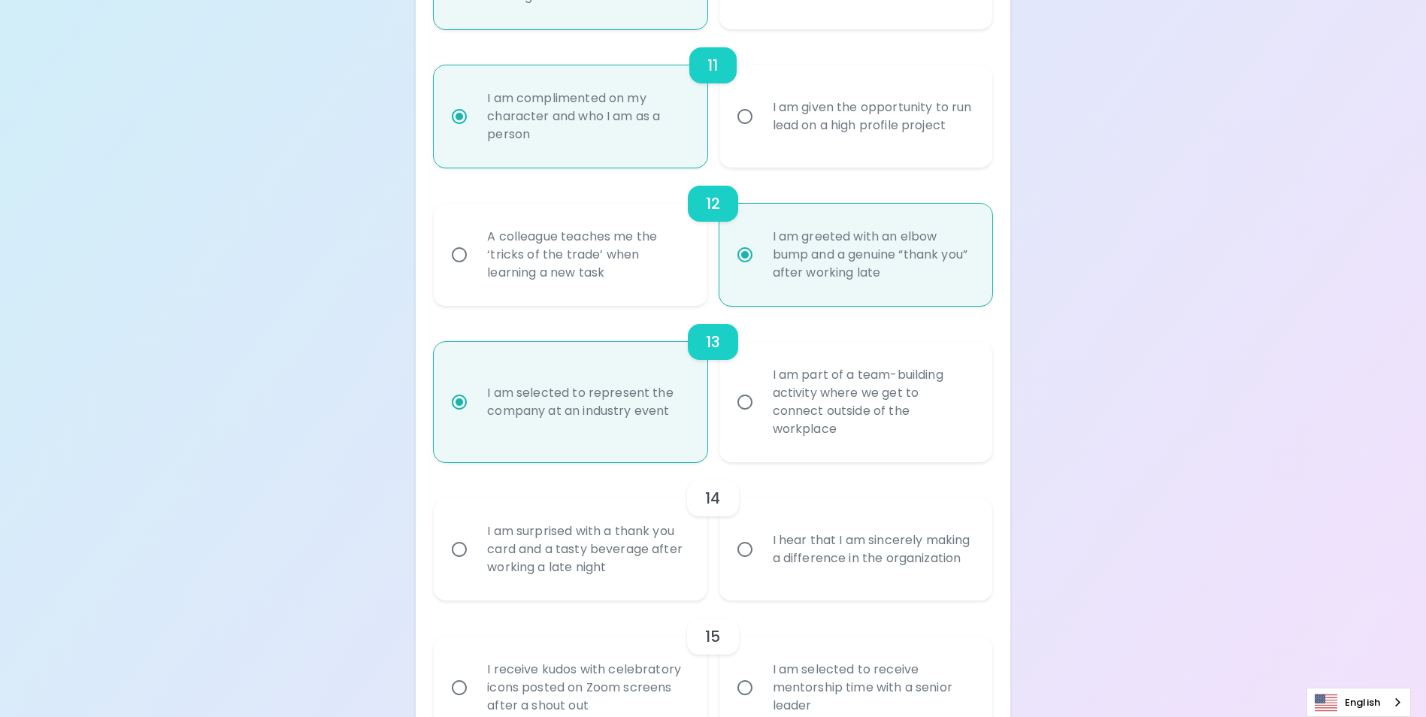
scroll to position [1639, 0]
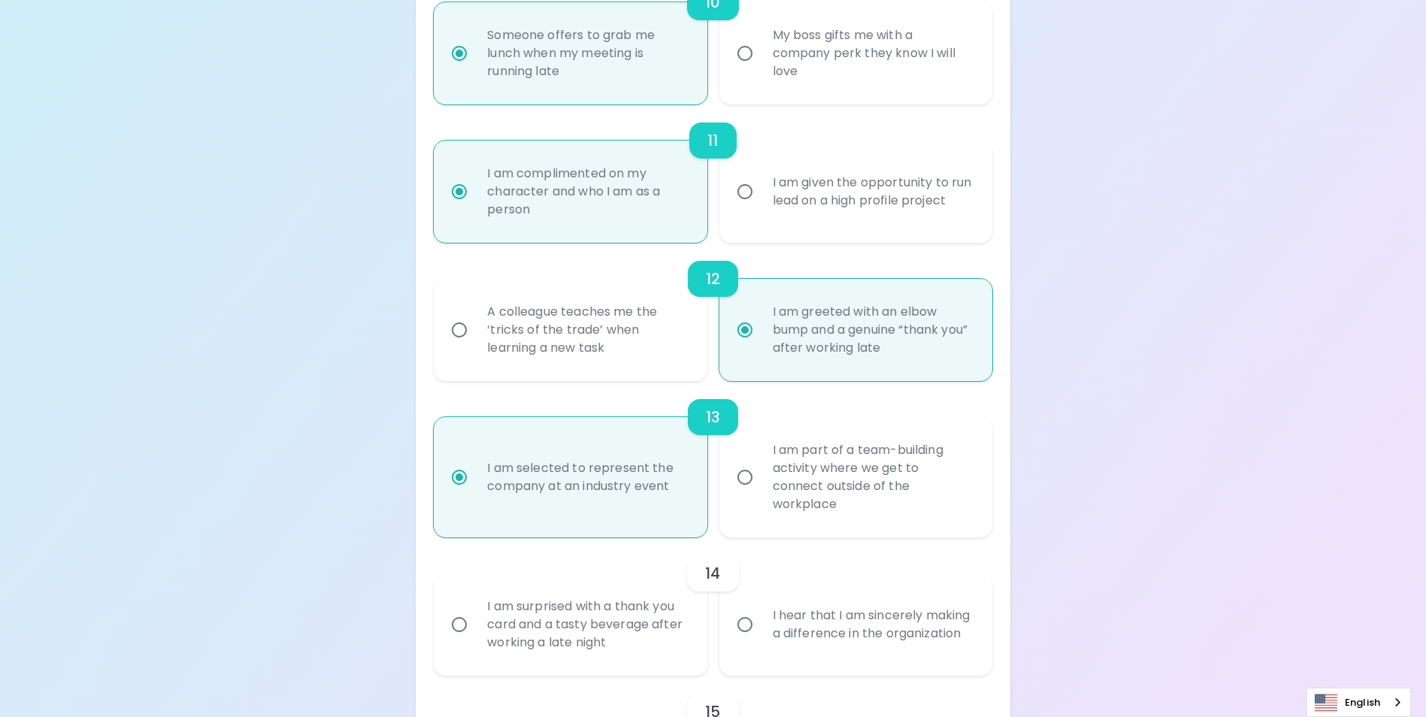
radio input "true"
click at [910, 215] on div "I am given the opportunity to run lead on a high profile project" at bounding box center [872, 192] width 223 height 72
click at [761, 208] on input "I am given the opportunity to run lead on a high profile project" at bounding box center [745, 192] width 32 height 32
radio input "false"
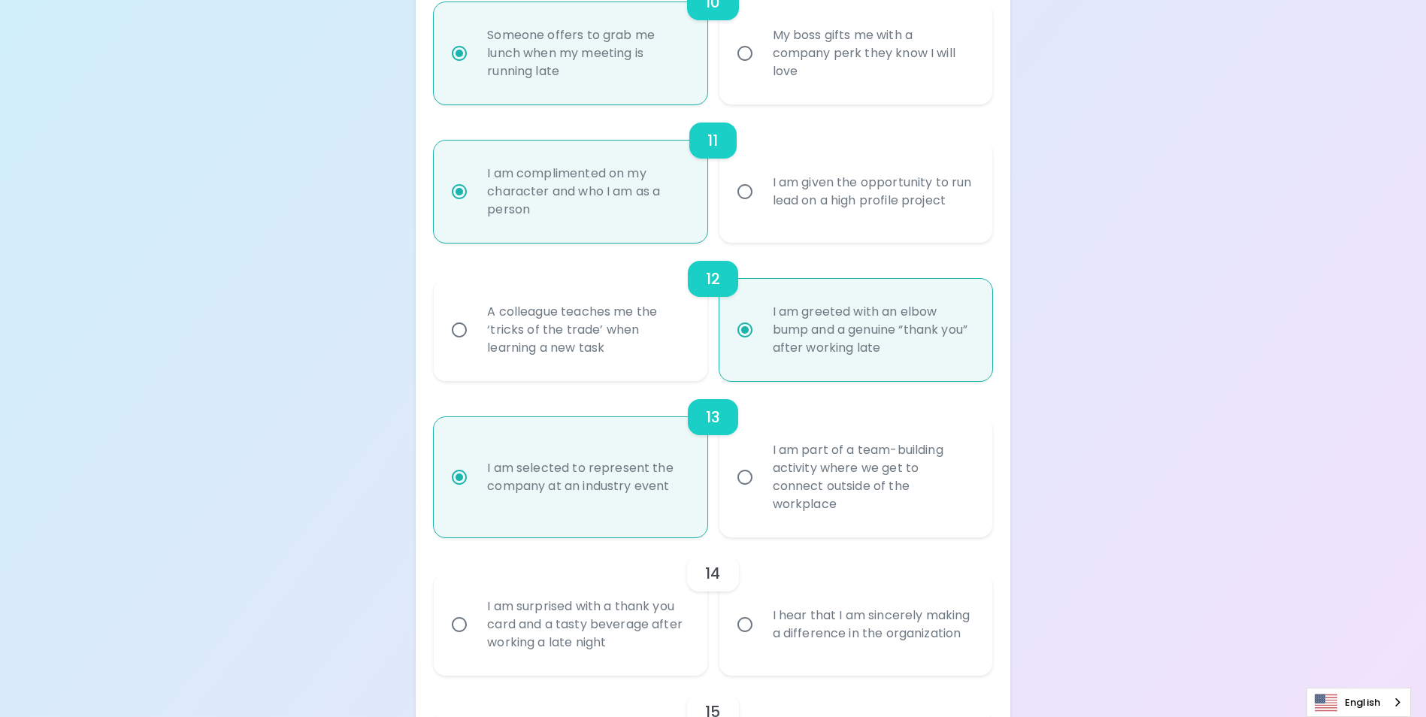
radio input "false"
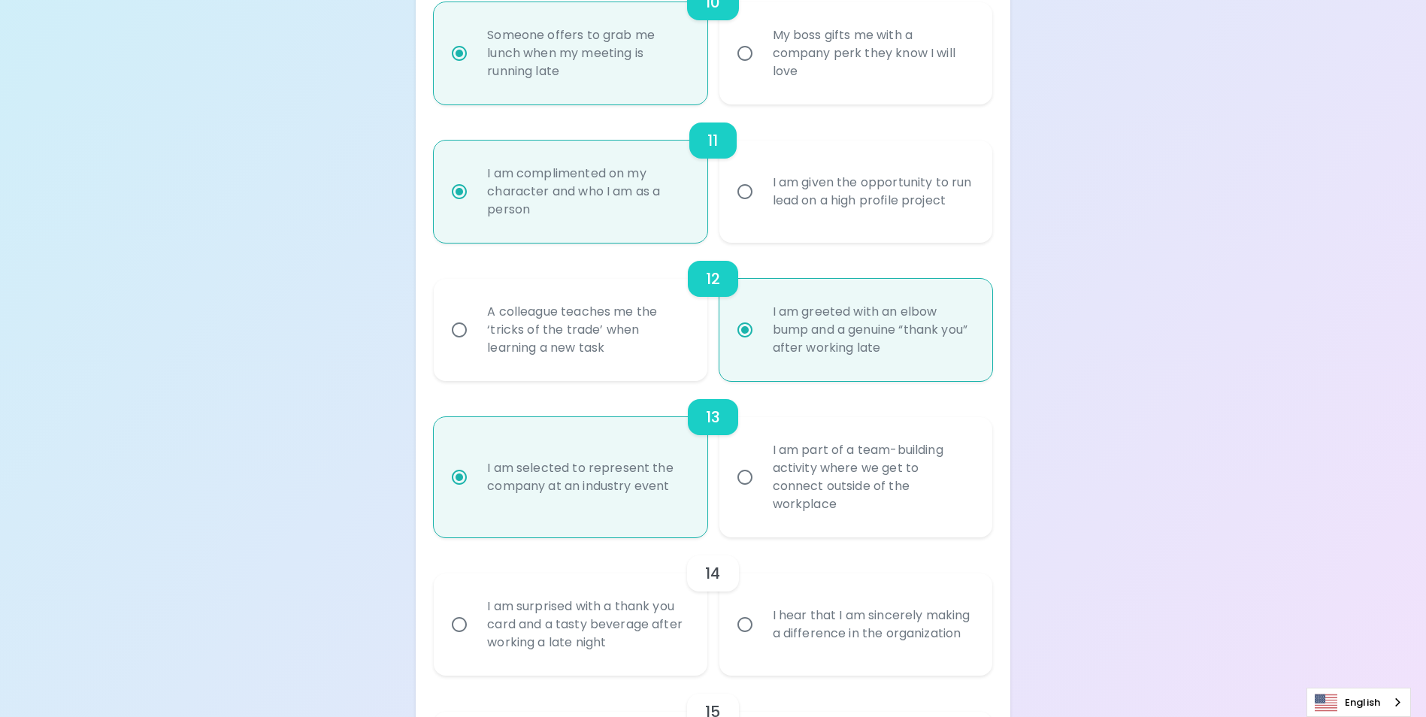
radio input "false"
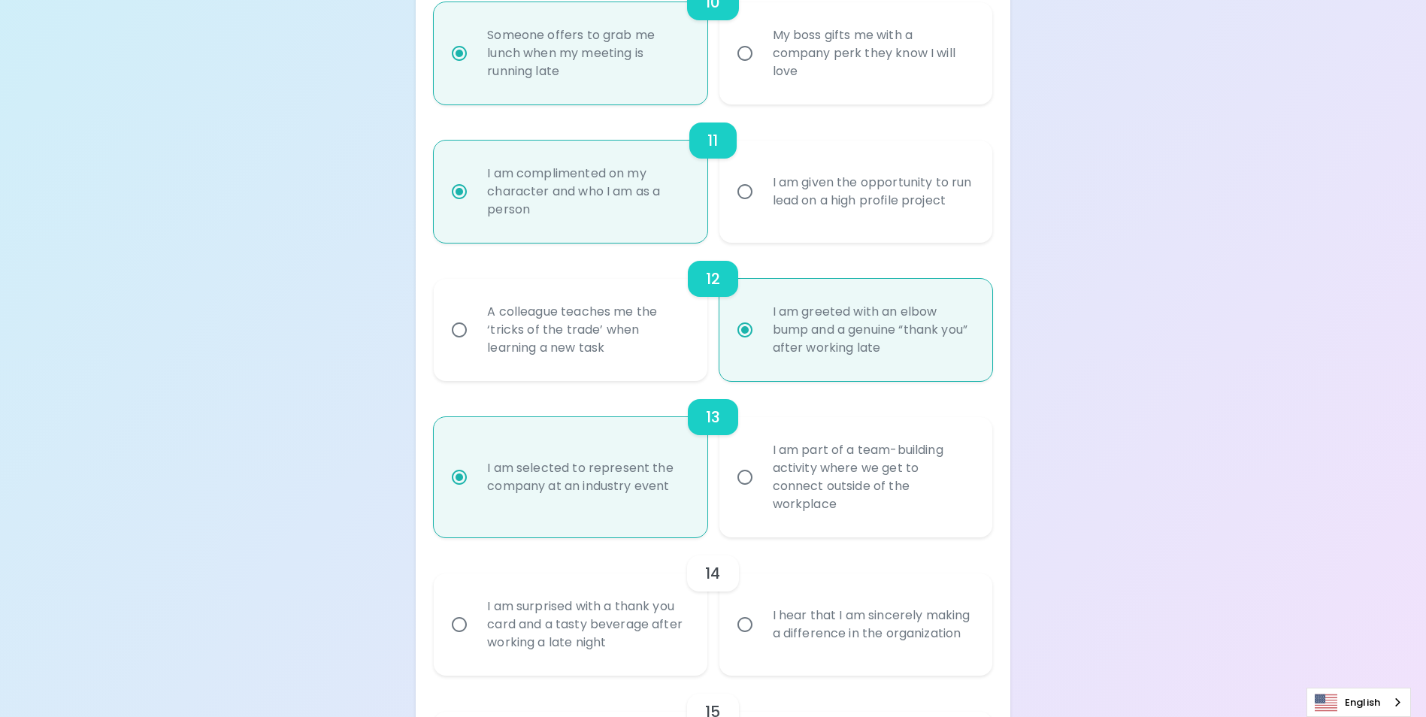
radio input "true"
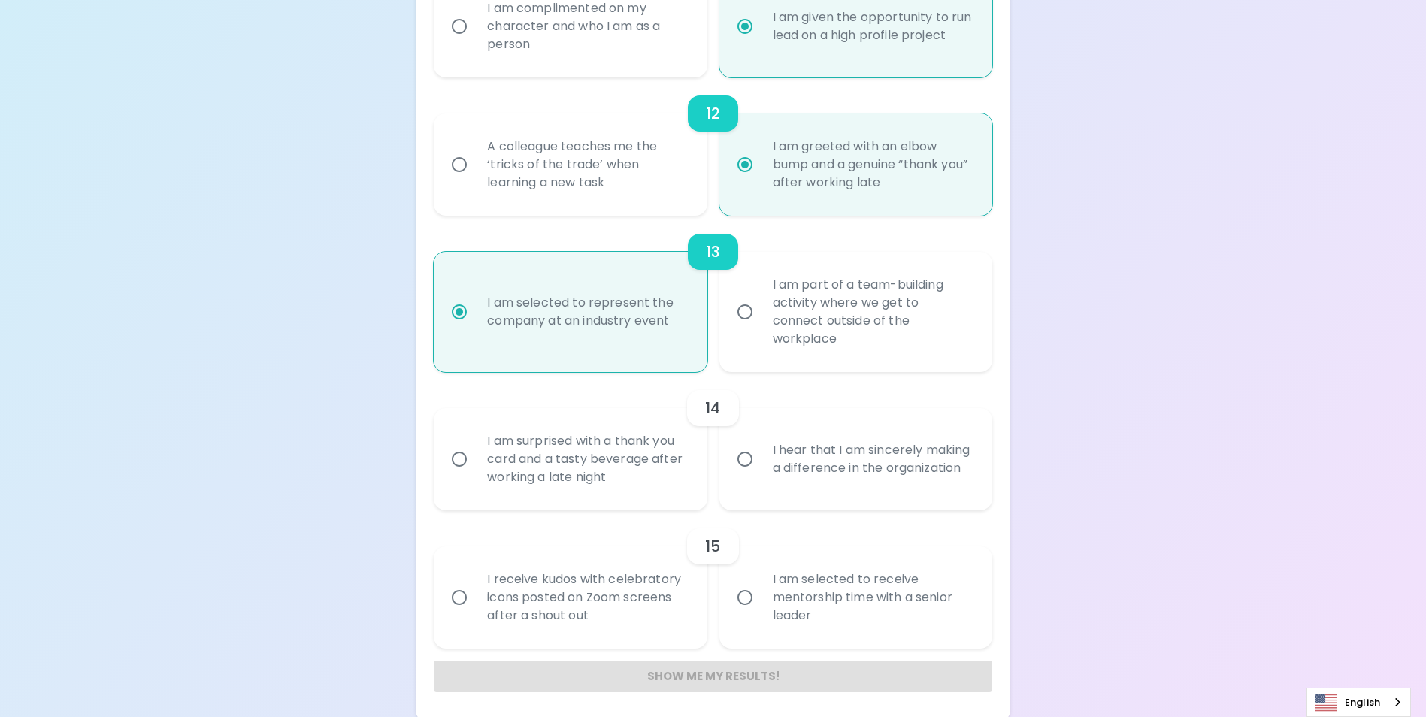
scroll to position [1810, 0]
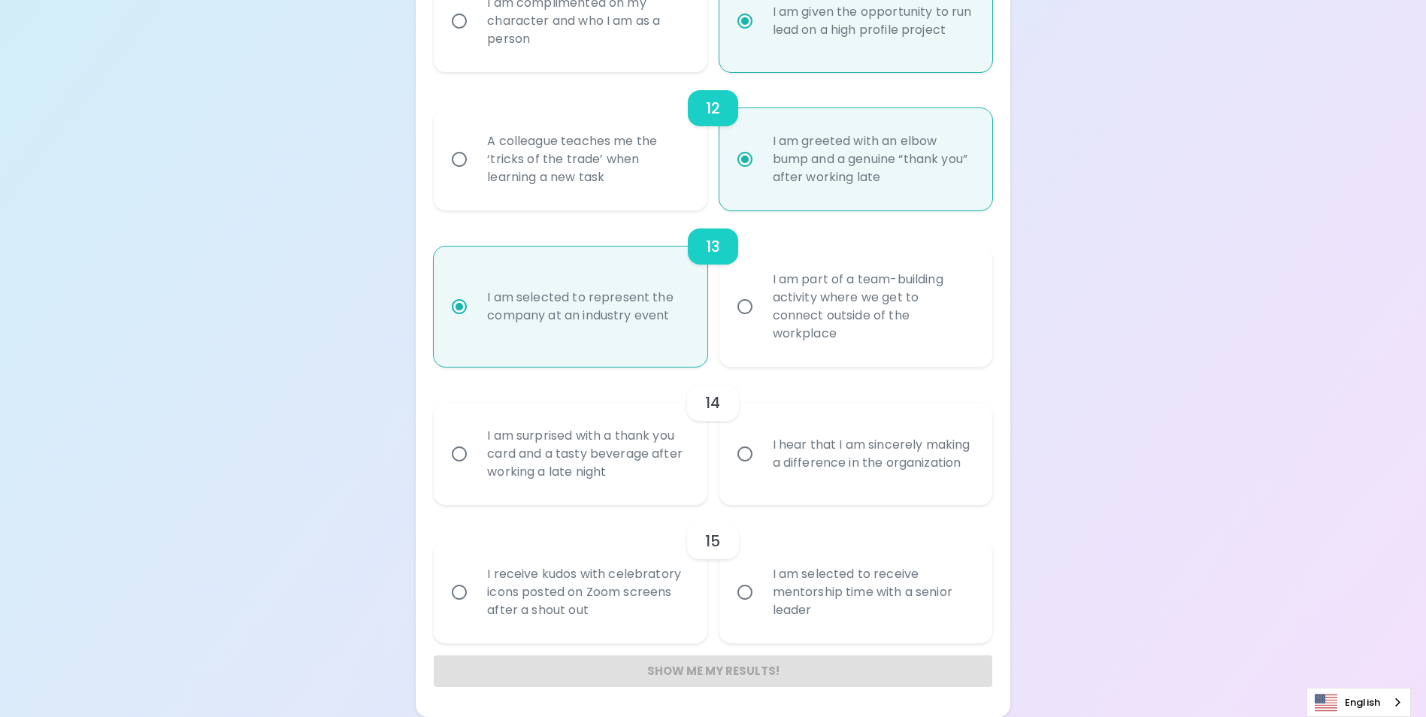
radio input "true"
click at [807, 453] on div "I hear that I am sincerely making a difference in the organization" at bounding box center [872, 454] width 223 height 72
click at [761, 453] on input "I hear that I am sincerely making a difference in the organization" at bounding box center [745, 454] width 32 height 32
radio input "false"
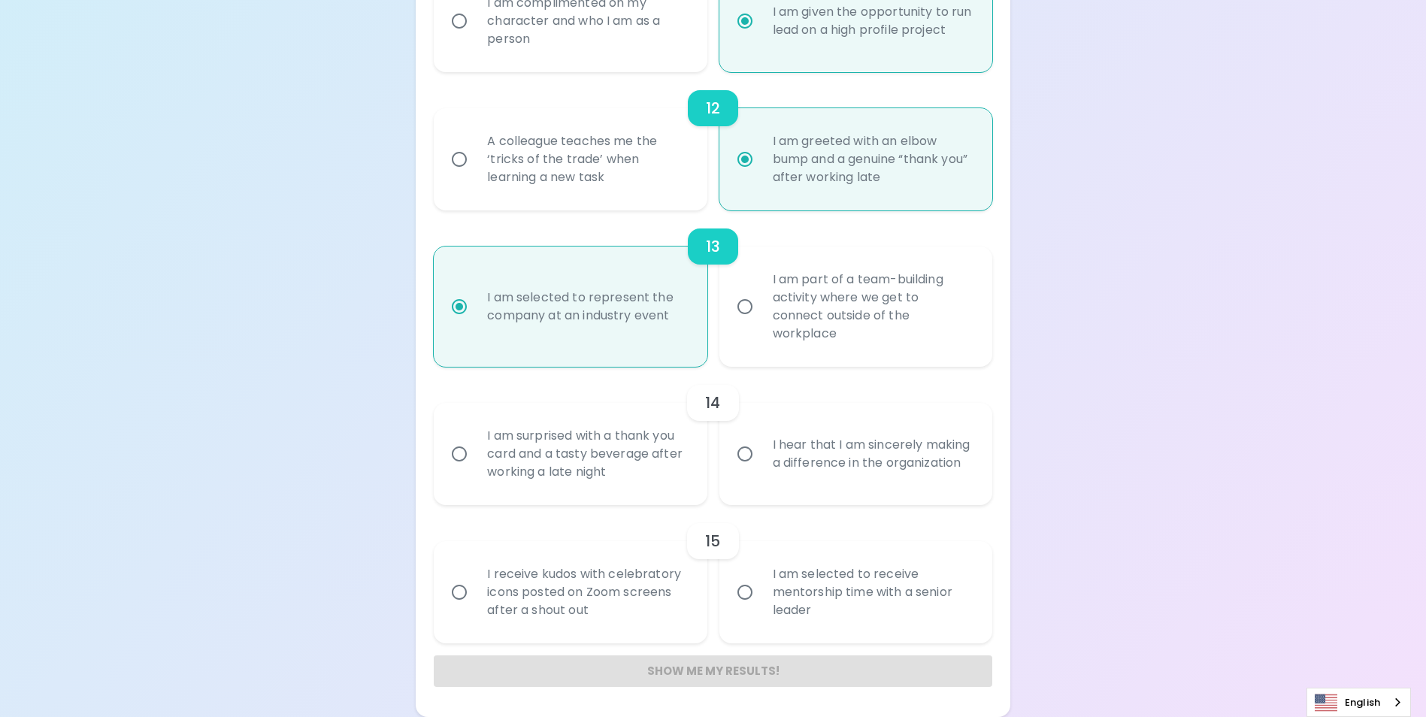
radio input "false"
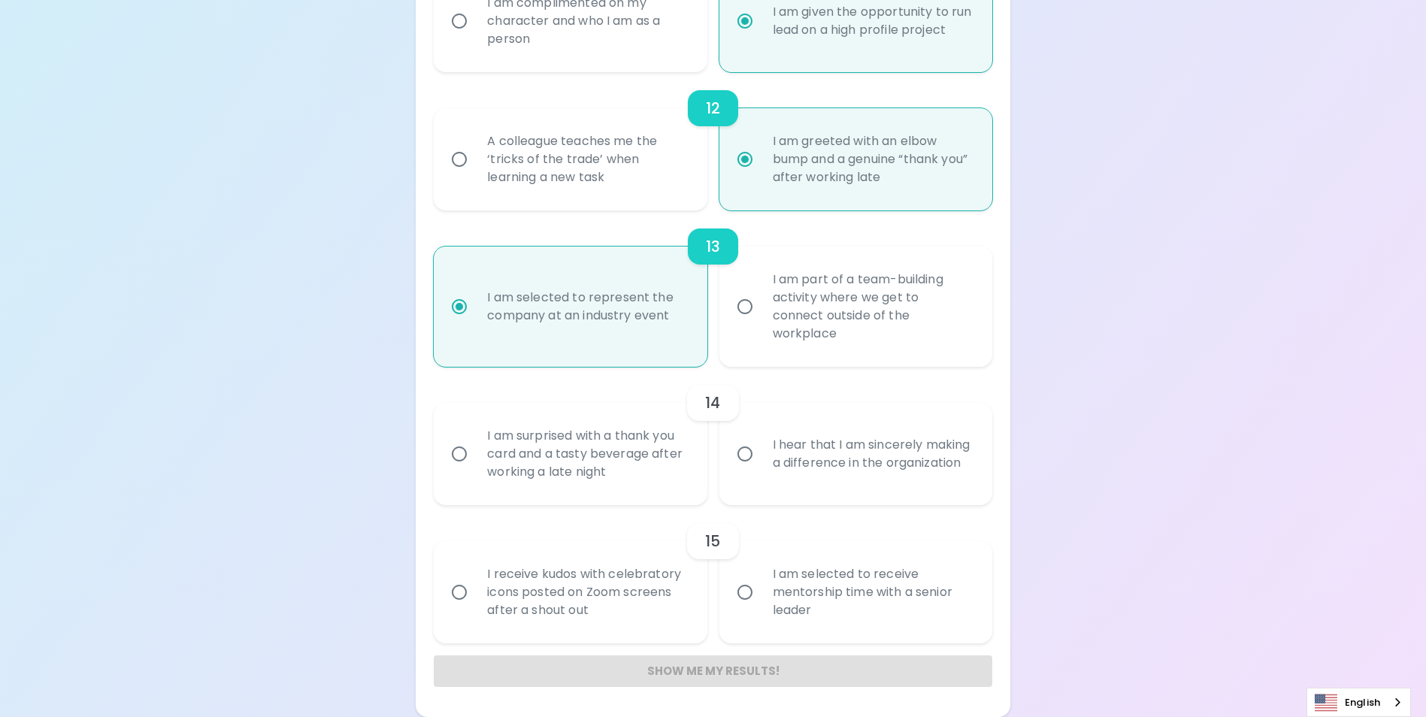
radio input "false"
radio input "true"
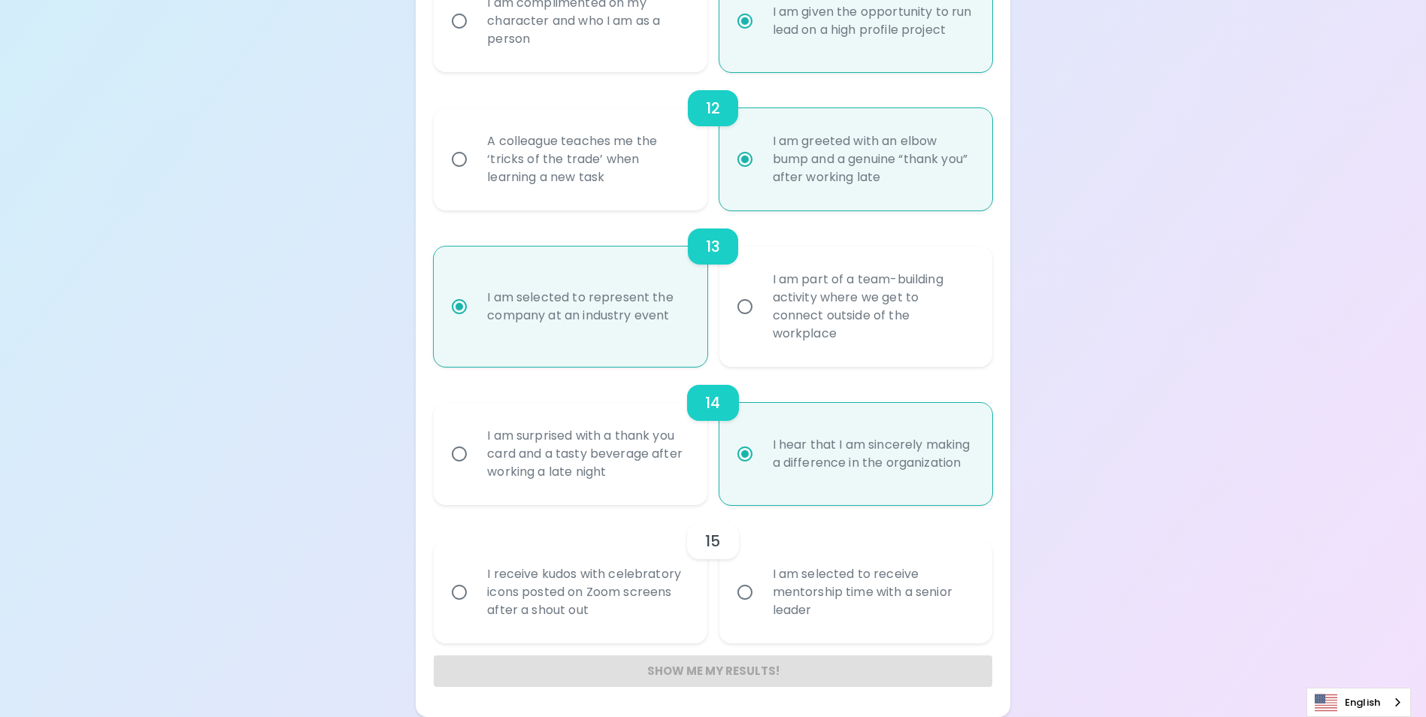
radio input "true"
click at [598, 592] on div "I receive kudos with celebratory icons posted on Zoom screens after a shout out" at bounding box center [586, 592] width 223 height 90
click at [475, 592] on input "I receive kudos with celebratory icons posted on Zoom screens after a shout out" at bounding box center [460, 593] width 32 height 32
radio input "false"
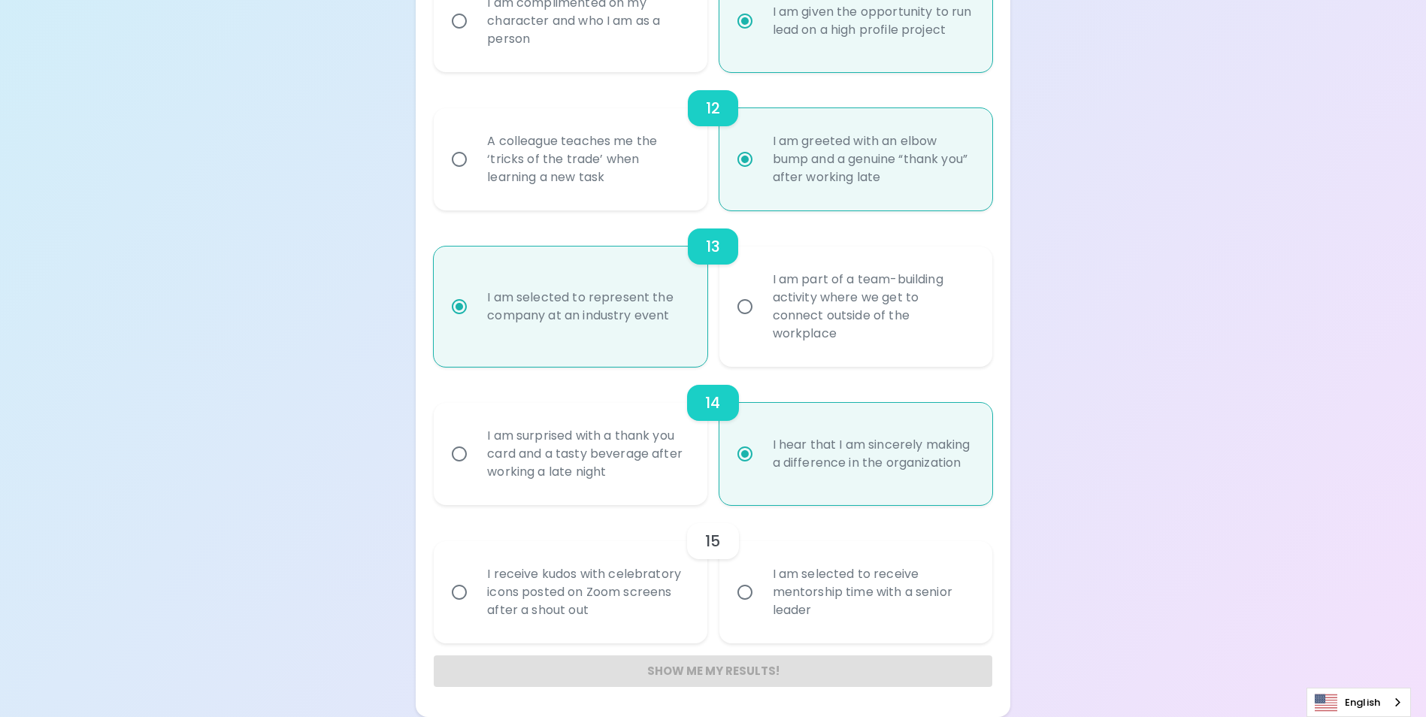
radio input "false"
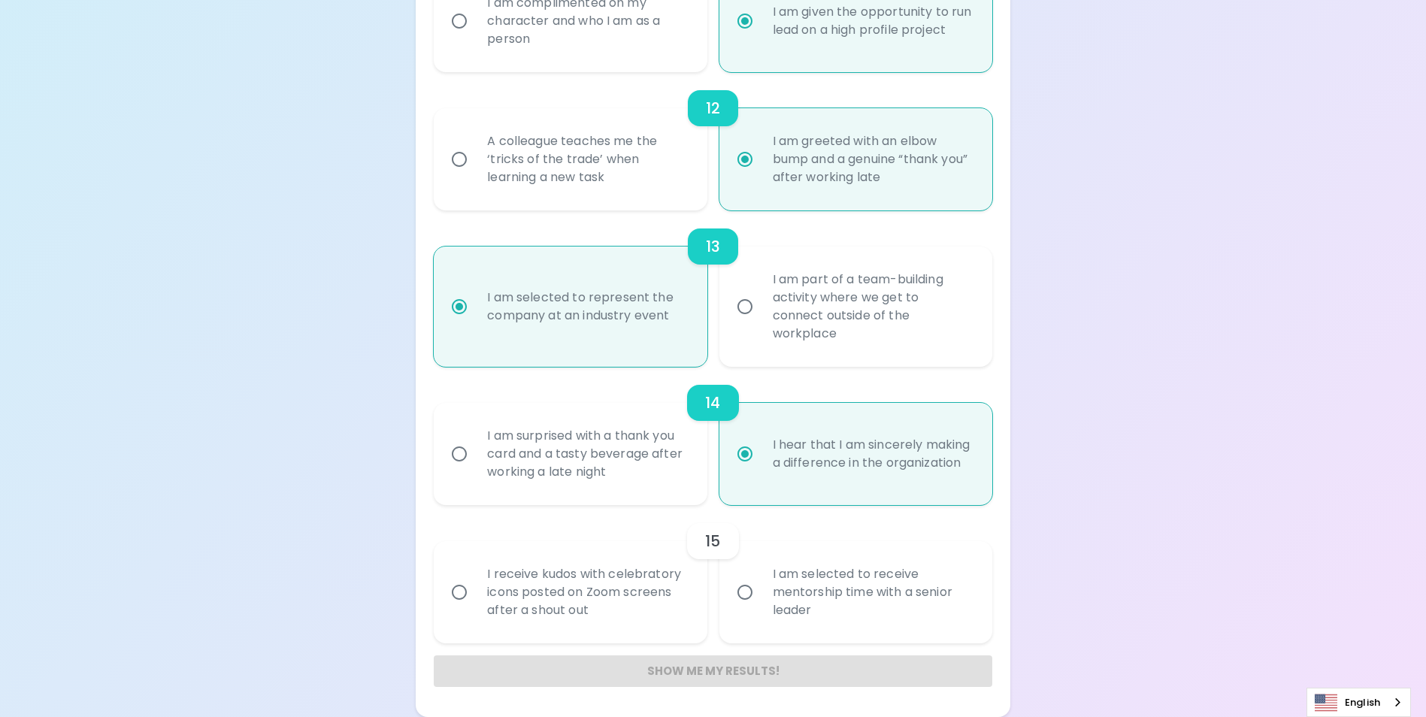
radio input "false"
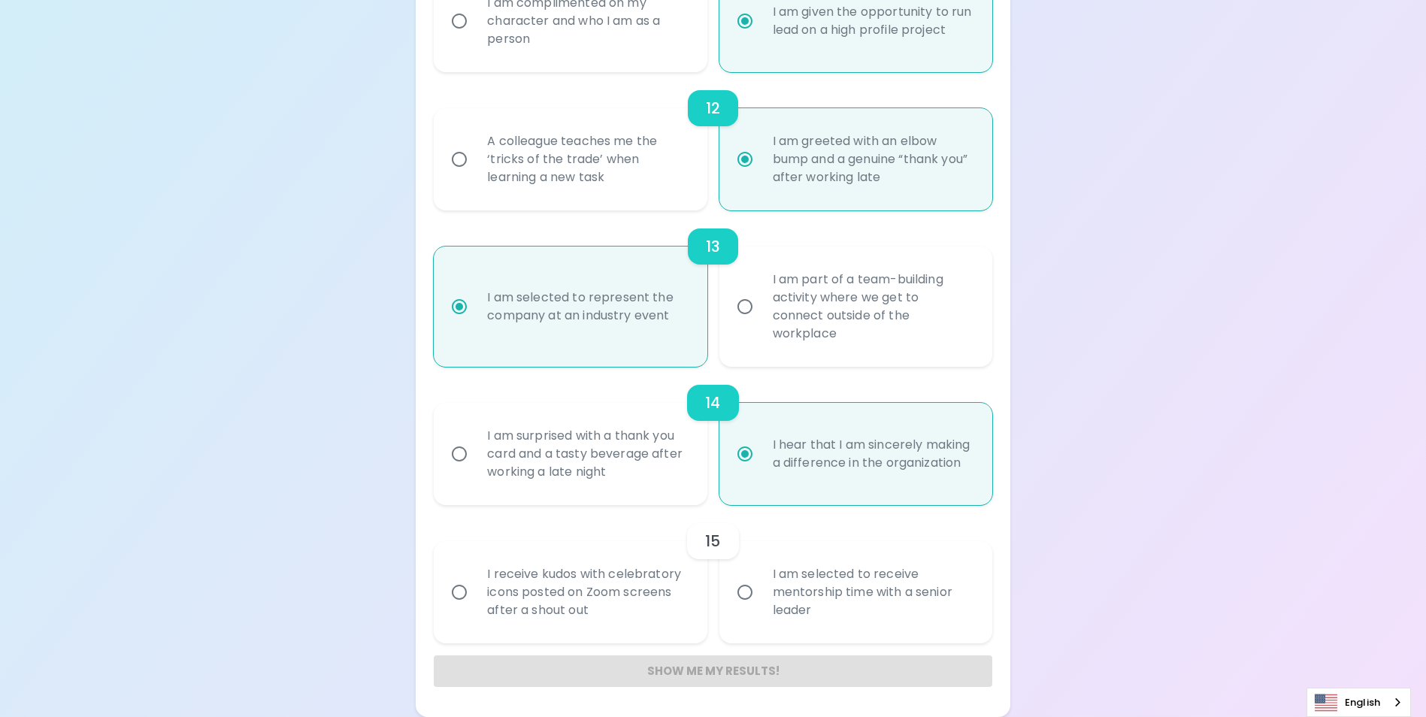
radio input "false"
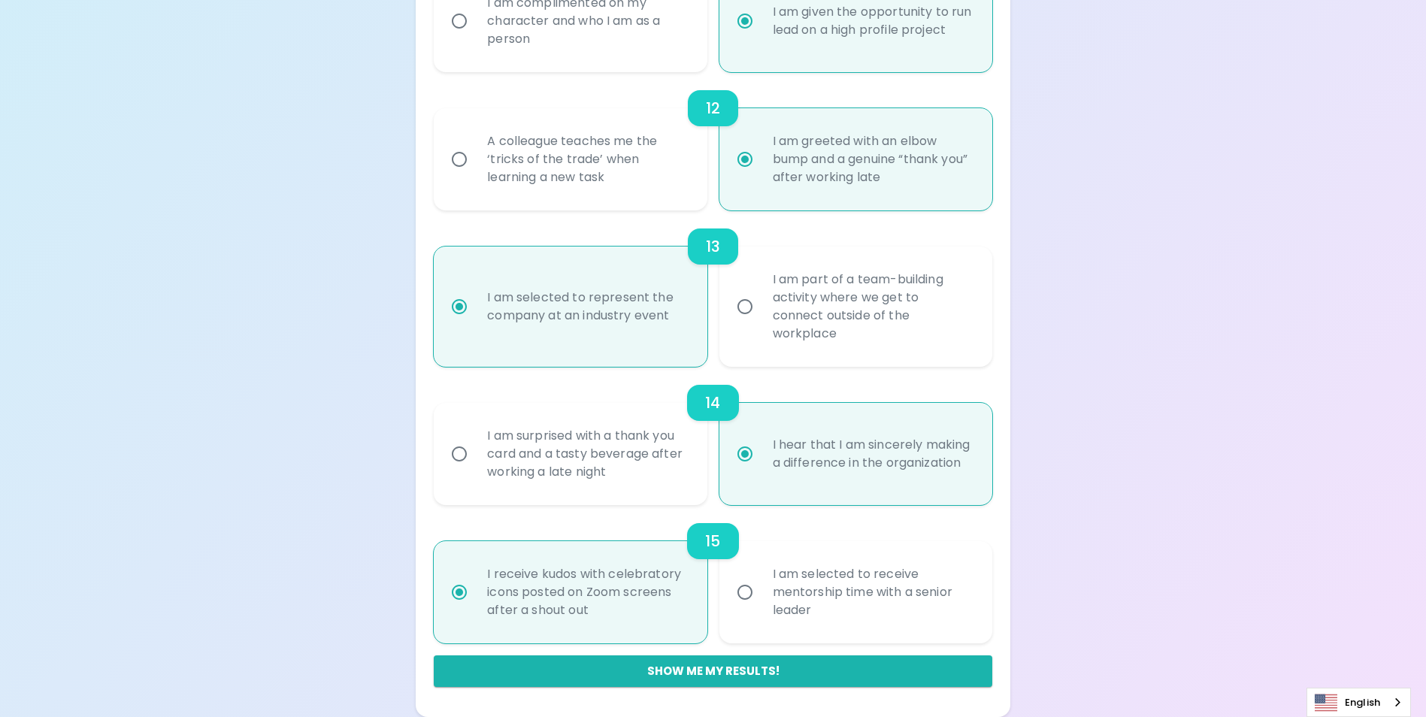
radio input "true"
click at [791, 590] on div "I am selected to receive mentorship time with a senior leader" at bounding box center [872, 592] width 223 height 90
click at [761, 590] on input "I am selected to receive mentorship time with a senior leader" at bounding box center [745, 593] width 32 height 32
radio input "false"
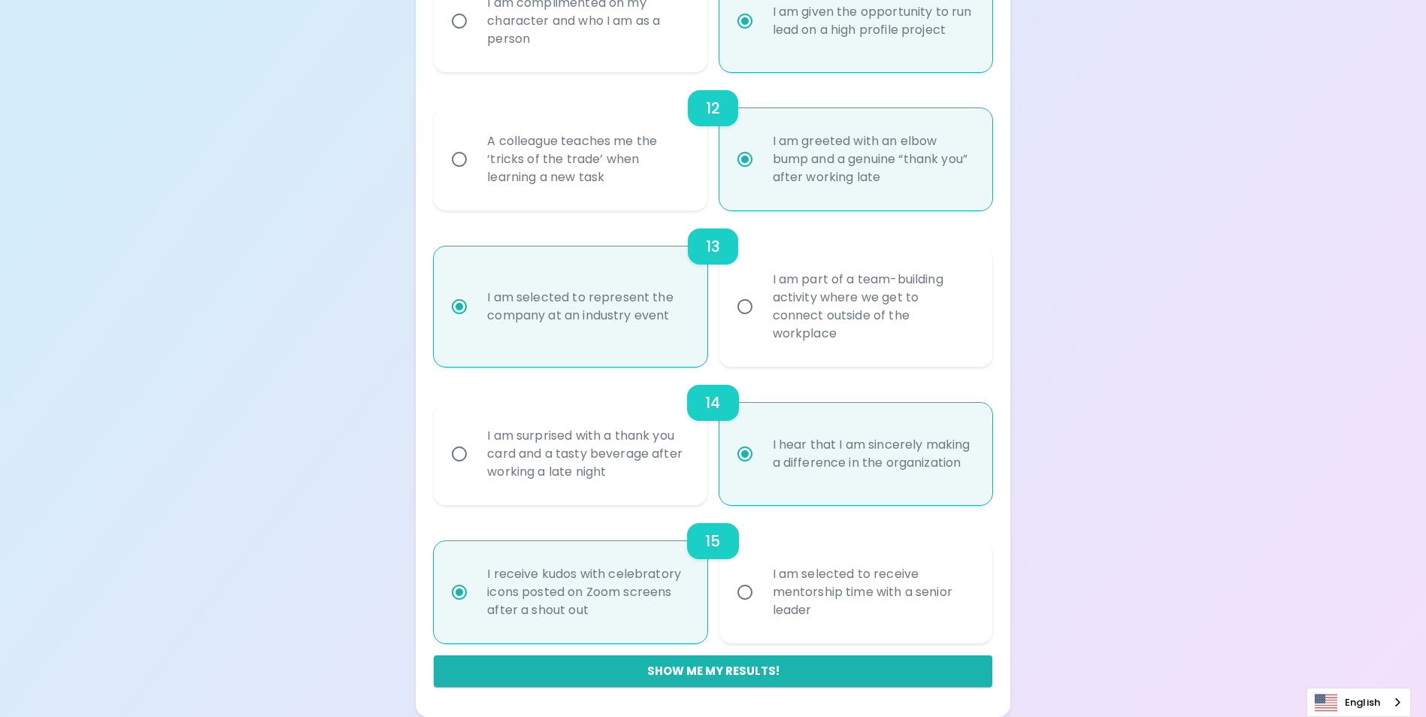
radio input "false"
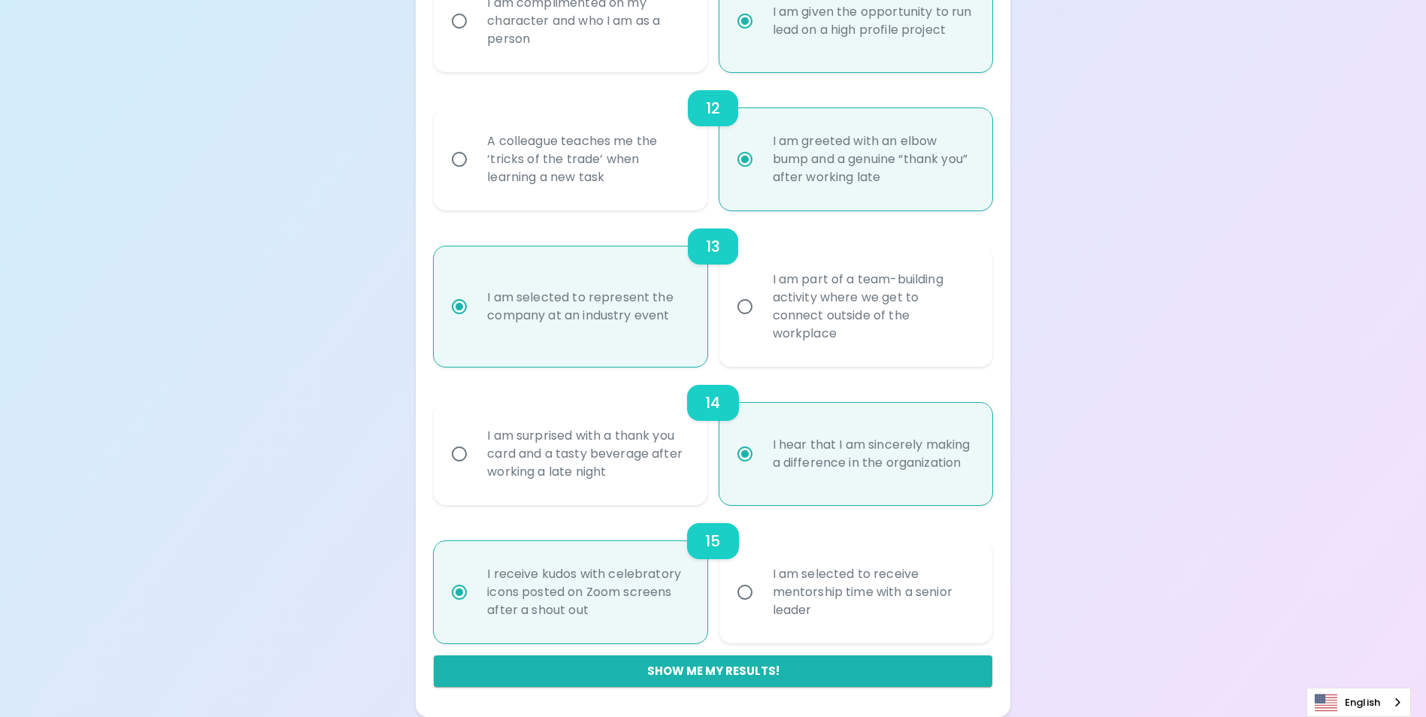
radio input "false"
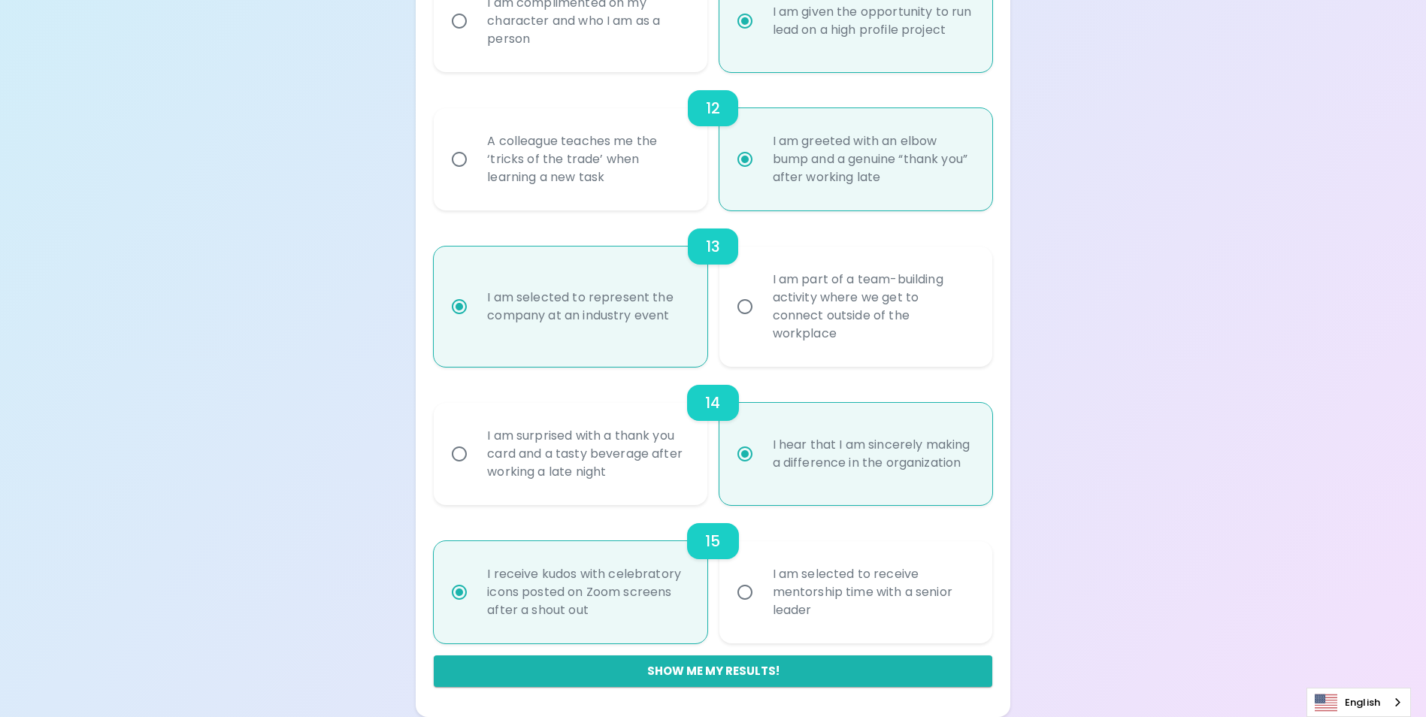
radio input "false"
radio input "true"
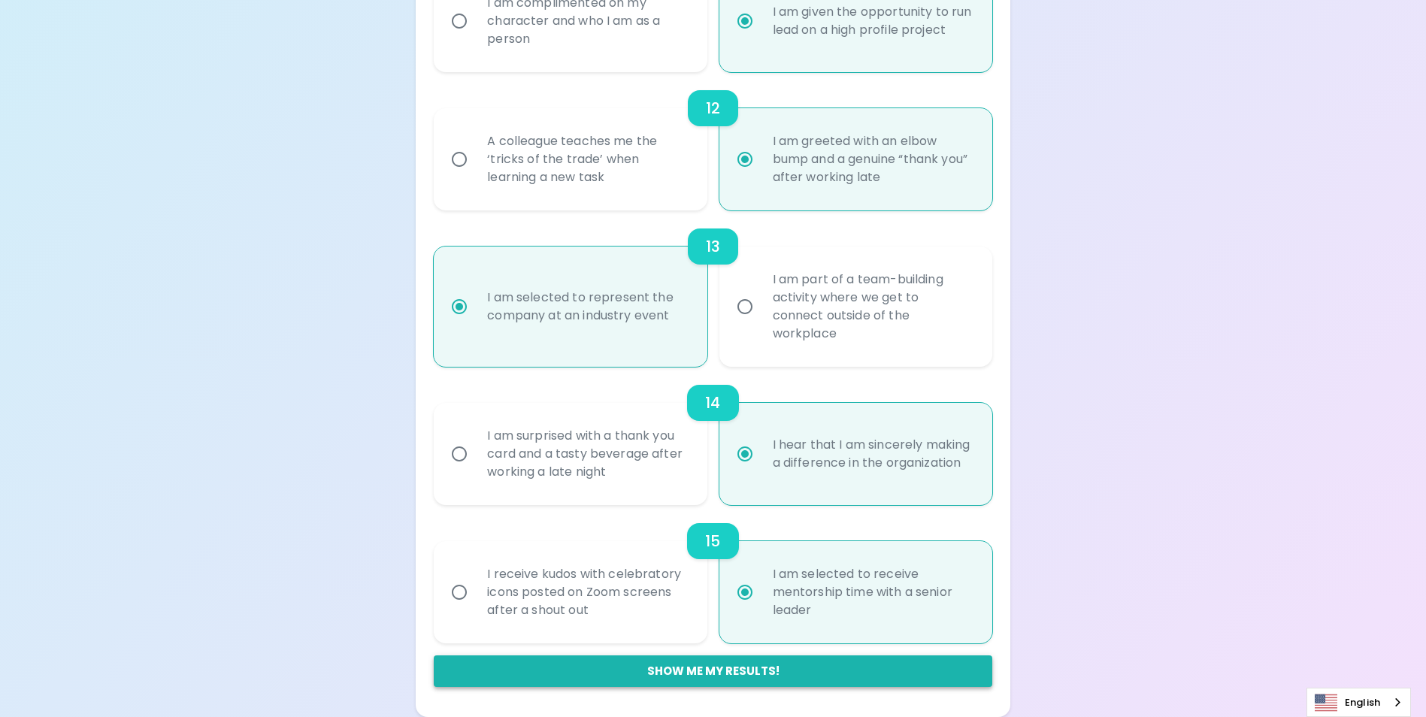
radio input "true"
click at [779, 676] on button "Show me my results!" at bounding box center [713, 672] width 558 height 32
radio input "false"
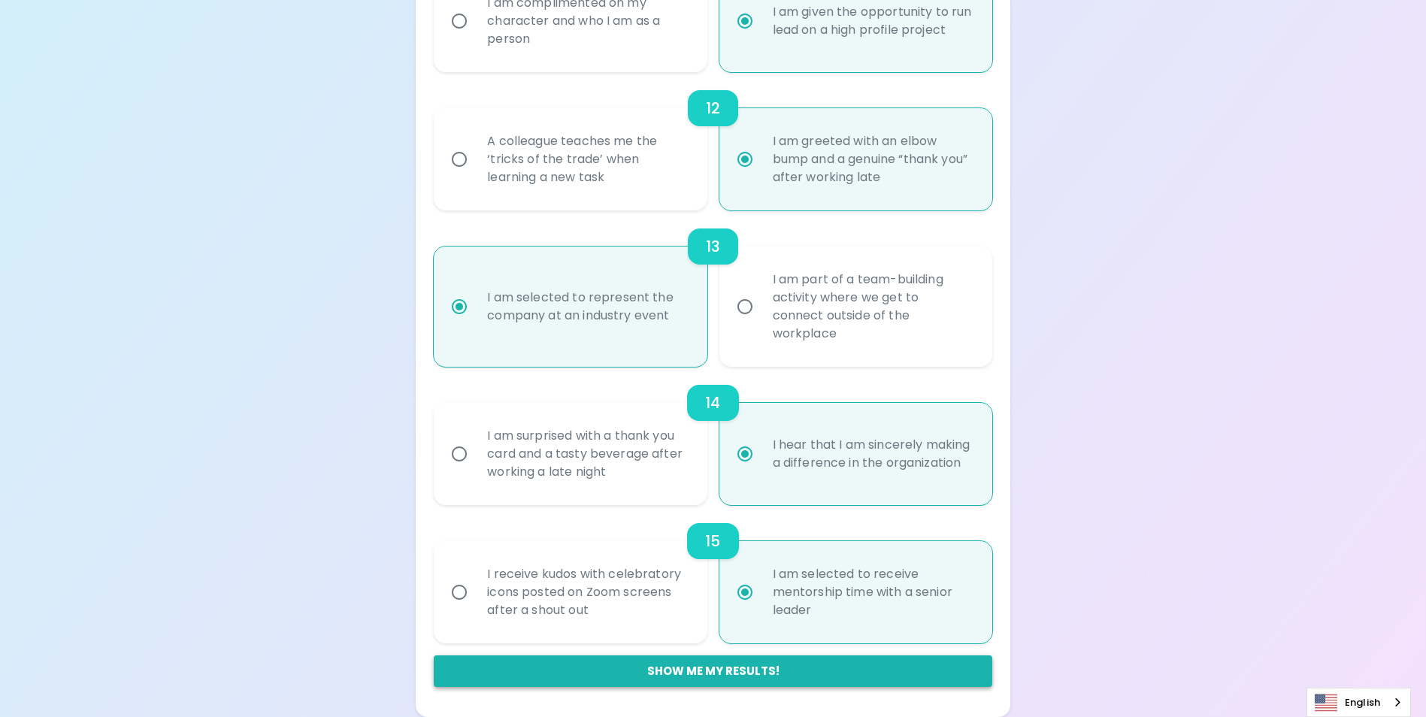
radio input "false"
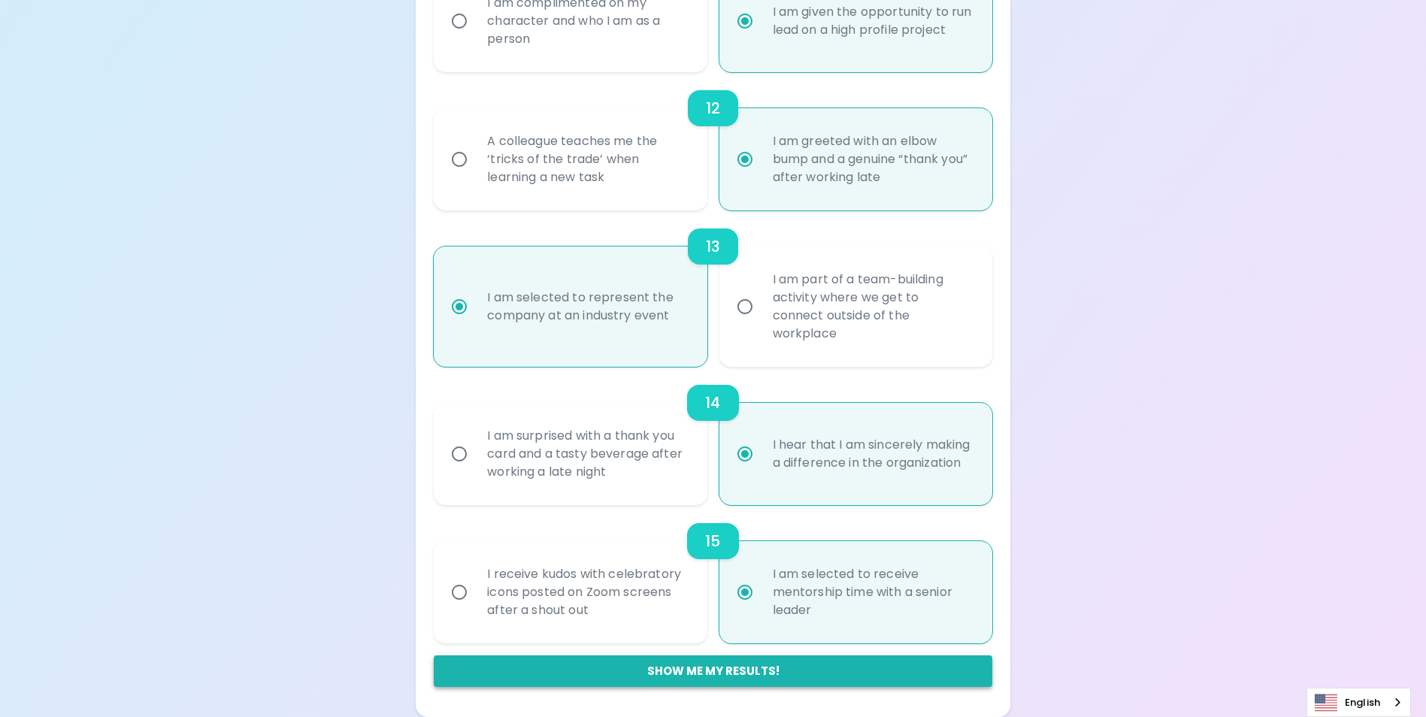
radio input "false"
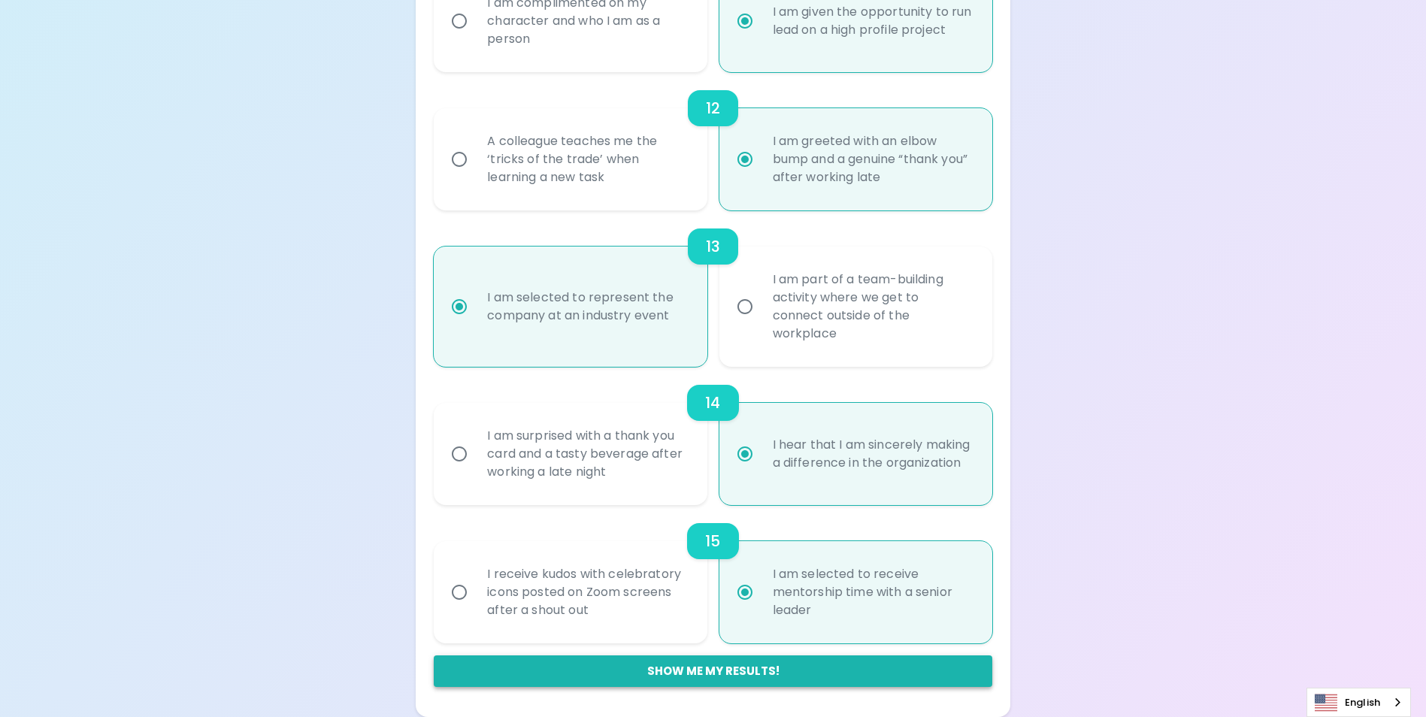
radio input "false"
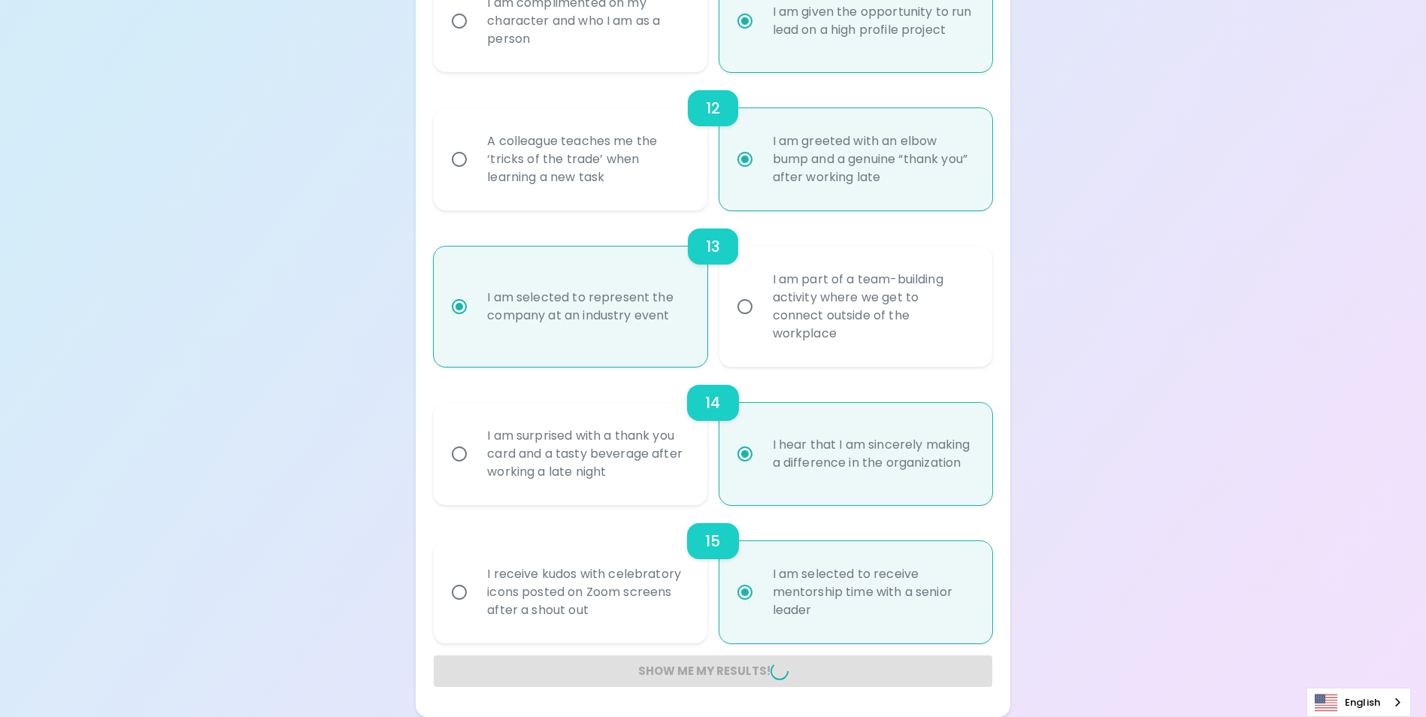
radio input "false"
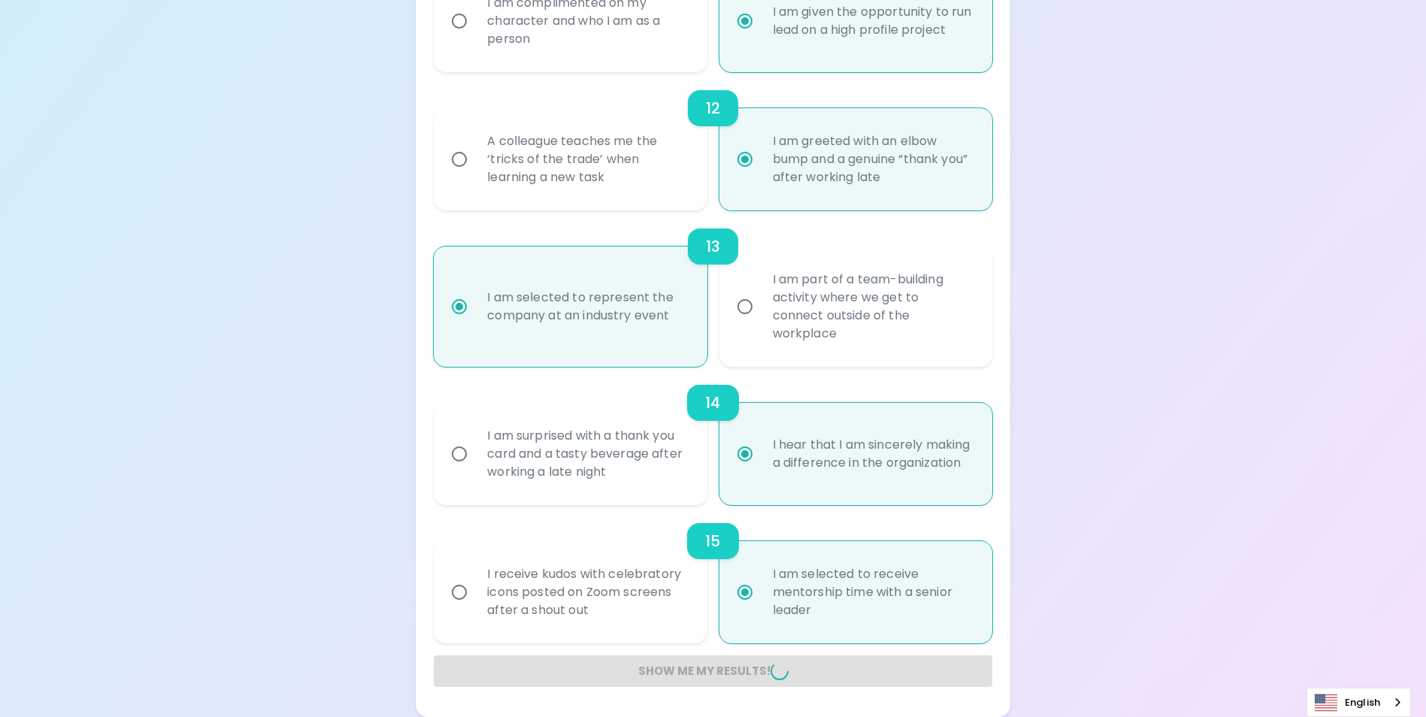
radio input "false"
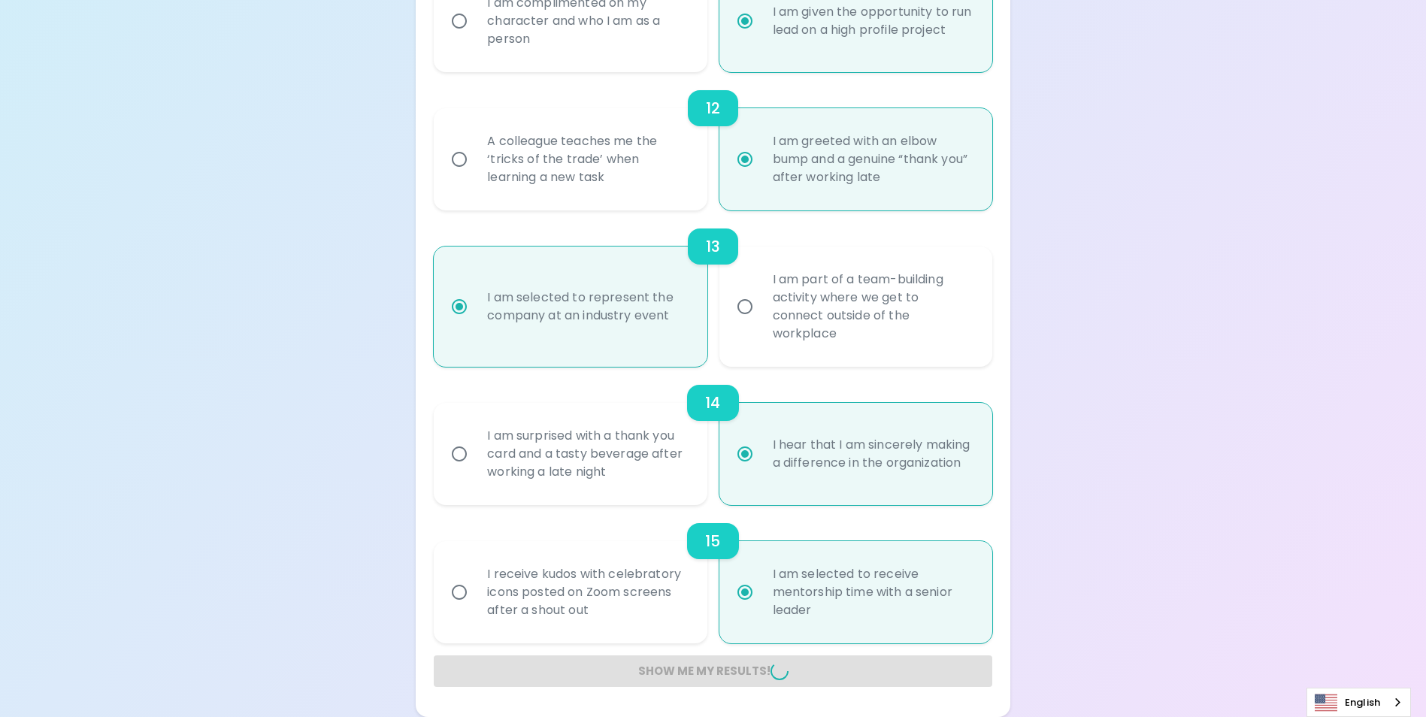
radio input "false"
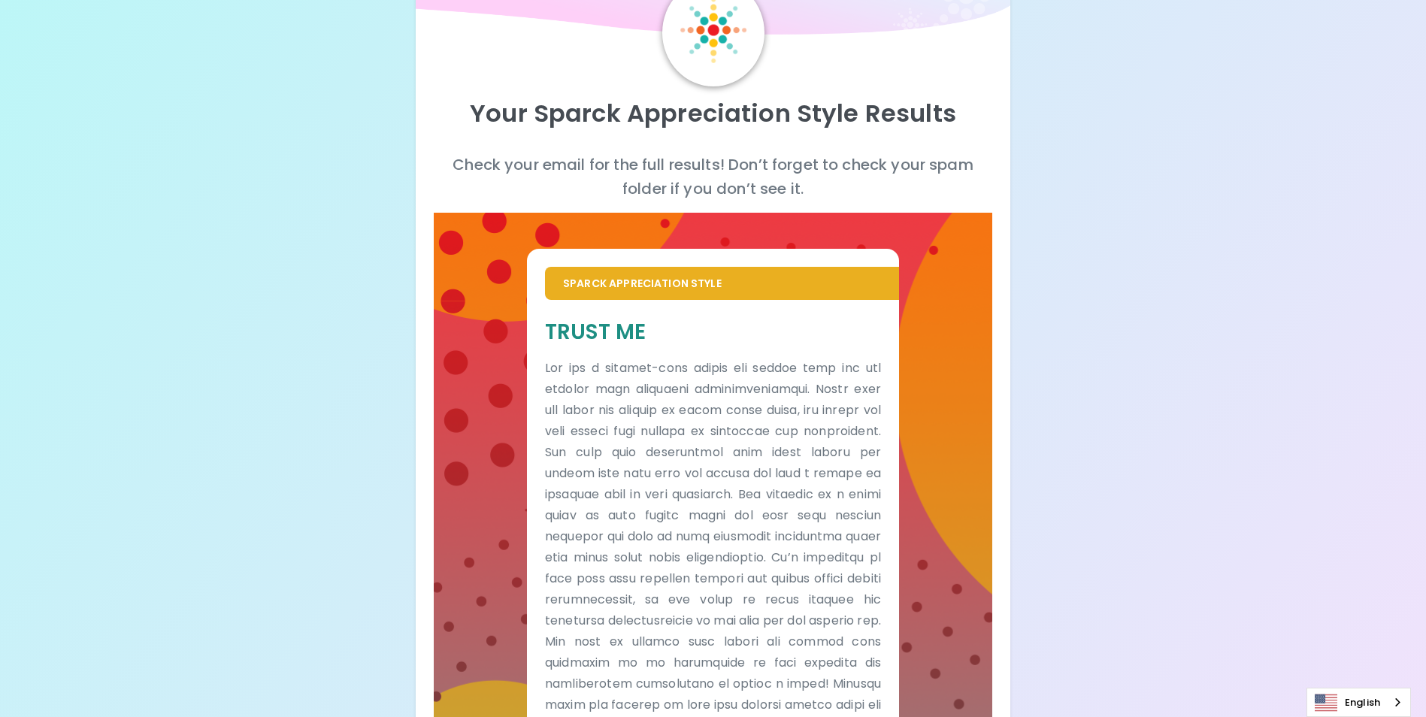
scroll to position [251, 0]
